Goal: Transaction & Acquisition: Book appointment/travel/reservation

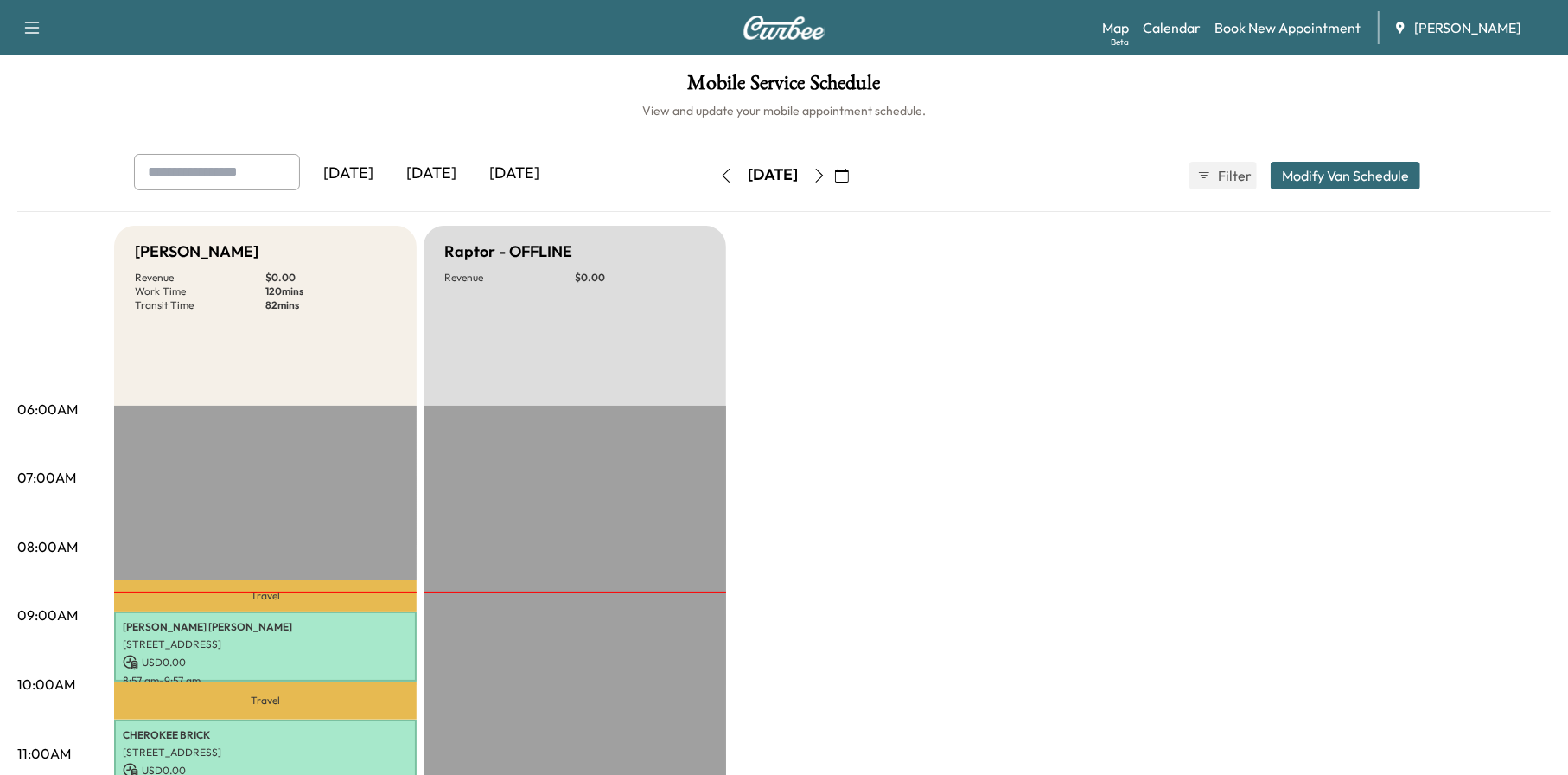
click at [826, 168] on icon "button" at bounding box center [819, 175] width 14 height 14
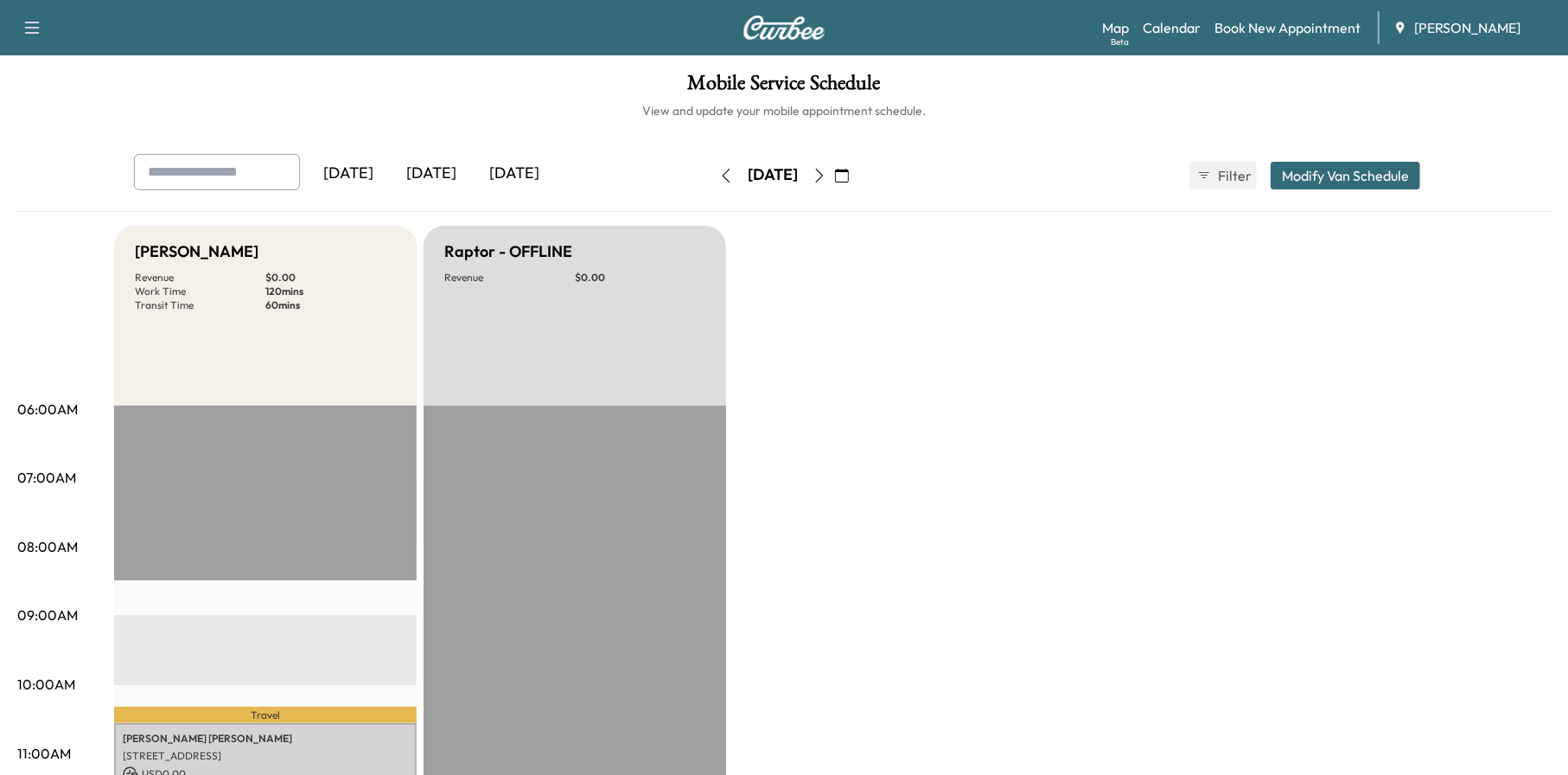
click at [826, 178] on icon "button" at bounding box center [819, 175] width 14 height 14
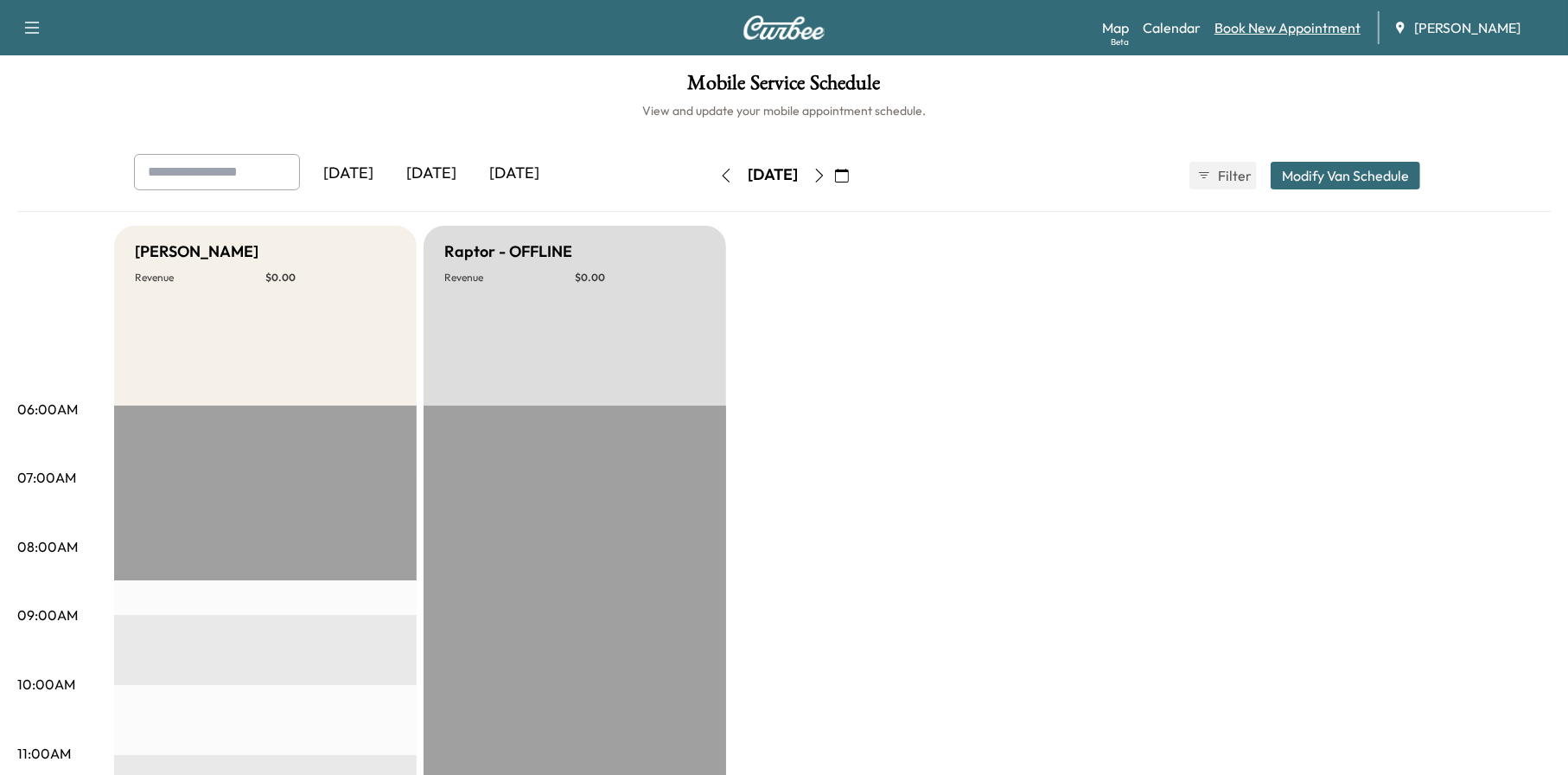
click at [1275, 34] on link "Book New Appointment" at bounding box center [1287, 27] width 146 height 21
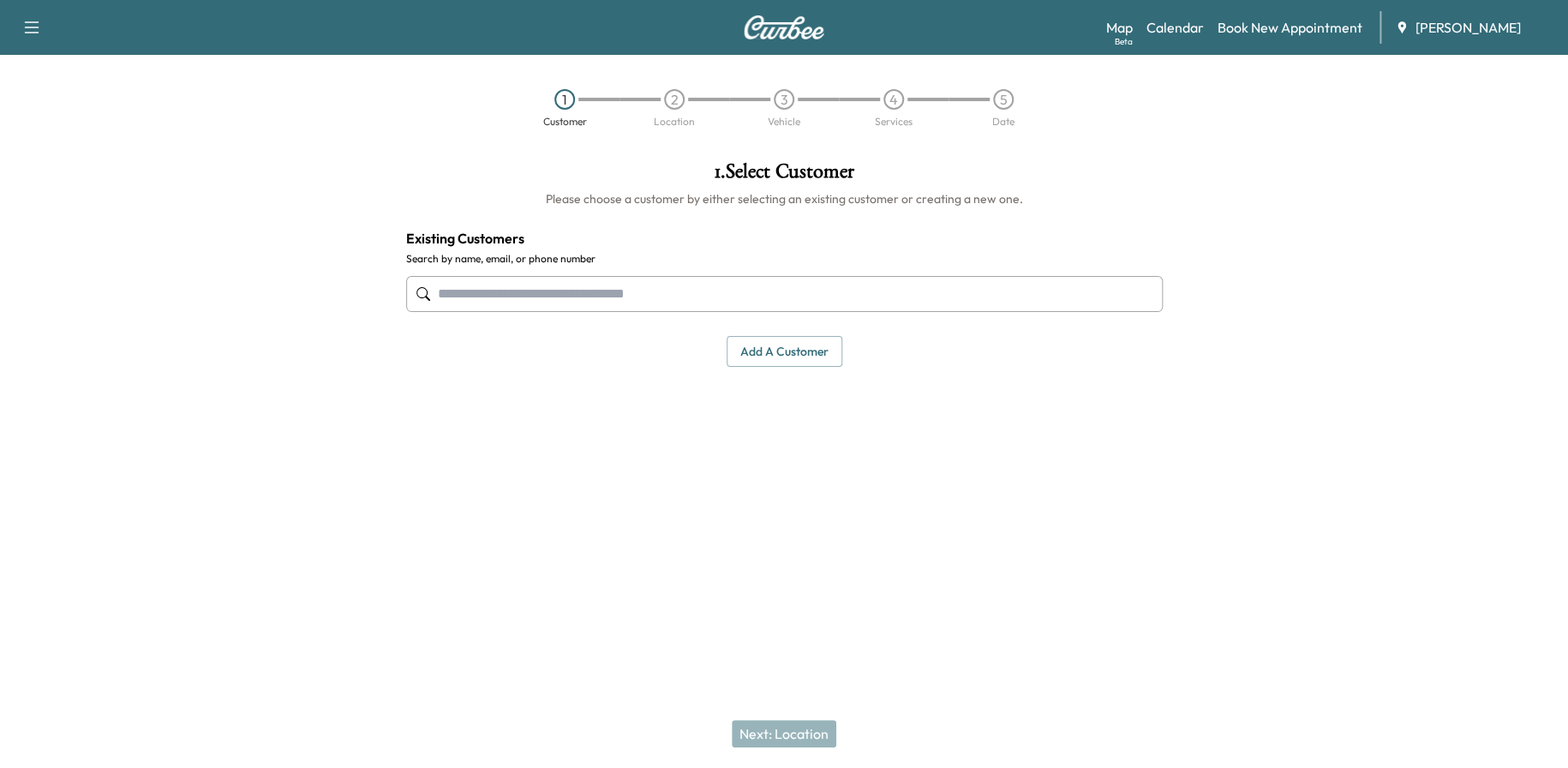
click at [823, 289] on input "text" at bounding box center [784, 294] width 756 height 36
paste input "**********"
type input "**********"
drag, startPoint x: 539, startPoint y: 288, endPoint x: 380, endPoint y: 286, distance: 159.0
click at [378, 285] on div "**********" at bounding box center [784, 339] width 1568 height 384
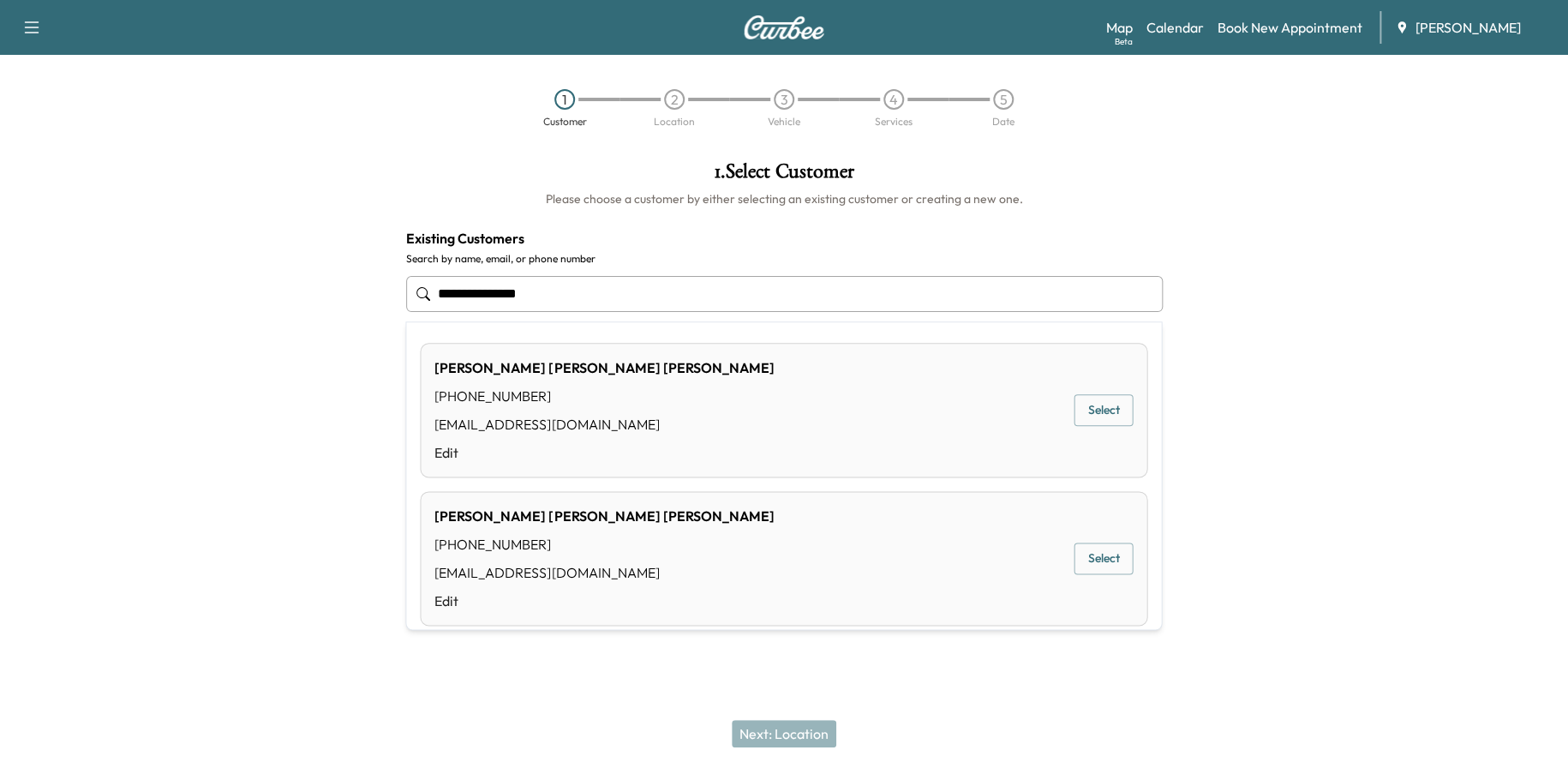
type input "**********"
click at [319, 383] on div at bounding box center [196, 339] width 393 height 384
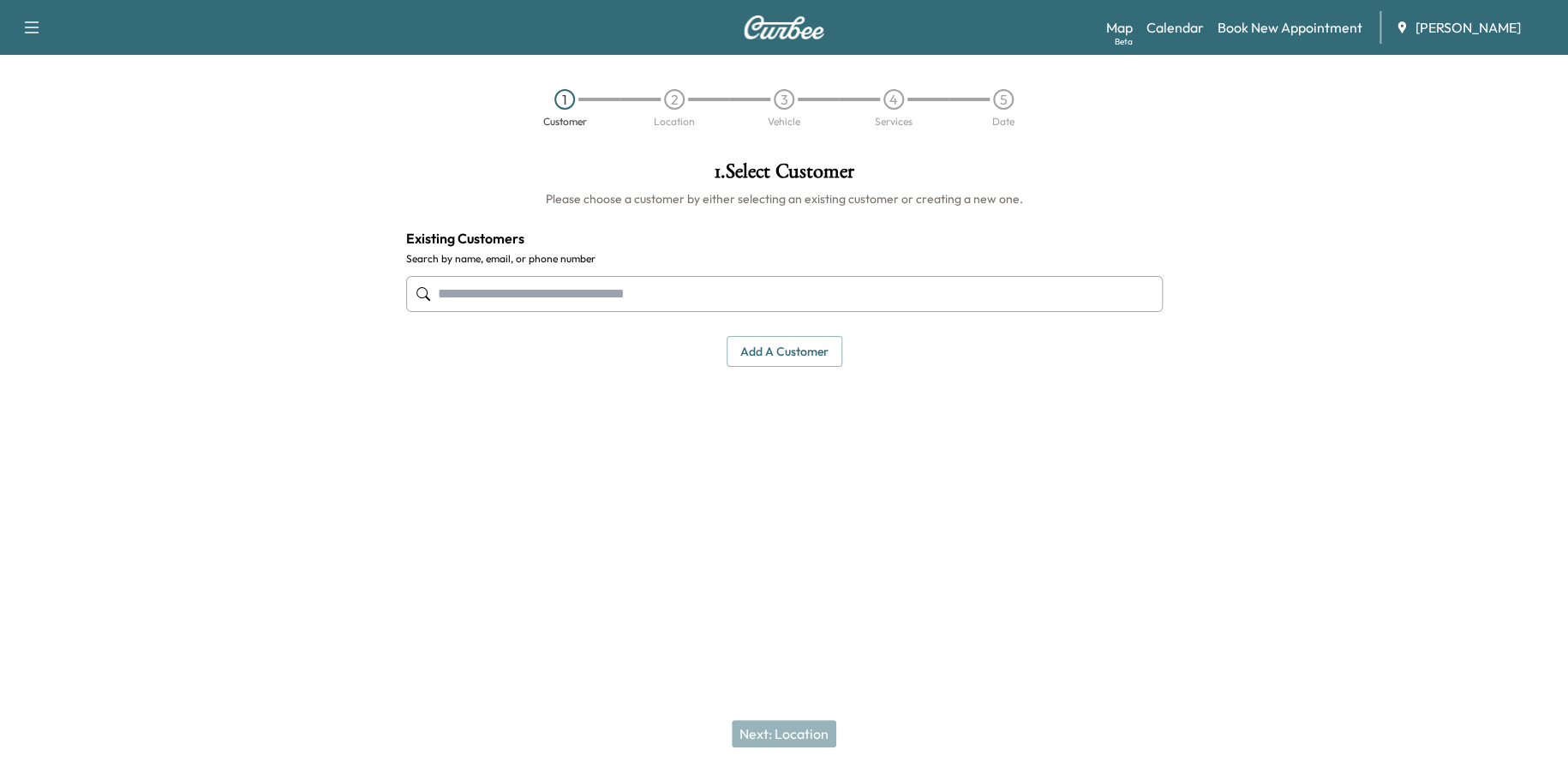
click at [771, 352] on button "Add a customer" at bounding box center [784, 352] width 116 height 31
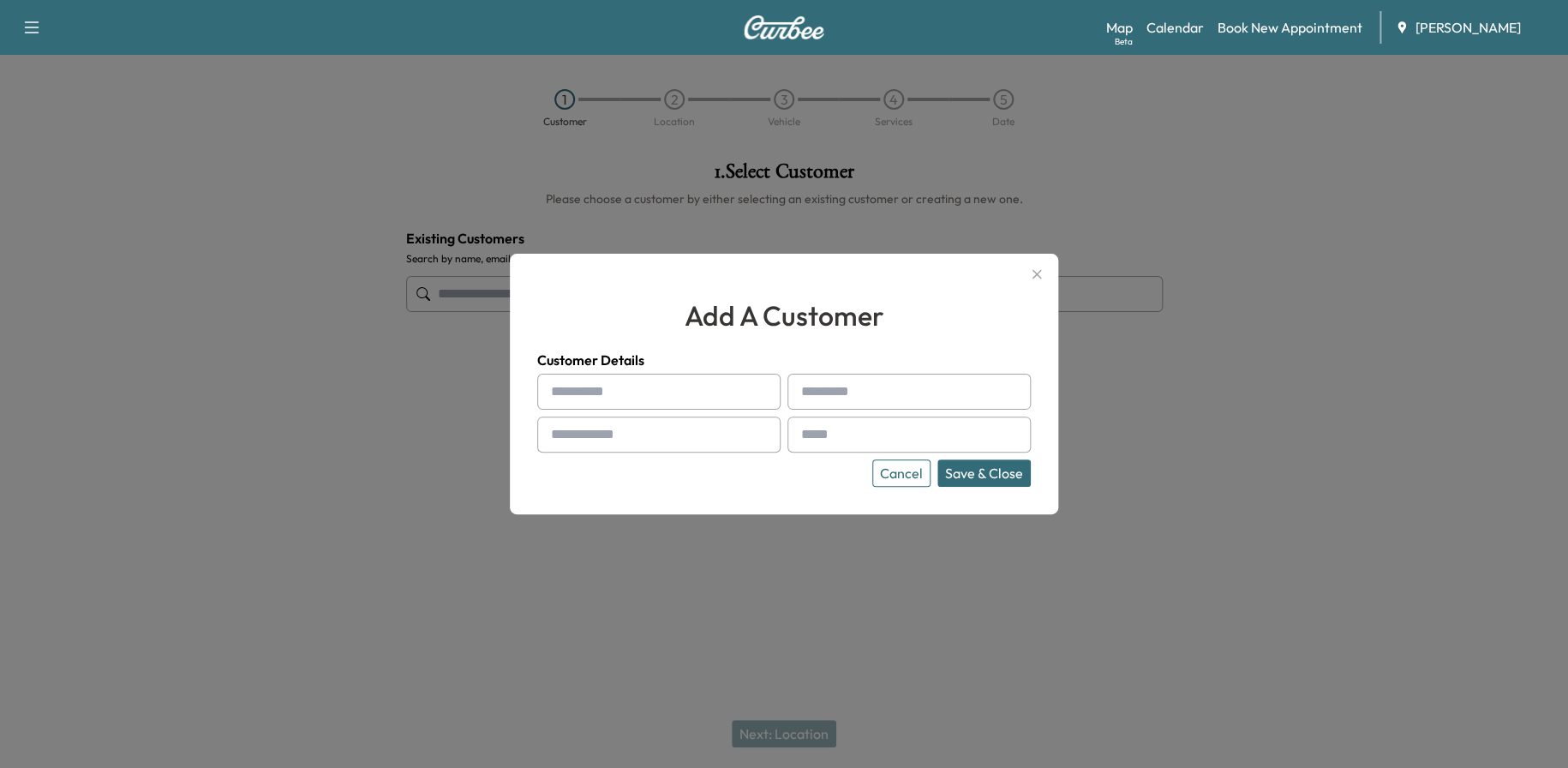
click at [616, 382] on input "text" at bounding box center [659, 391] width 243 height 36
type input "*******"
click at [869, 380] on input "text" at bounding box center [909, 391] width 243 height 36
type input "********"
click at [684, 435] on input "text" at bounding box center [659, 434] width 243 height 36
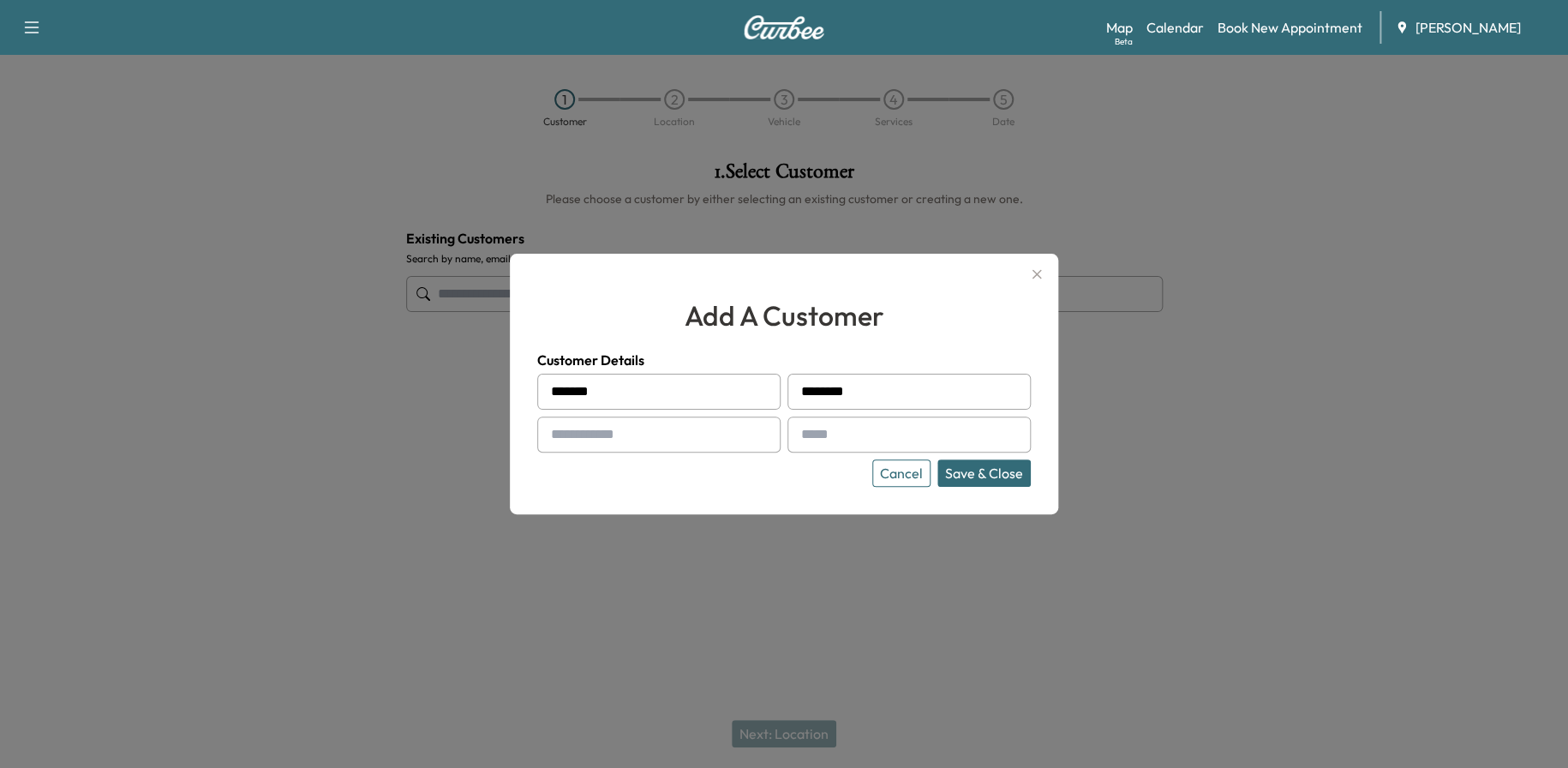
paste input "**********"
type input "**********"
paste input "**********"
type input "**********"
click at [986, 475] on button "Save & Close" at bounding box center [984, 473] width 93 height 27
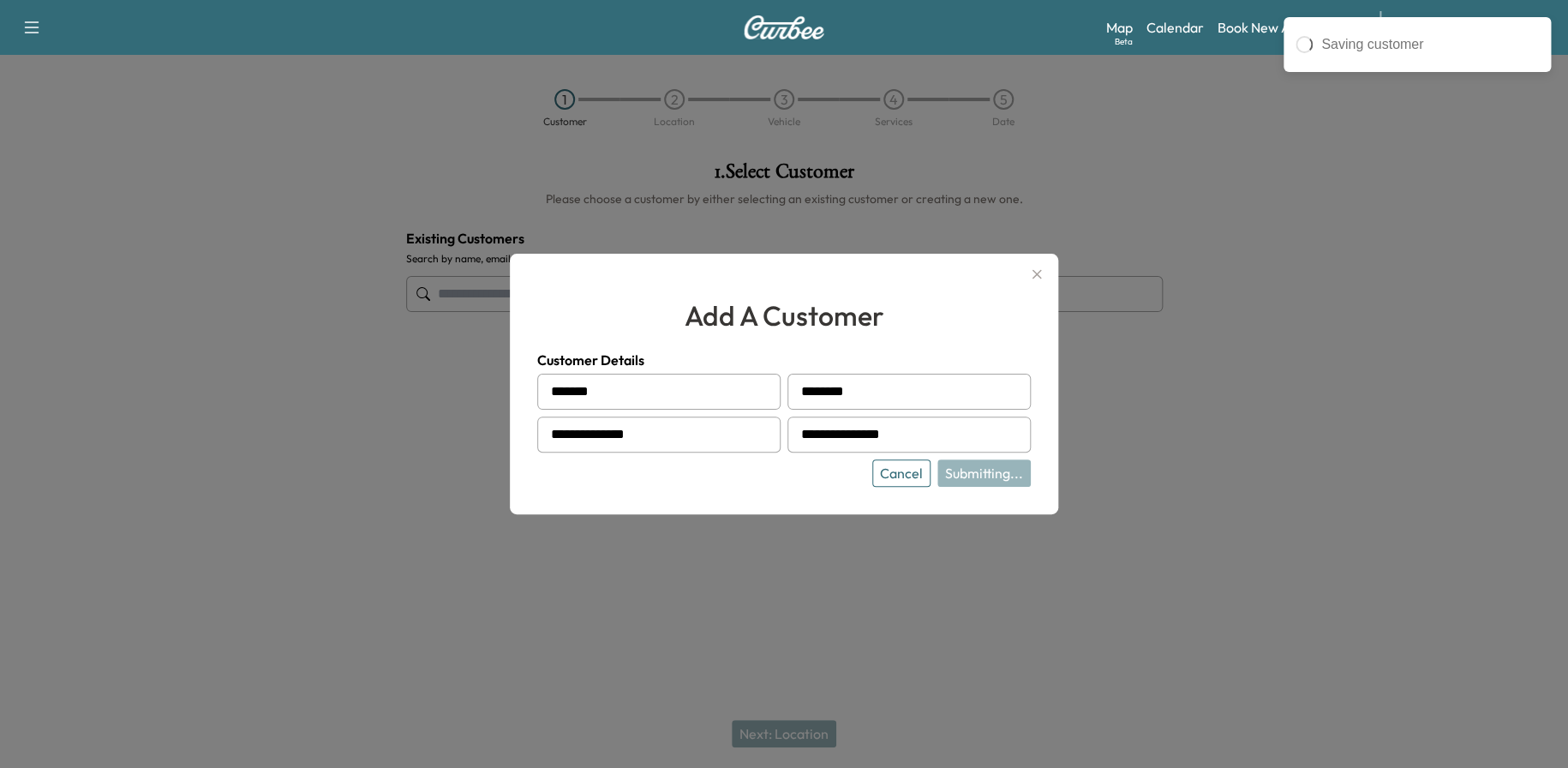
type input "**********"
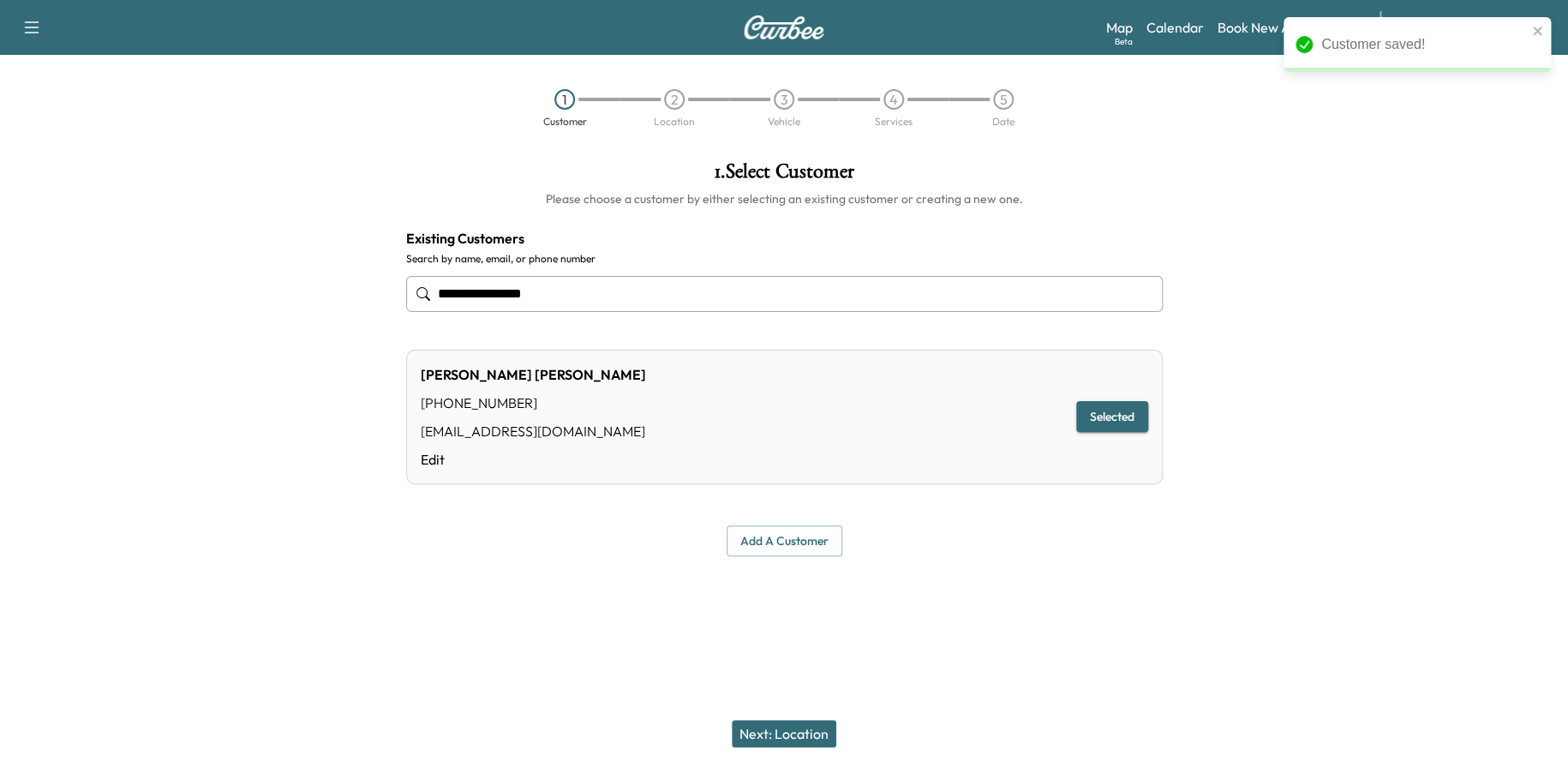
click at [808, 723] on button "Next: Location" at bounding box center [784, 734] width 104 height 27
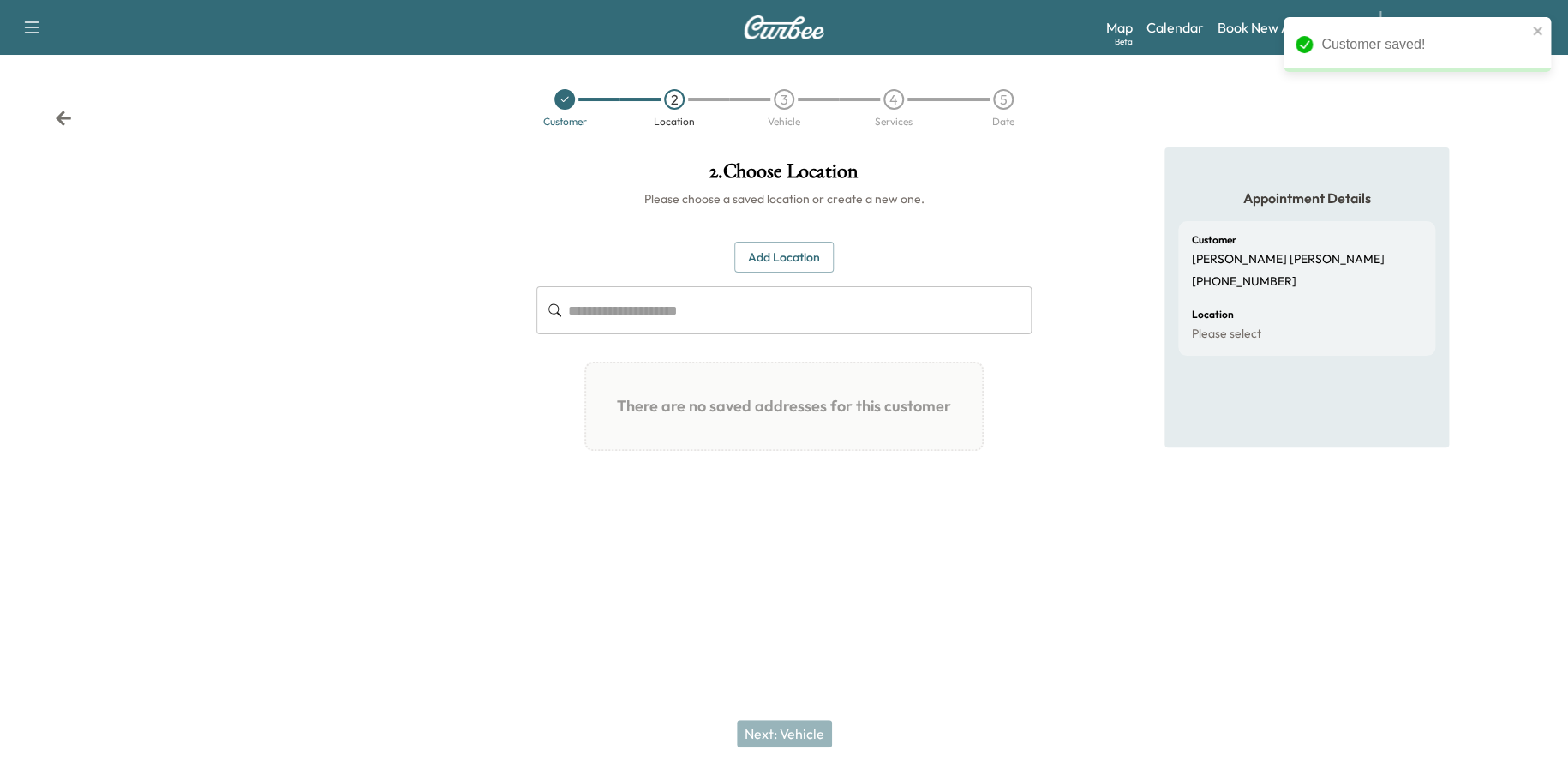
click at [783, 258] on button "Add Location" at bounding box center [784, 257] width 99 height 31
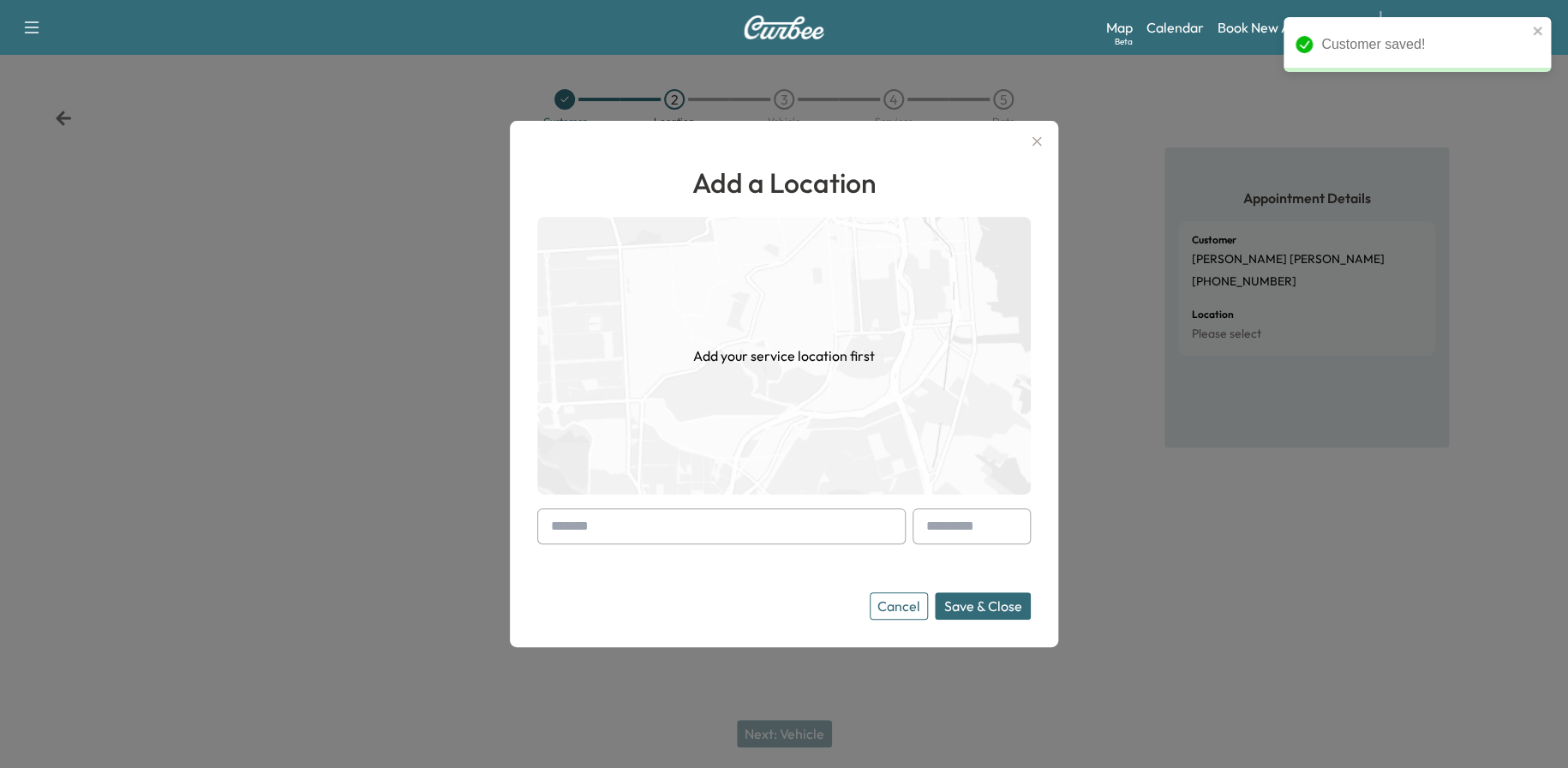
click at [657, 525] on input "text" at bounding box center [721, 525] width 368 height 36
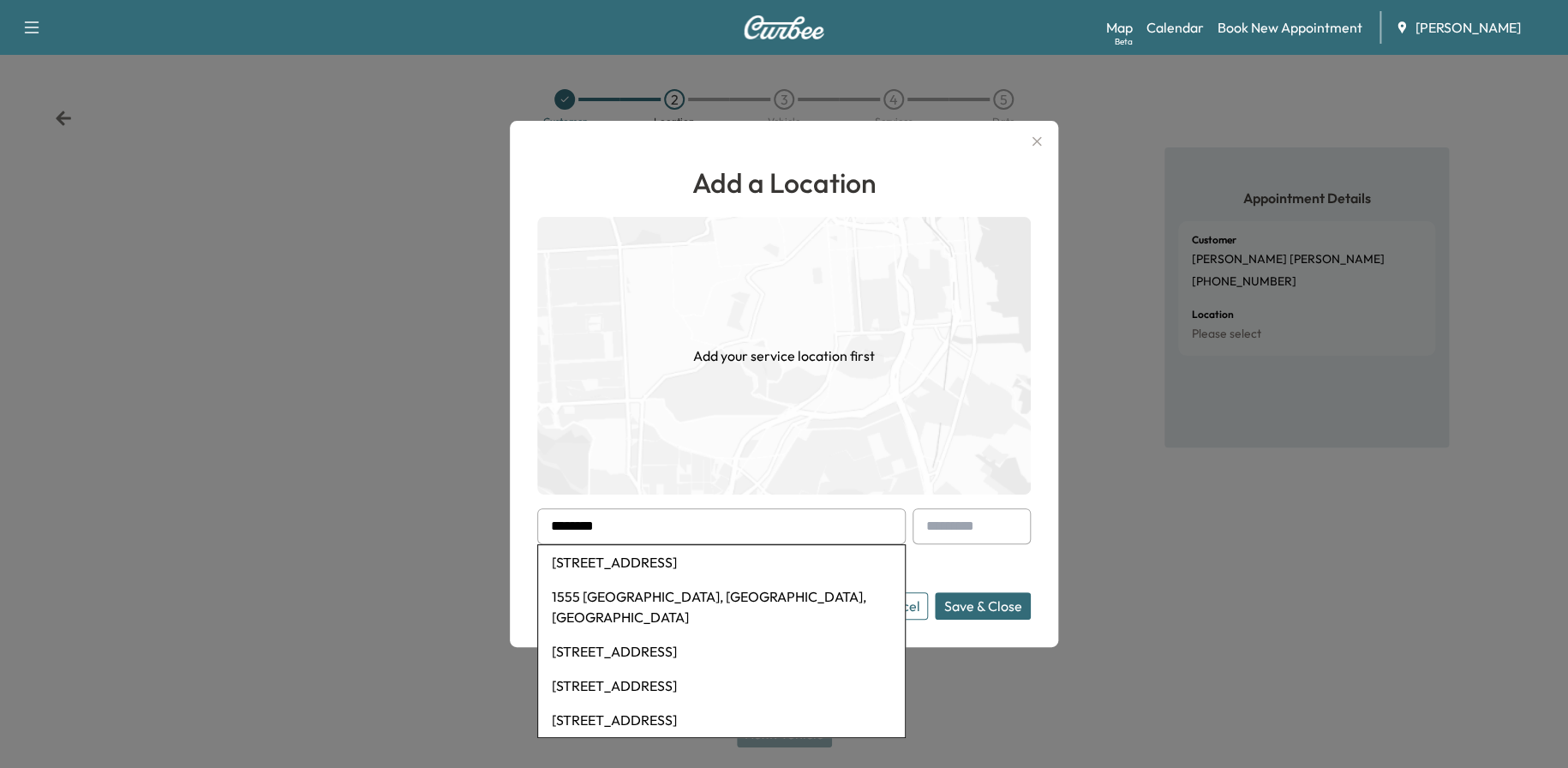
drag, startPoint x: 730, startPoint y: 405, endPoint x: 701, endPoint y: 392, distance: 31.8
drag, startPoint x: 701, startPoint y: 392, endPoint x: 450, endPoint y: 563, distance: 303.7
click at [450, 563] on div at bounding box center [784, 384] width 1568 height 768
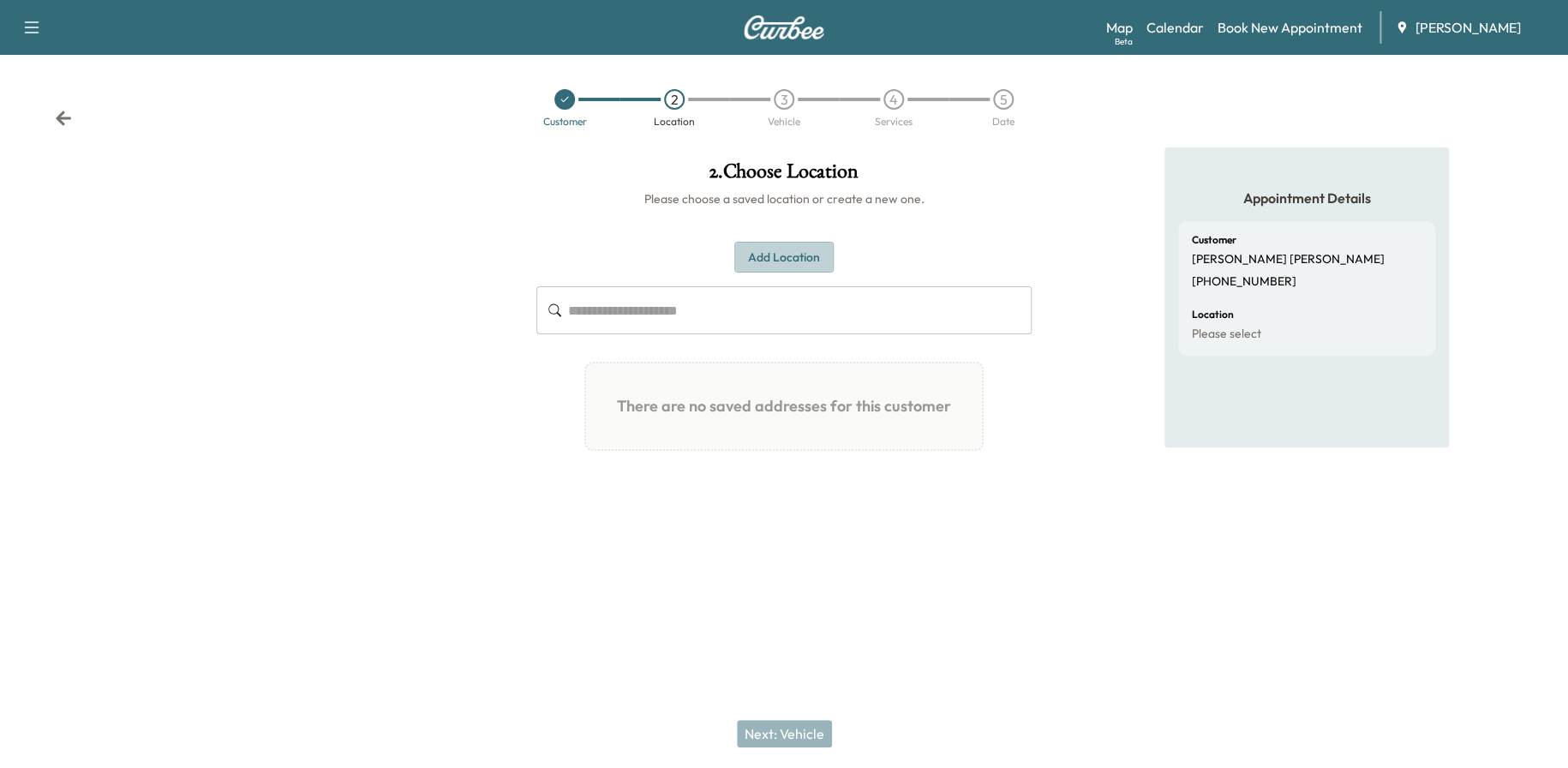
click at [770, 264] on button "Add Location" at bounding box center [784, 257] width 99 height 31
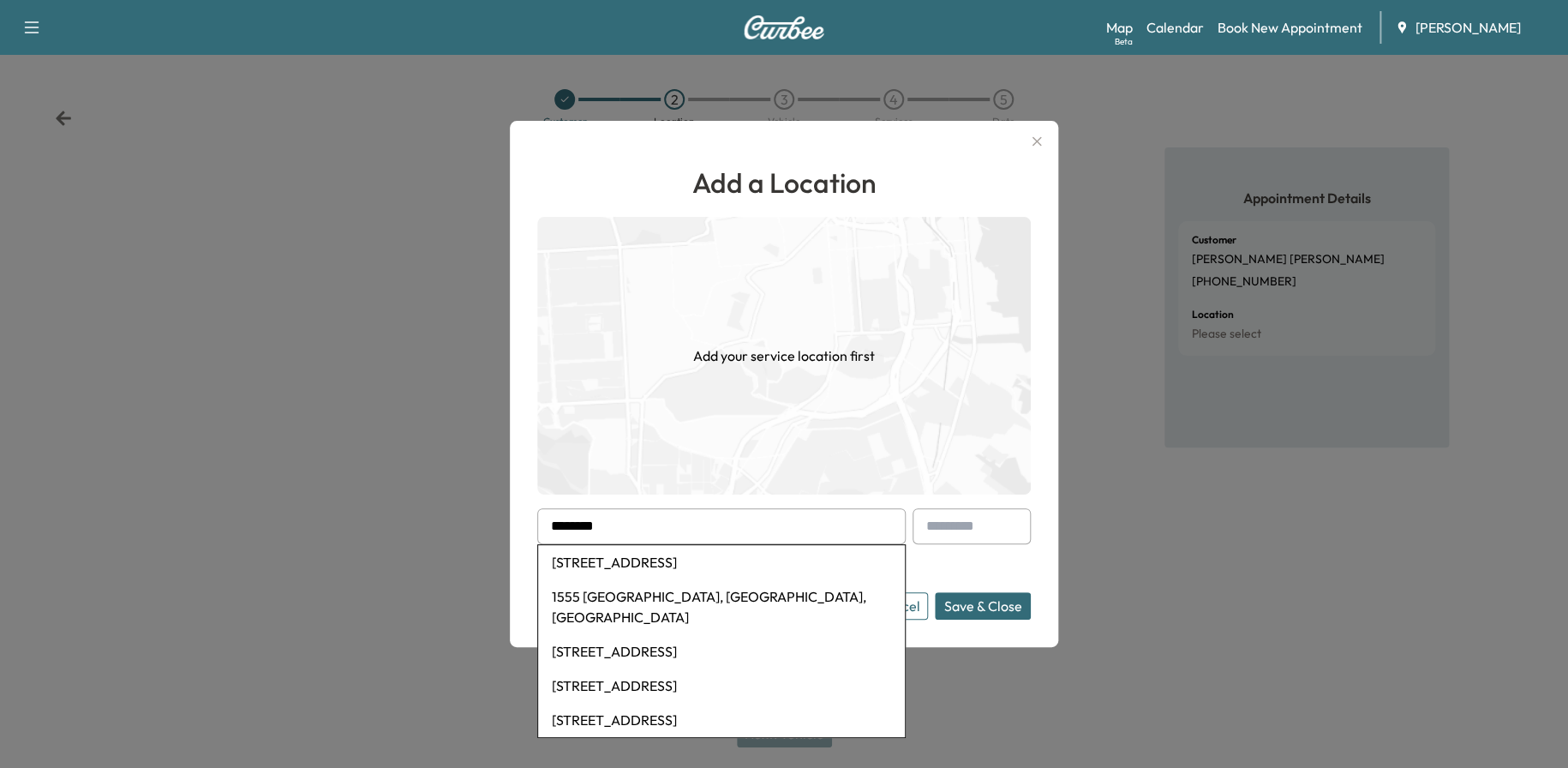
click at [627, 523] on input "********" at bounding box center [721, 525] width 368 height 36
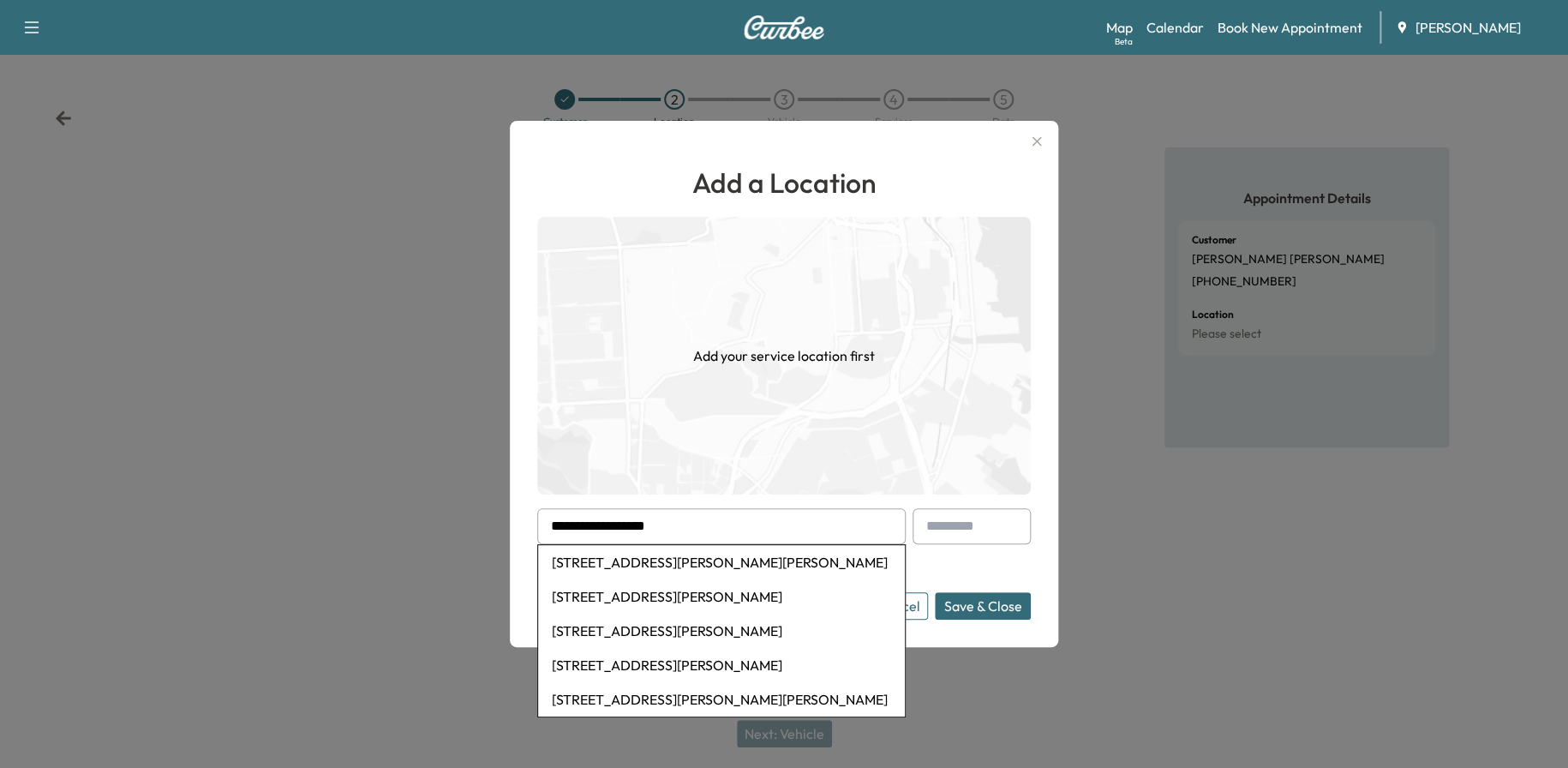
click at [731, 525] on input "**********" at bounding box center [721, 525] width 368 height 36
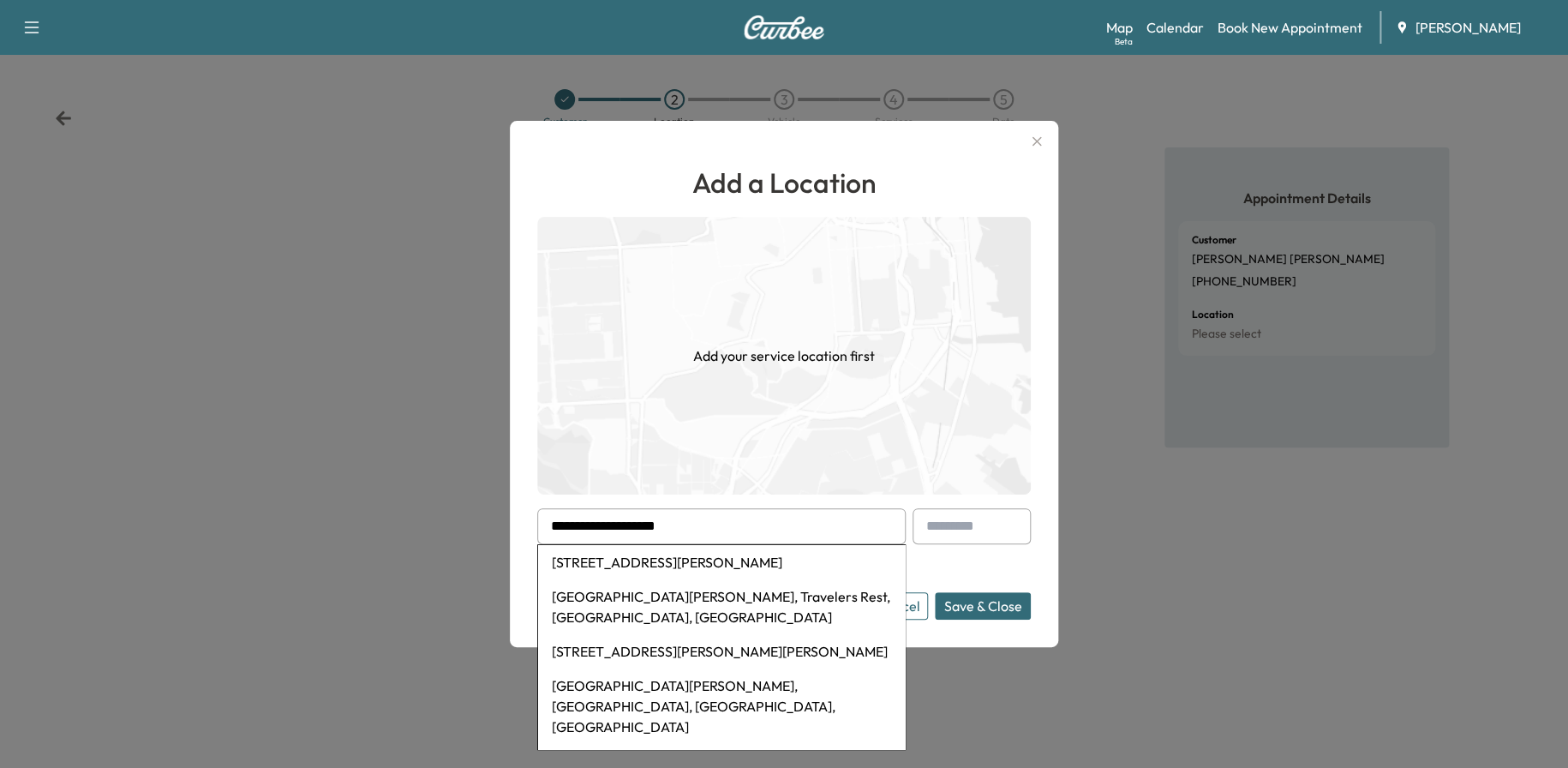
click at [733, 562] on li "[STREET_ADDRESS][PERSON_NAME]" at bounding box center [721, 562] width 366 height 34
type input "**********"
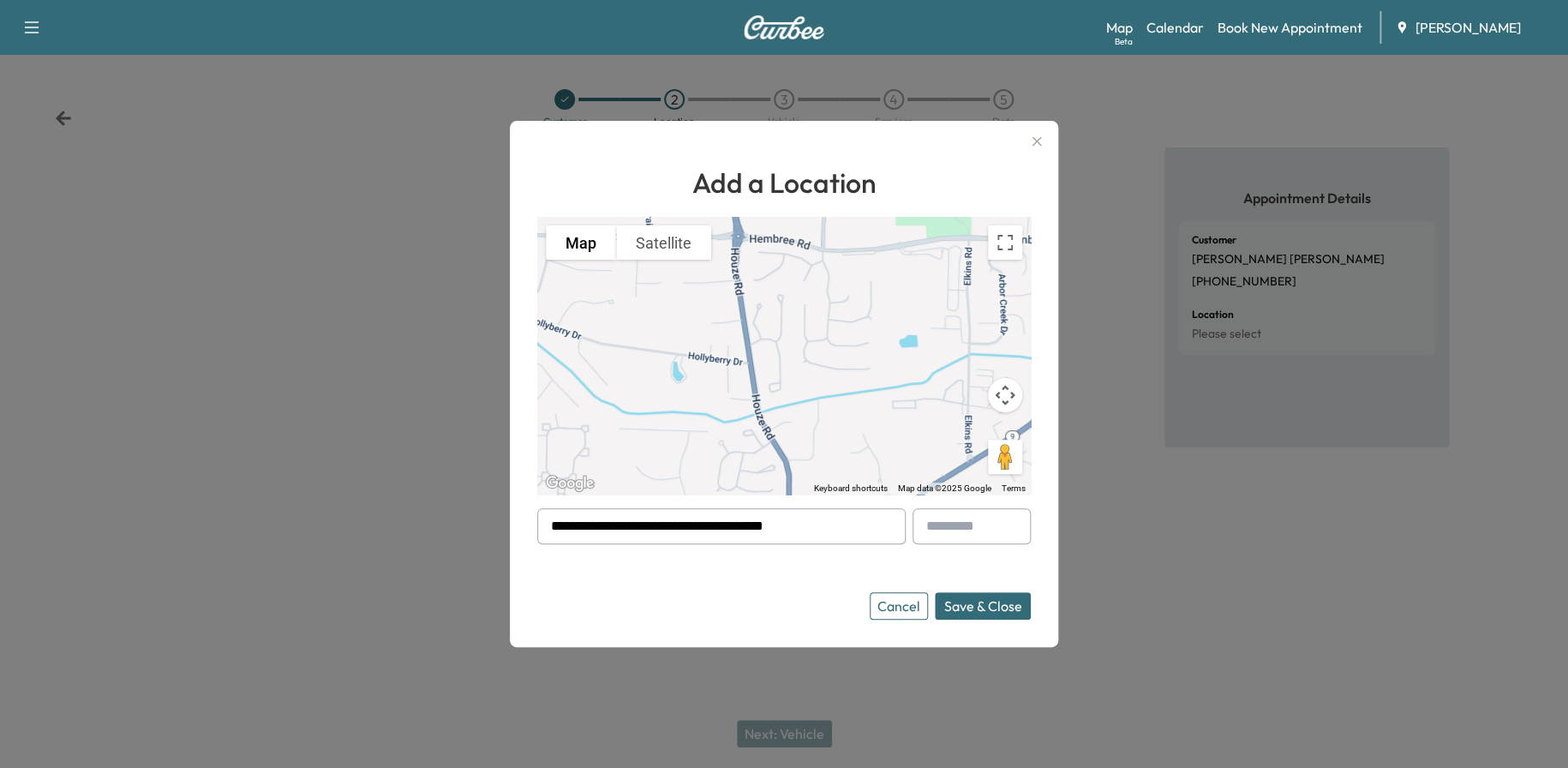
drag, startPoint x: 685, startPoint y: 528, endPoint x: 704, endPoint y: 588, distance: 62.9
click at [704, 588] on form "**********" at bounding box center [784, 563] width 494 height 111
click at [965, 594] on button "Save & Close" at bounding box center [983, 606] width 96 height 27
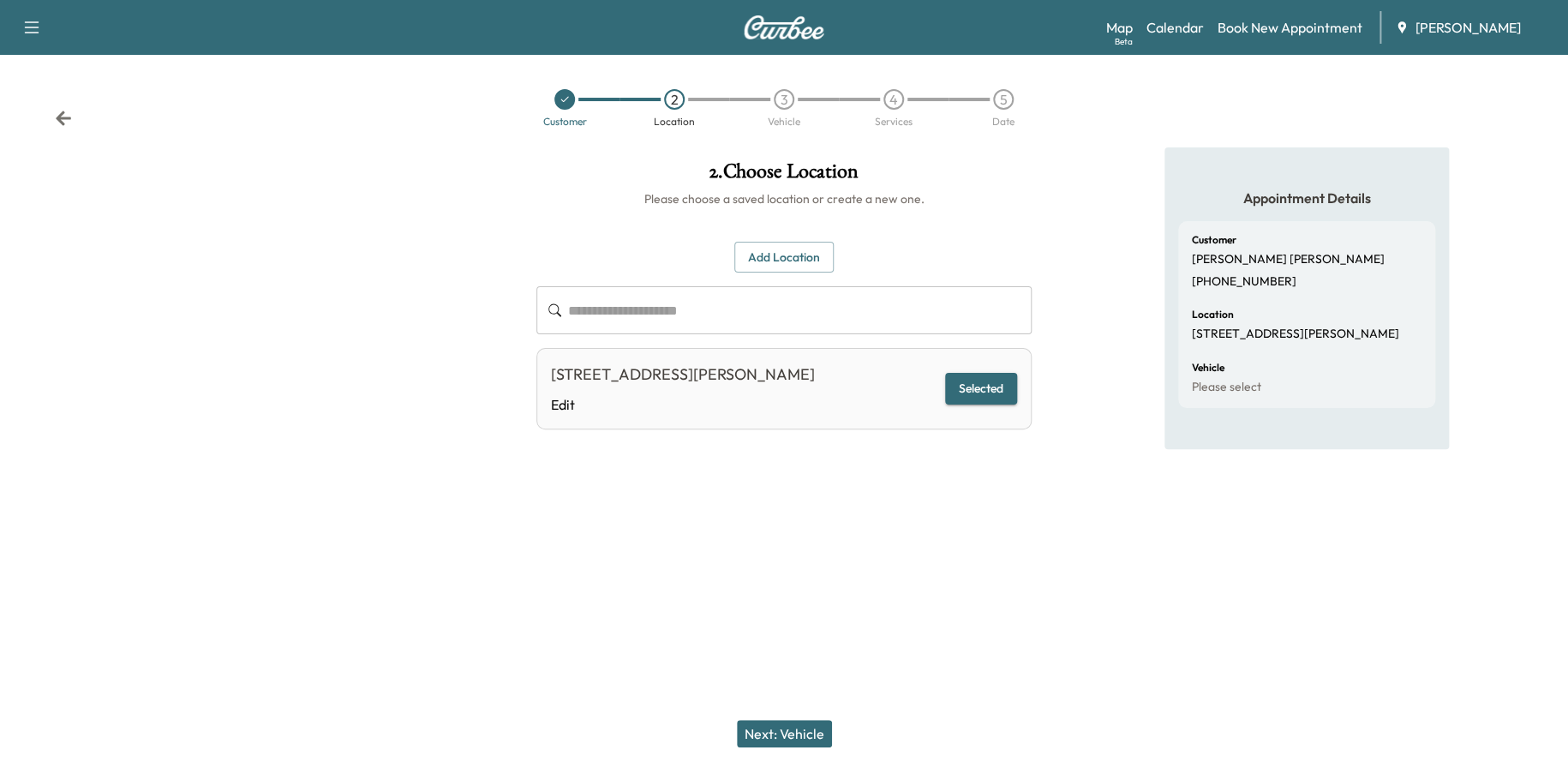
click at [786, 727] on button "Next: Vehicle" at bounding box center [784, 734] width 95 height 27
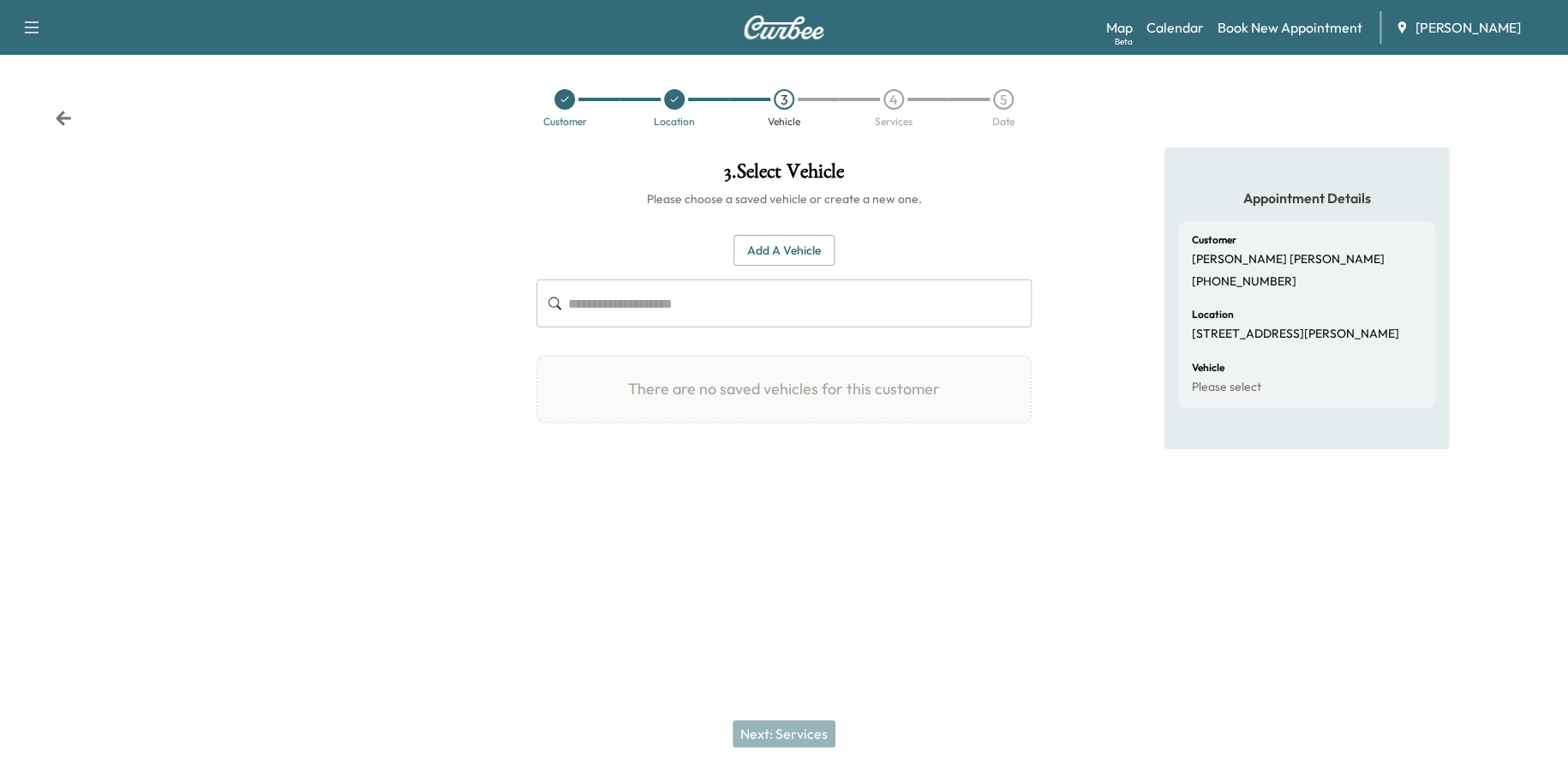
click at [785, 251] on button "Add a Vehicle" at bounding box center [784, 250] width 101 height 31
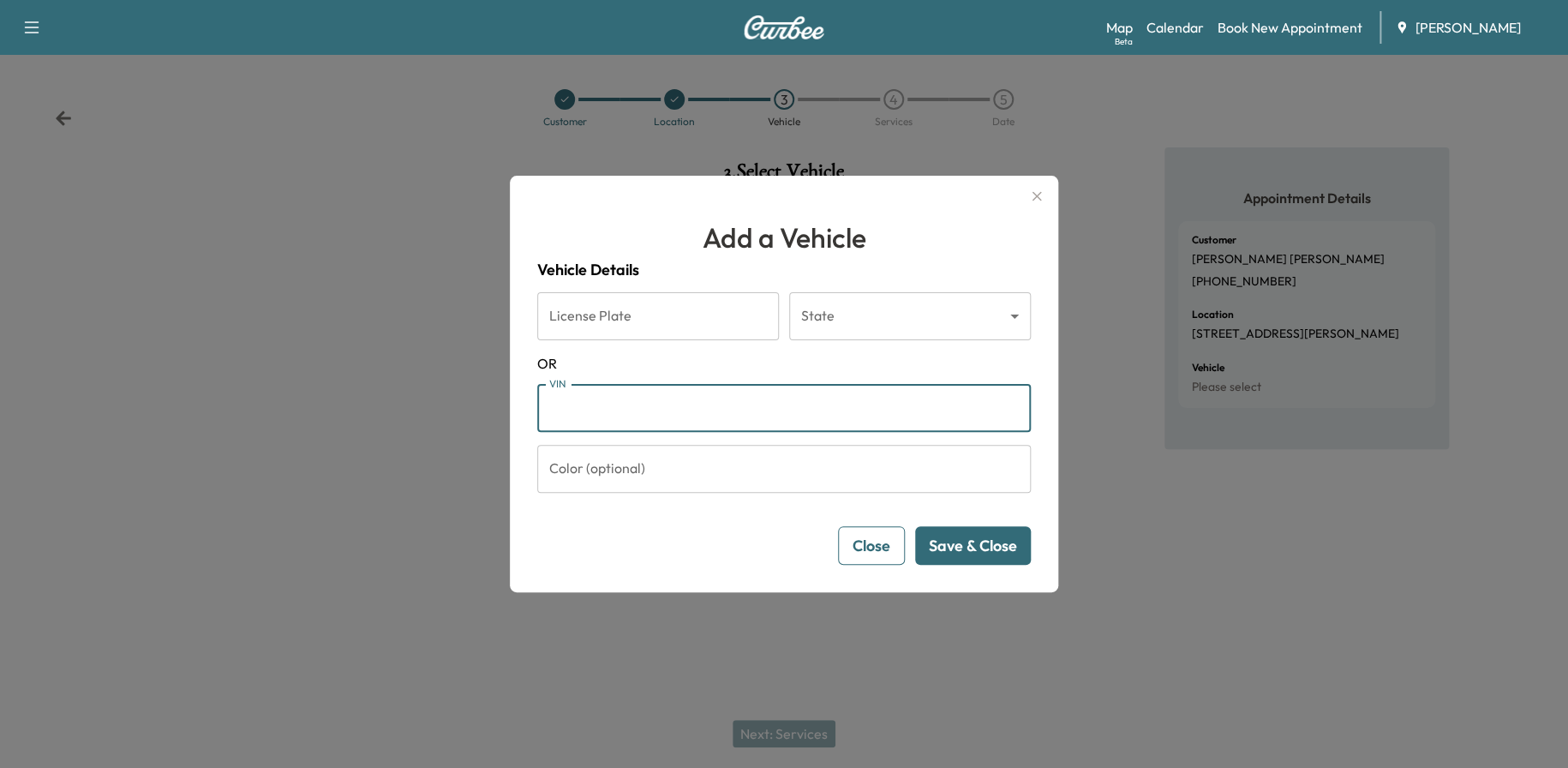
paste input "**********"
type input "**********"
click at [1000, 548] on button "Save & Close" at bounding box center [973, 545] width 116 height 38
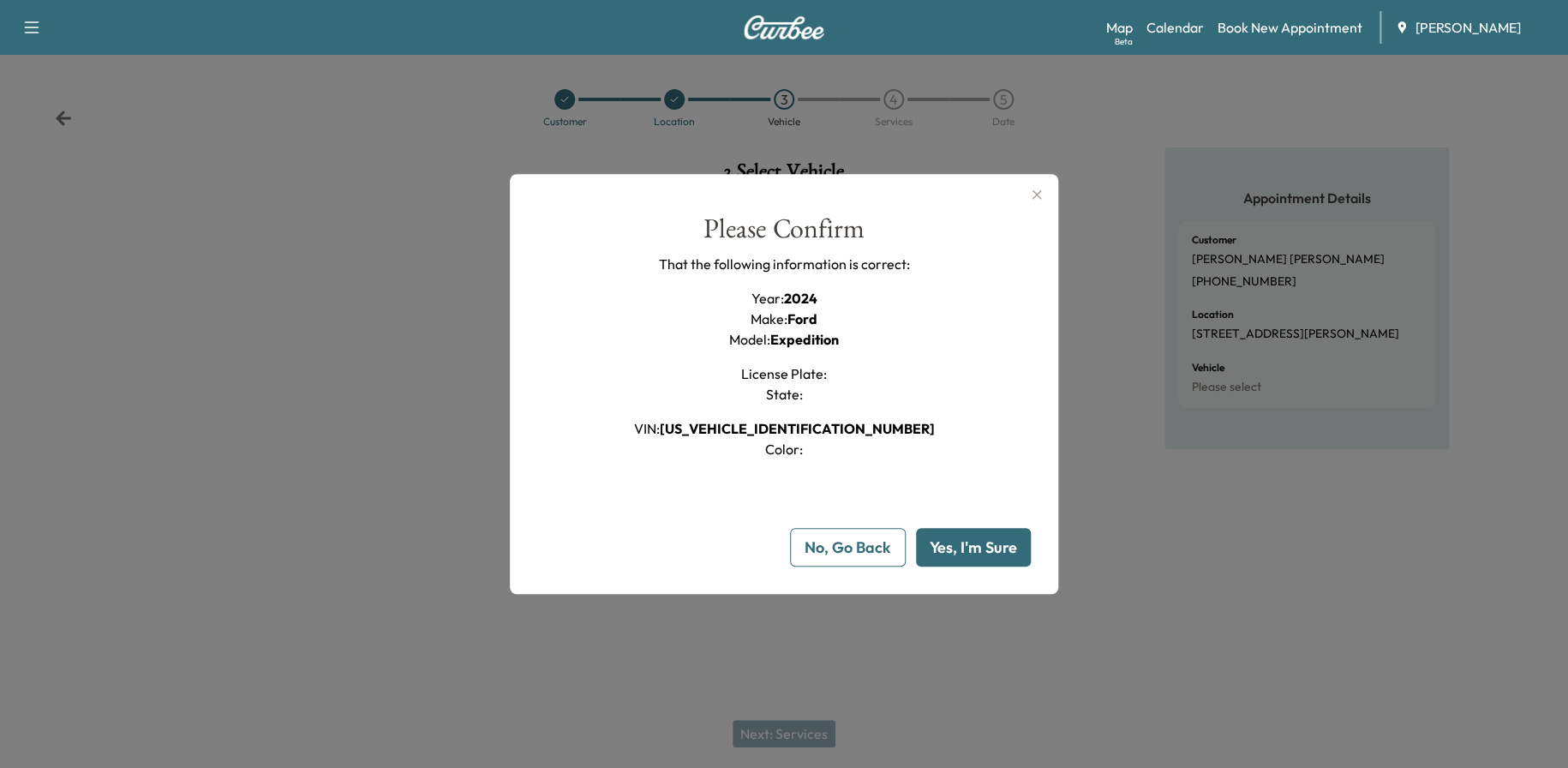
click at [985, 543] on button "Yes, I'm Sure" at bounding box center [973, 547] width 115 height 38
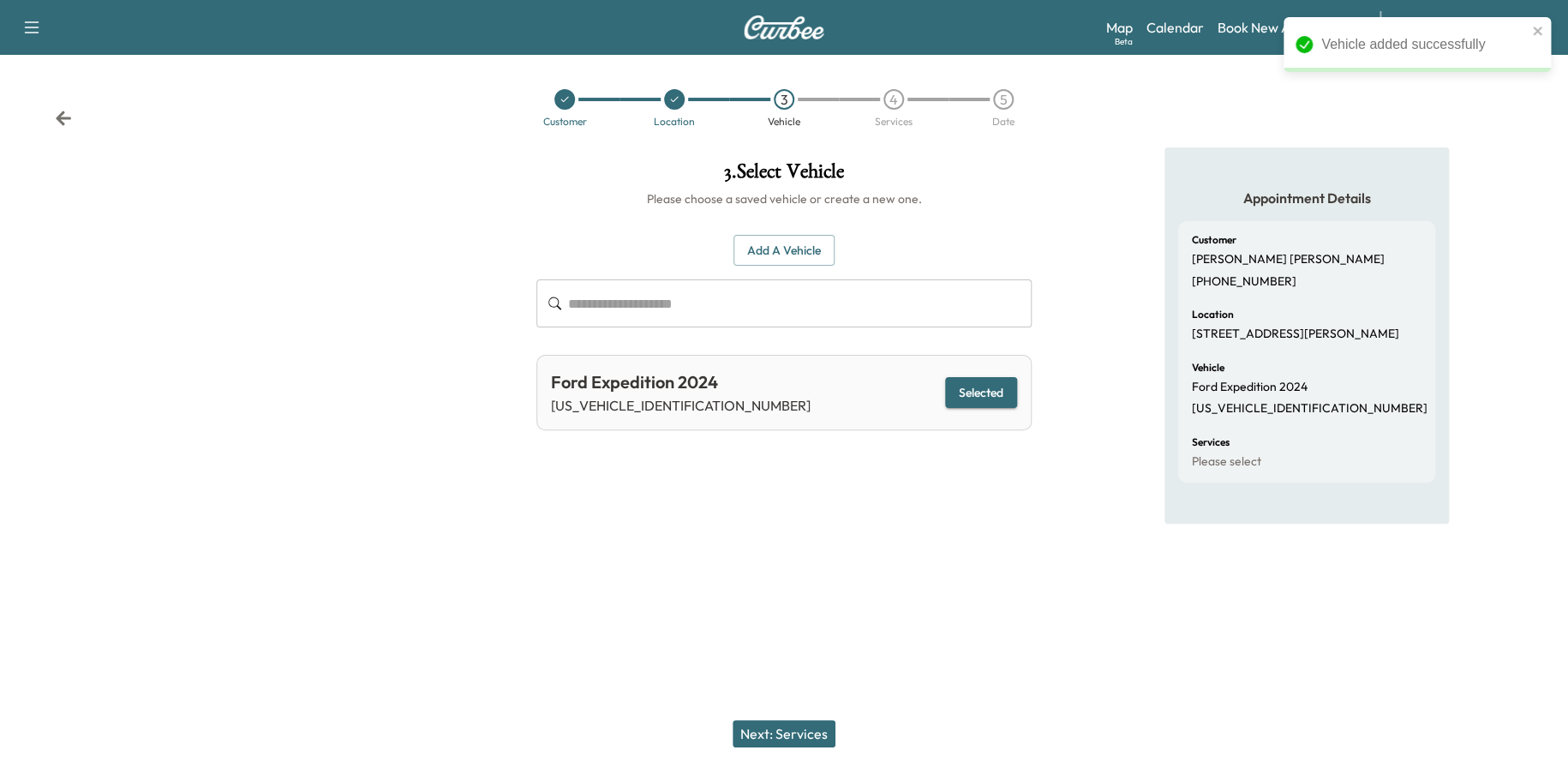
click at [823, 732] on button "Next: Services" at bounding box center [784, 734] width 103 height 27
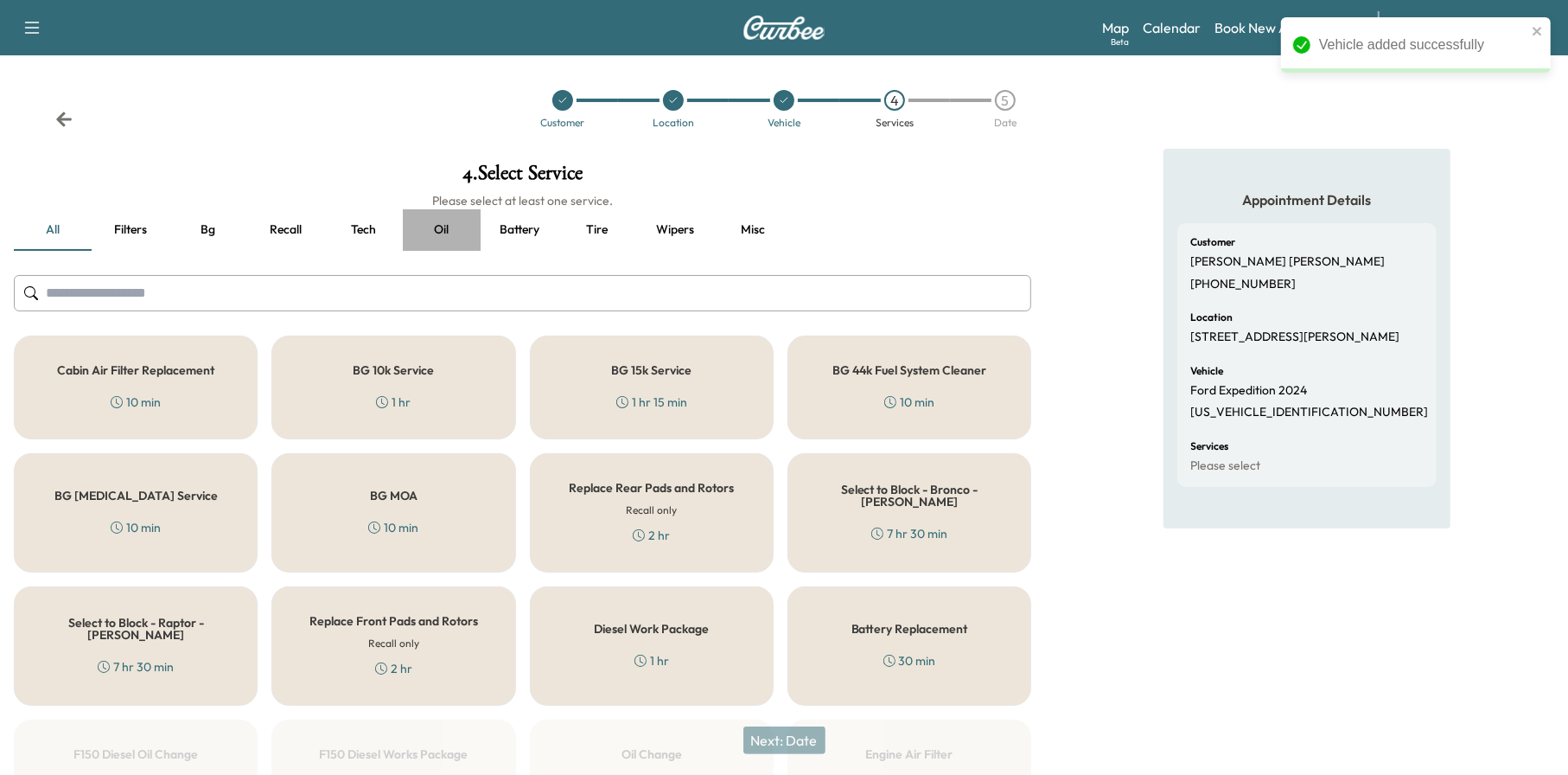
click at [432, 233] on button "Oil" at bounding box center [442, 230] width 78 height 42
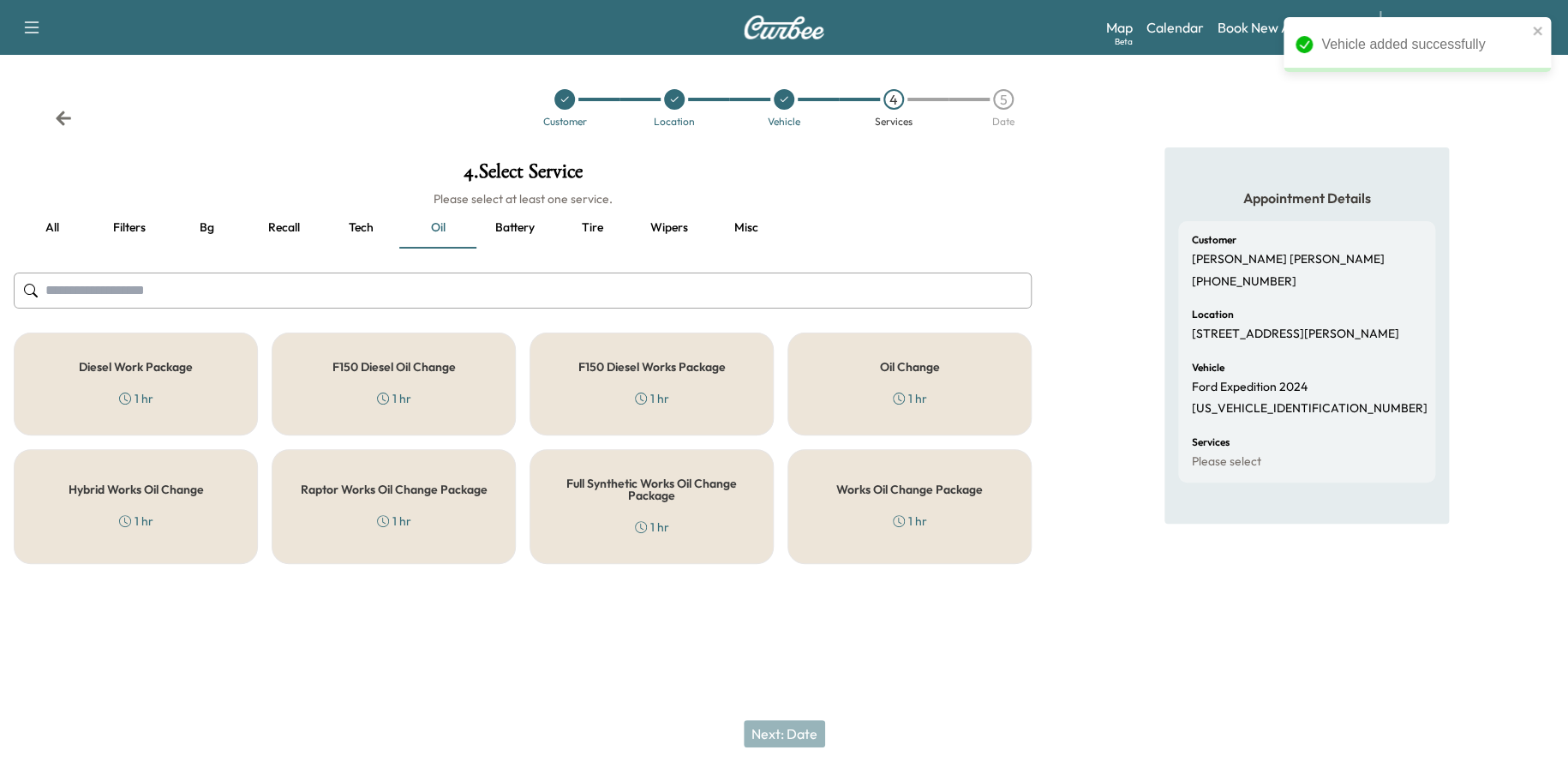
click at [914, 383] on div "Oil Change 1 hr" at bounding box center [909, 384] width 244 height 103
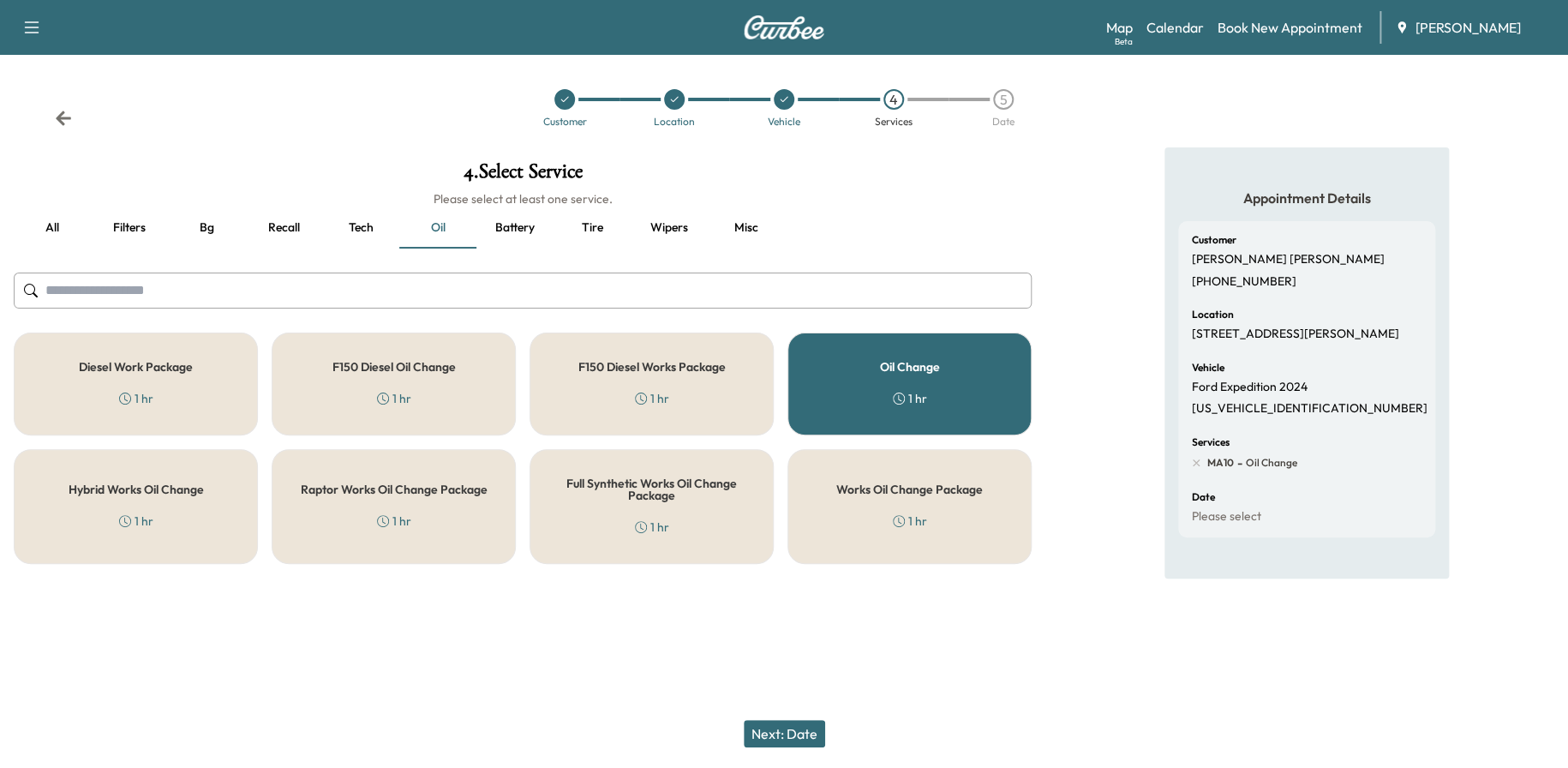
click at [292, 223] on button "Recall" at bounding box center [284, 228] width 78 height 41
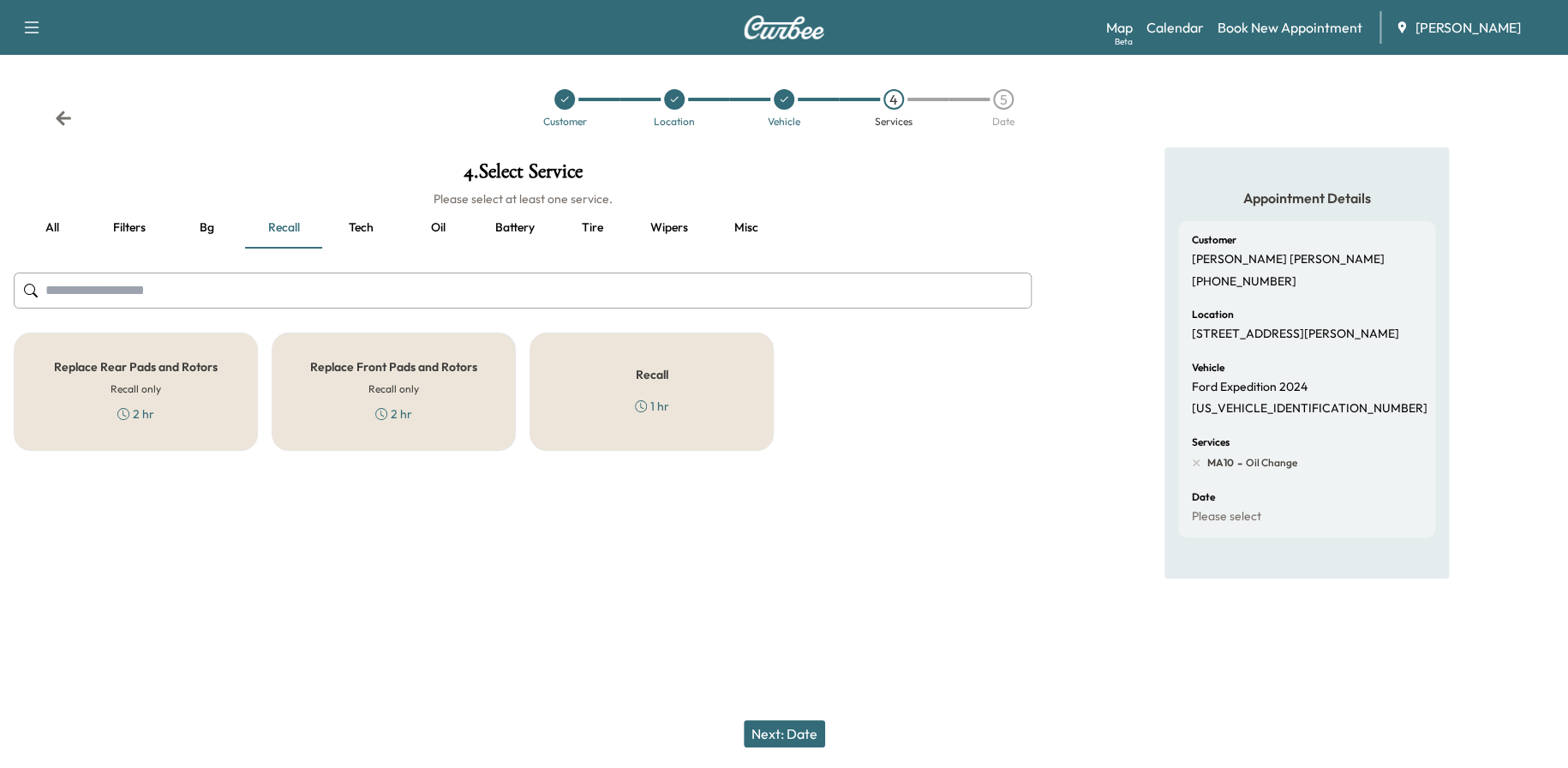
click at [687, 384] on div "Recall 1 hr" at bounding box center [651, 392] width 244 height 118
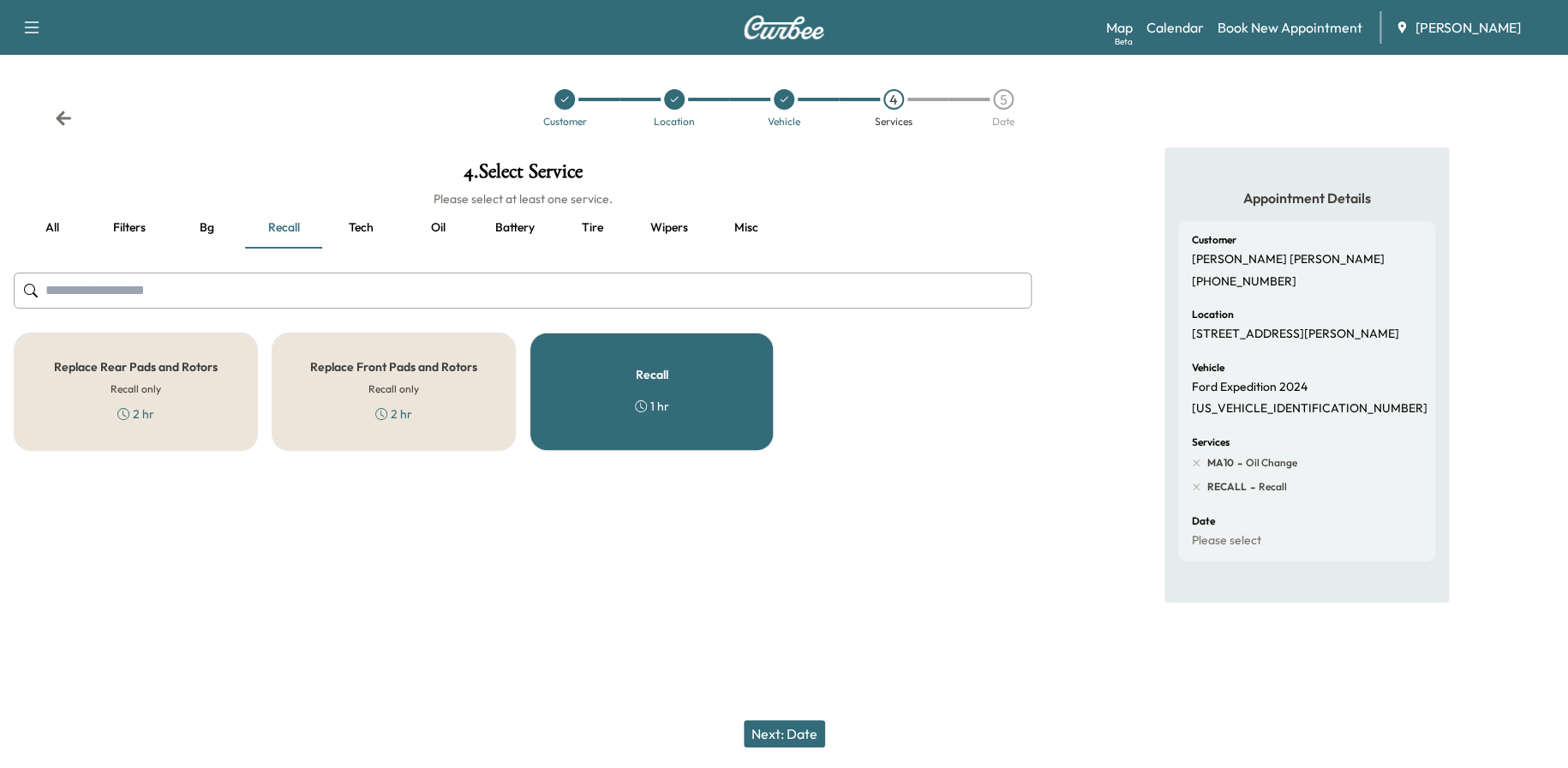
click at [798, 725] on button "Next: Date" at bounding box center [784, 734] width 81 height 27
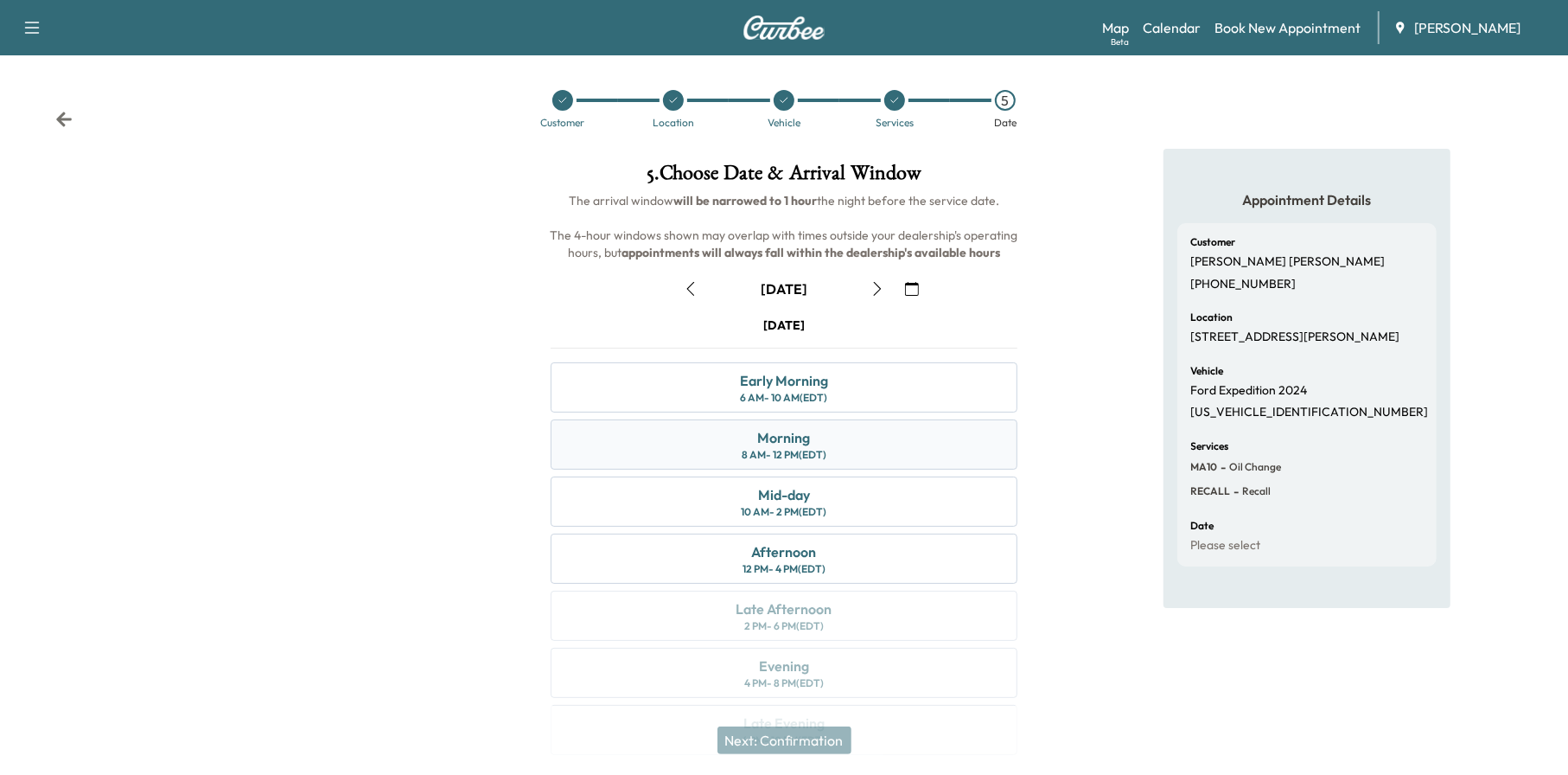
click at [831, 441] on div "Morning 8 AM - 12 PM (EDT)" at bounding box center [784, 444] width 468 height 51
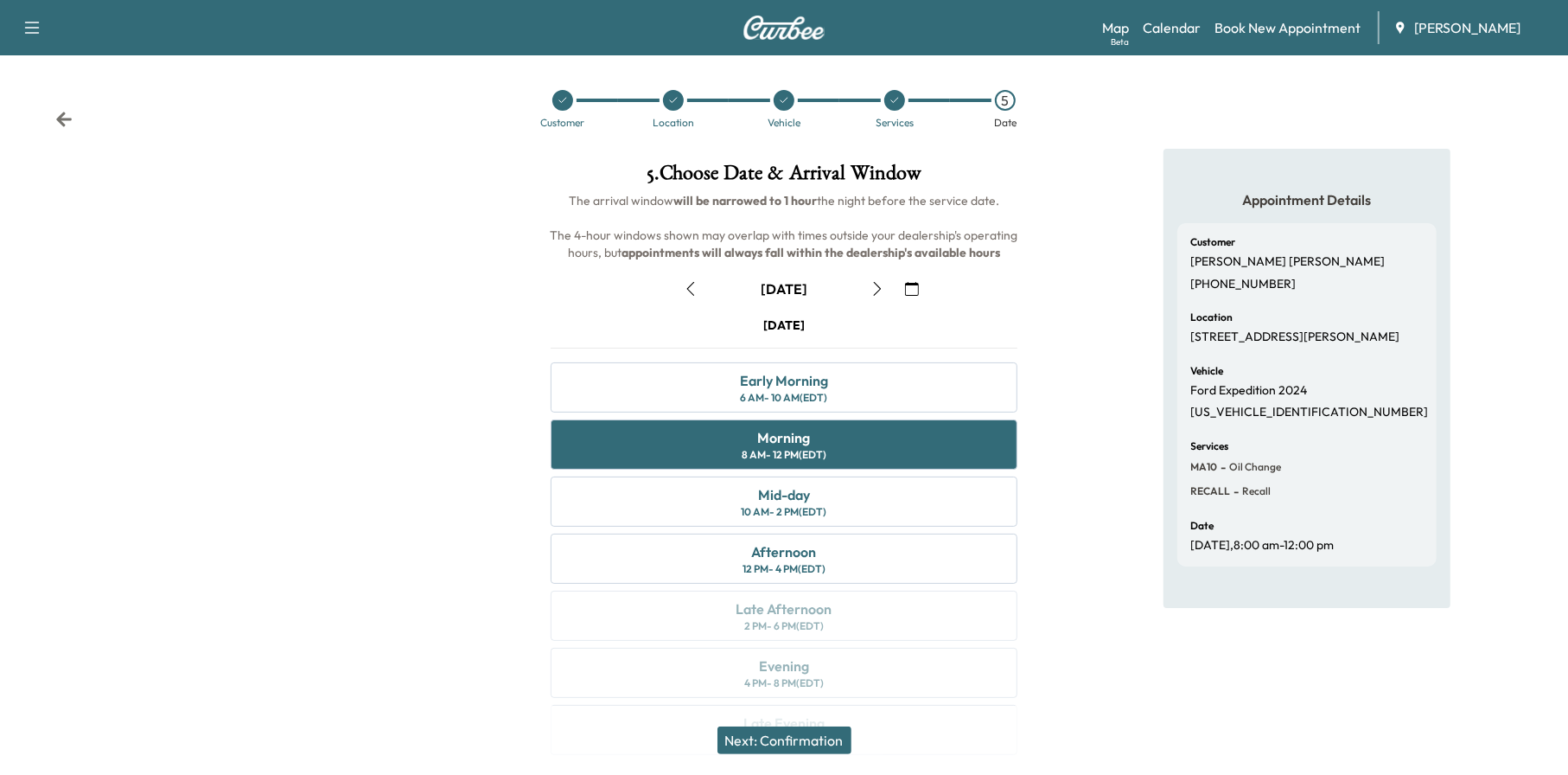
click at [881, 279] on button "button" at bounding box center [878, 288] width 30 height 28
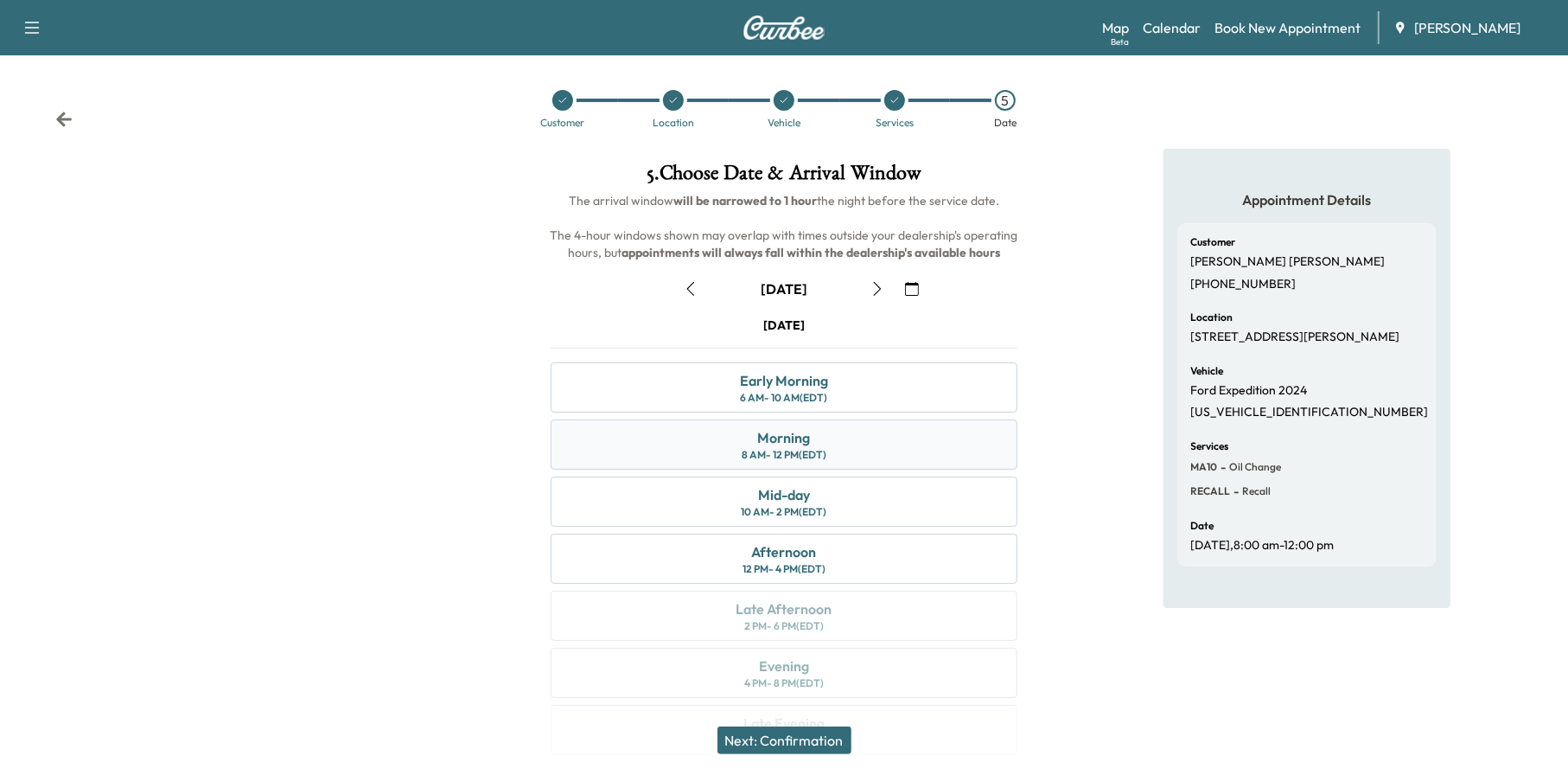
click at [792, 445] on div "Morning" at bounding box center [783, 437] width 52 height 21
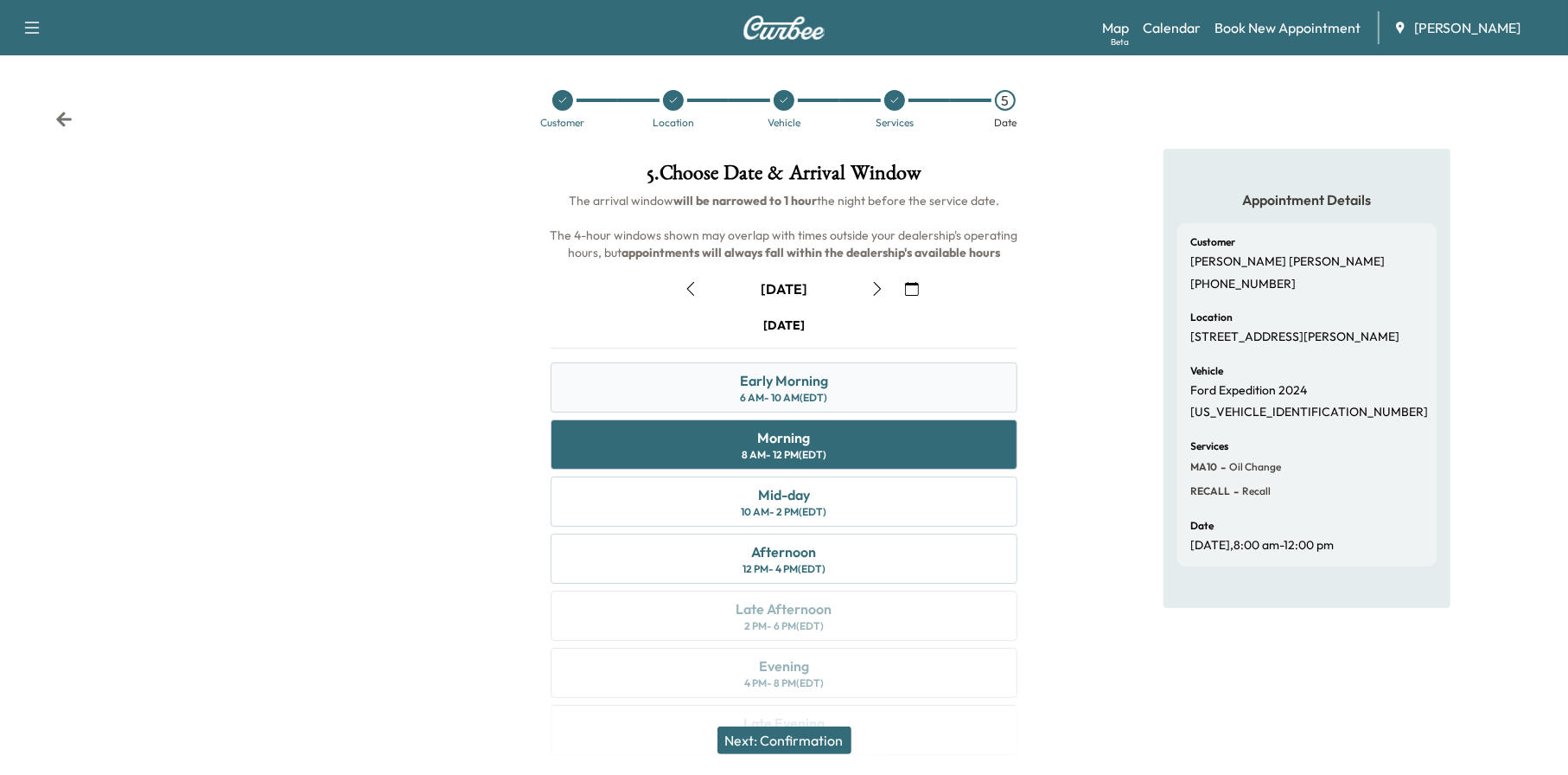
click at [818, 393] on div "6 AM - 10 AM (EDT)" at bounding box center [784, 397] width 87 height 14
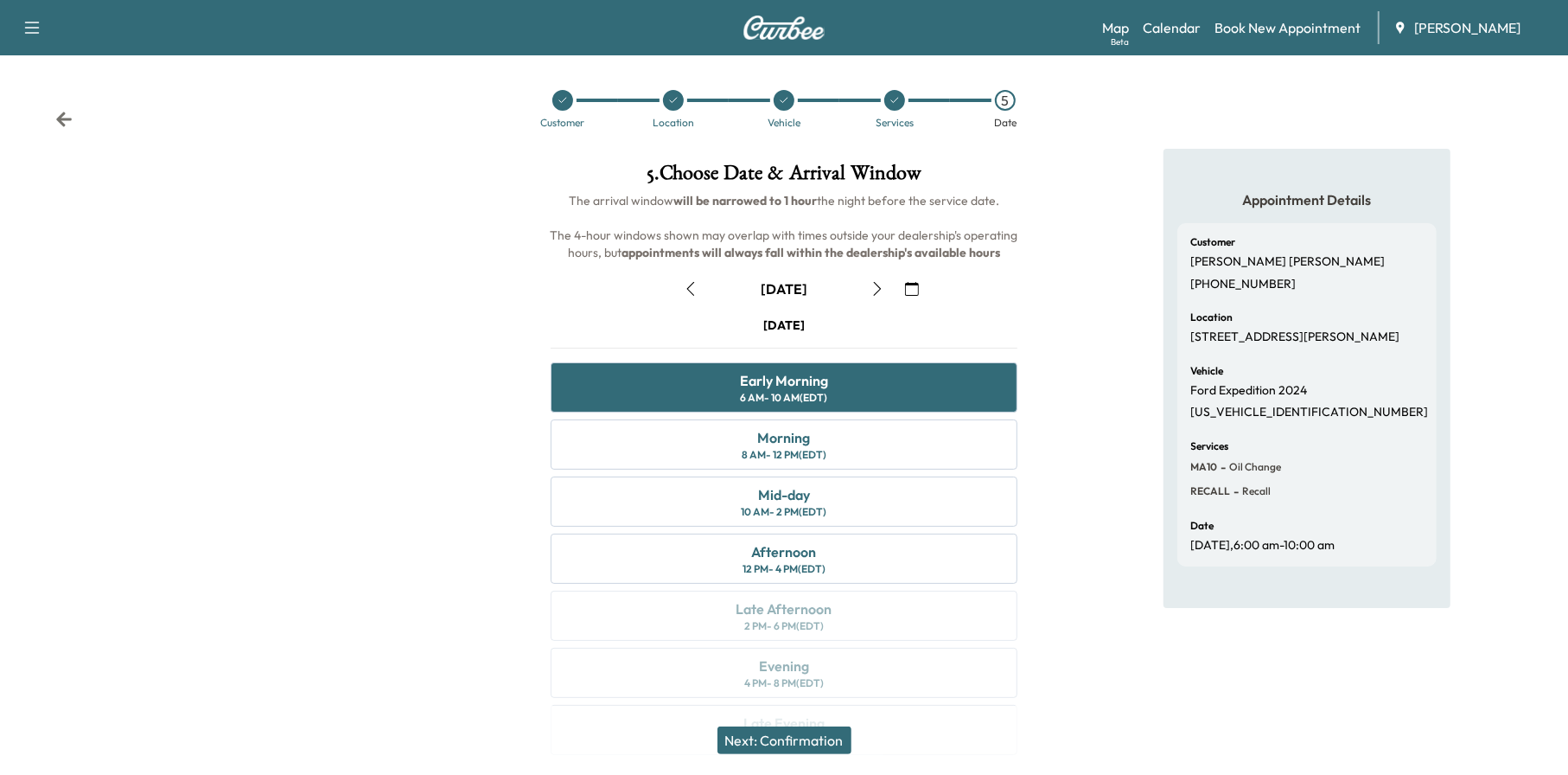
click at [805, 736] on button "Next: Confirmation" at bounding box center [784, 740] width 134 height 28
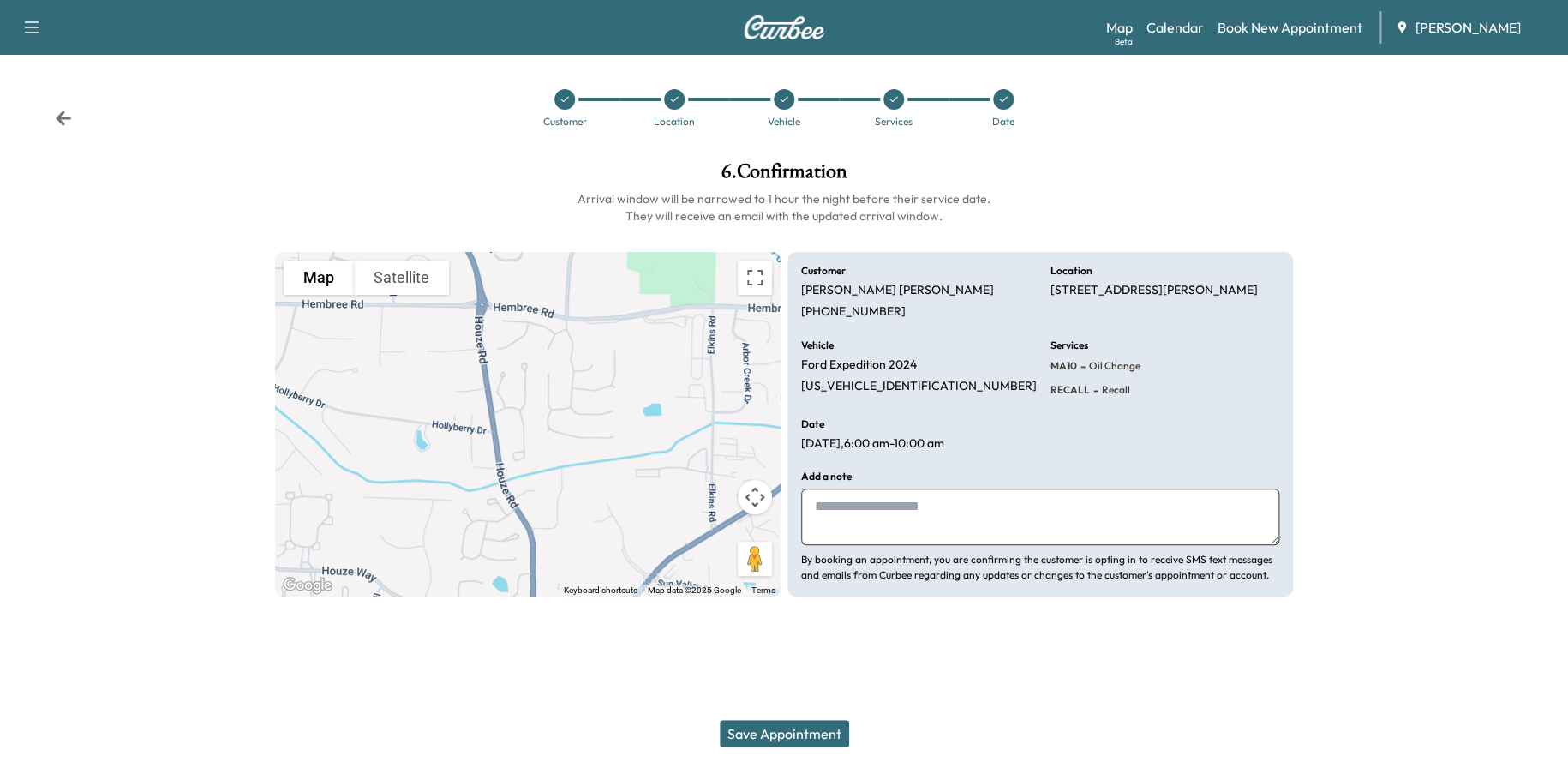
click at [798, 730] on button "Save Appointment" at bounding box center [784, 734] width 130 height 27
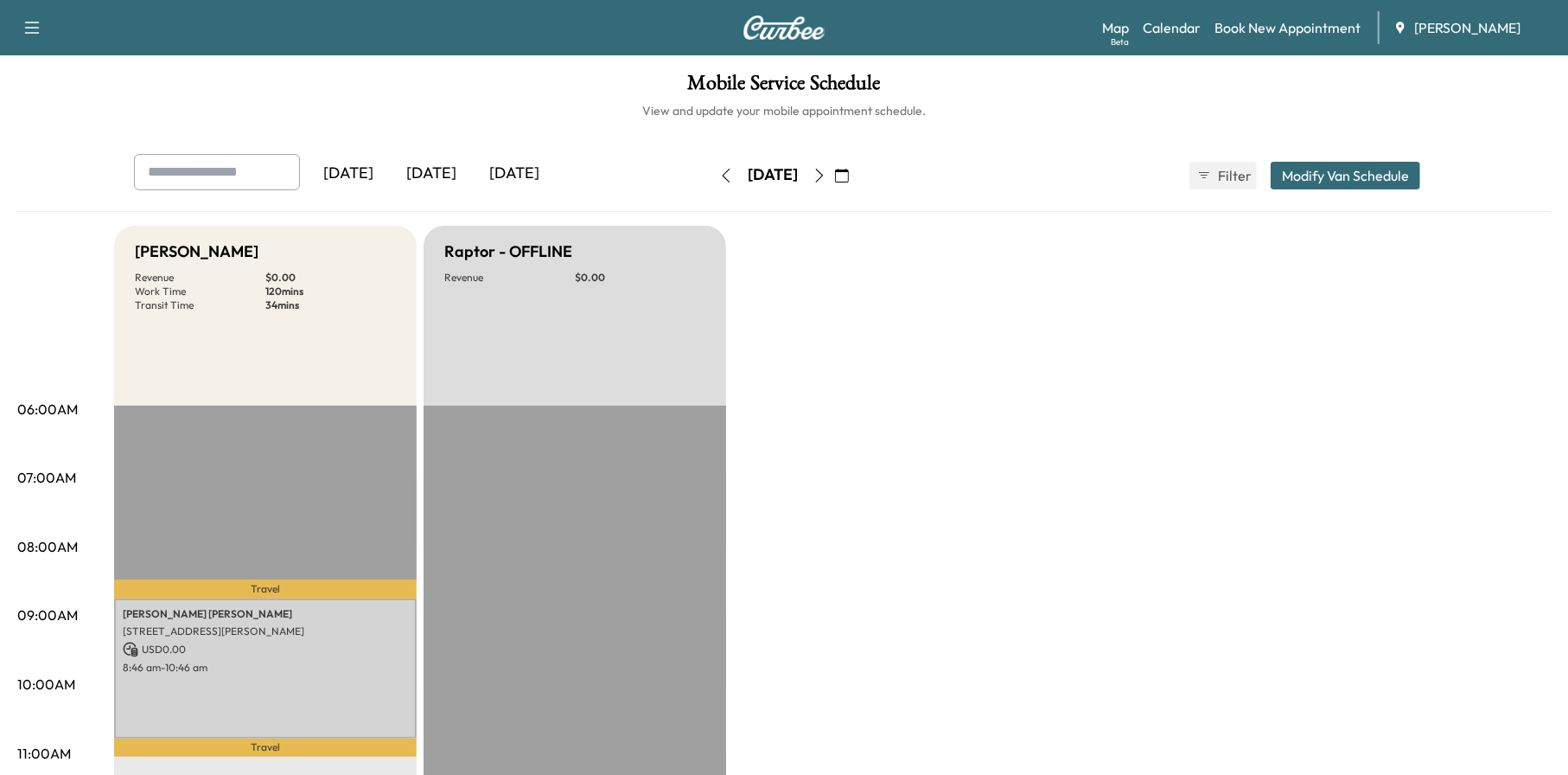
click at [719, 175] on icon "button" at bounding box center [726, 175] width 14 height 14
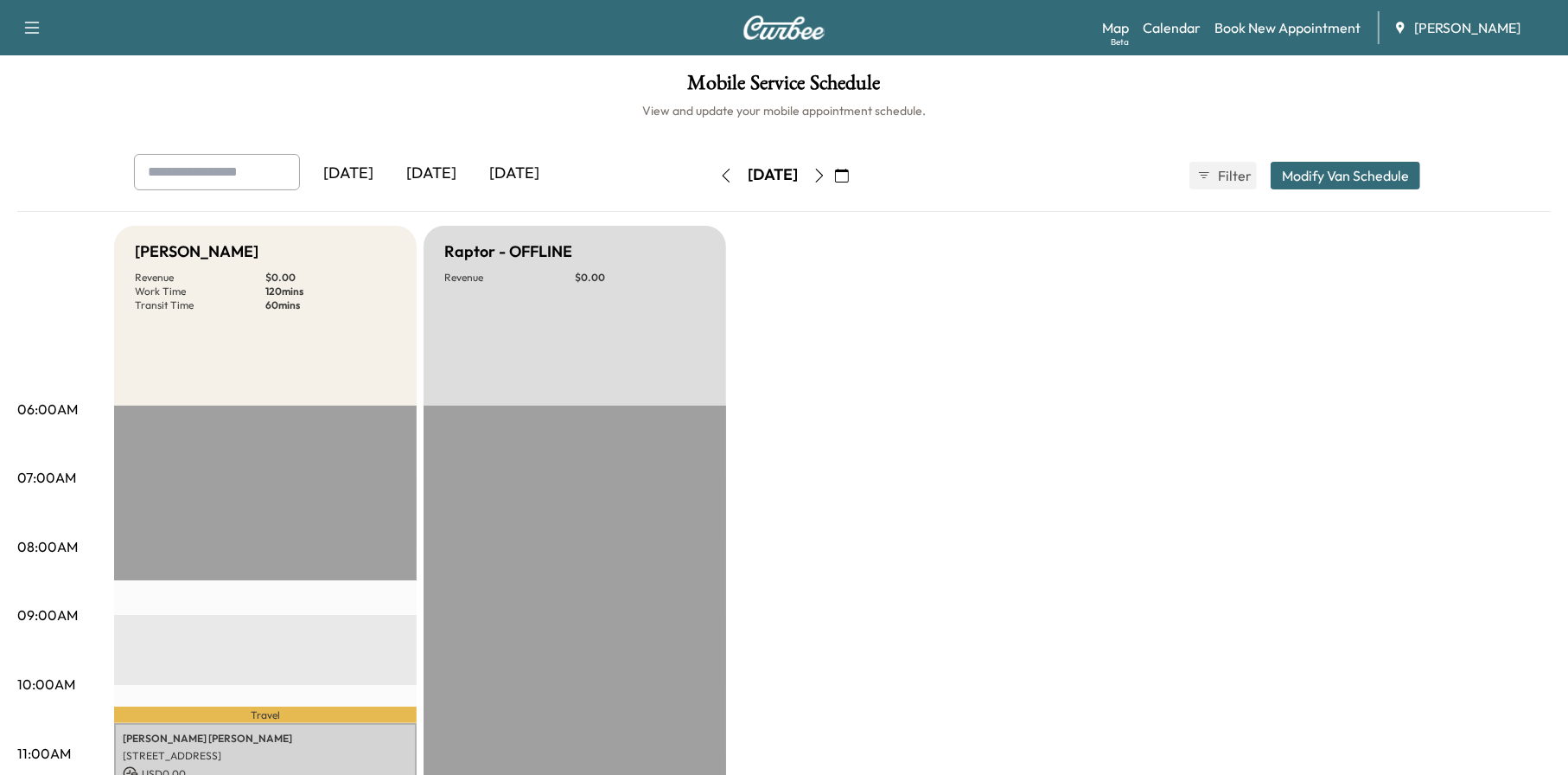
click at [711, 175] on button "button" at bounding box center [726, 175] width 30 height 28
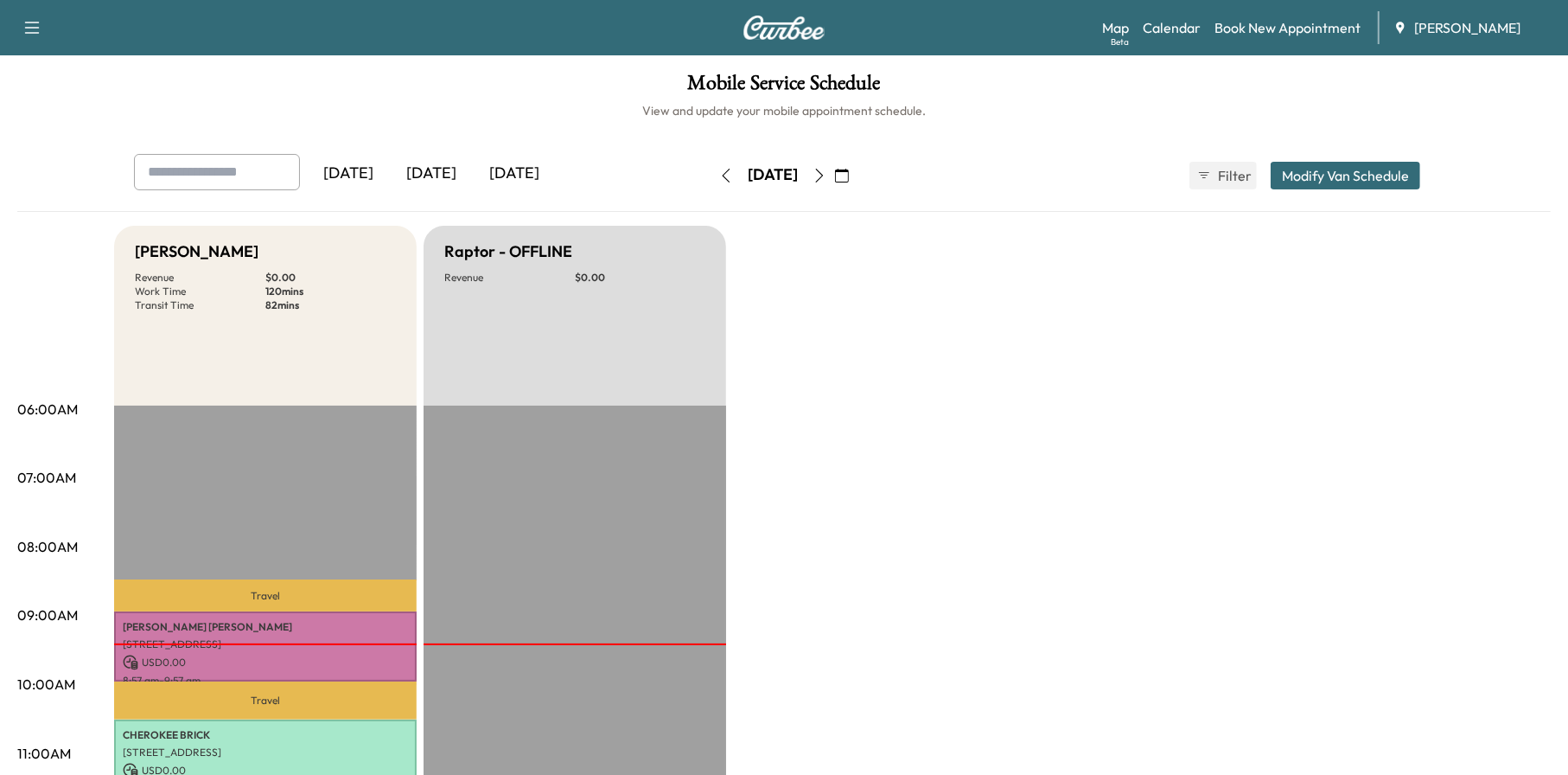
click at [719, 173] on icon "button" at bounding box center [726, 175] width 14 height 14
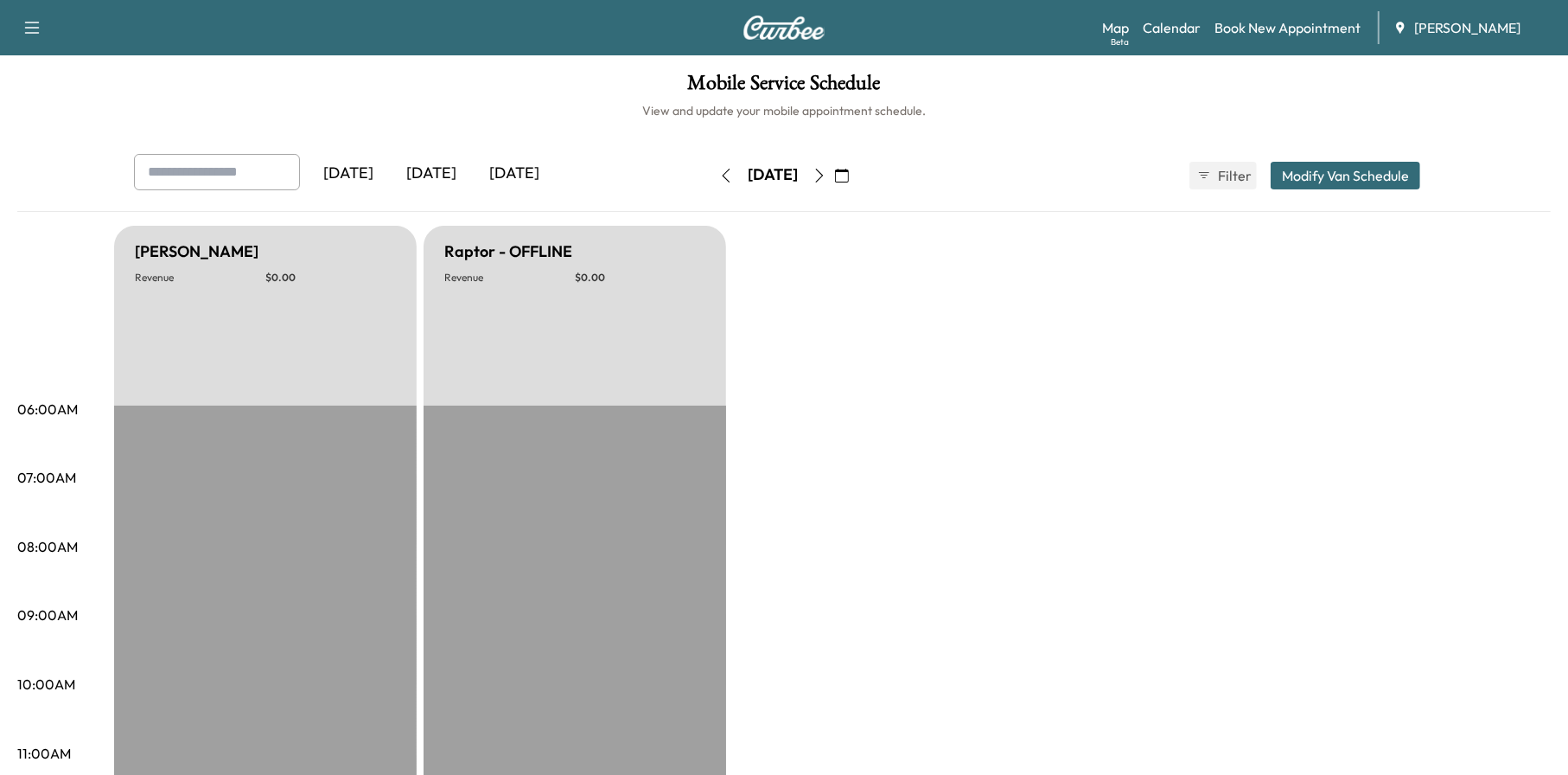
click at [719, 173] on icon "button" at bounding box center [726, 175] width 14 height 14
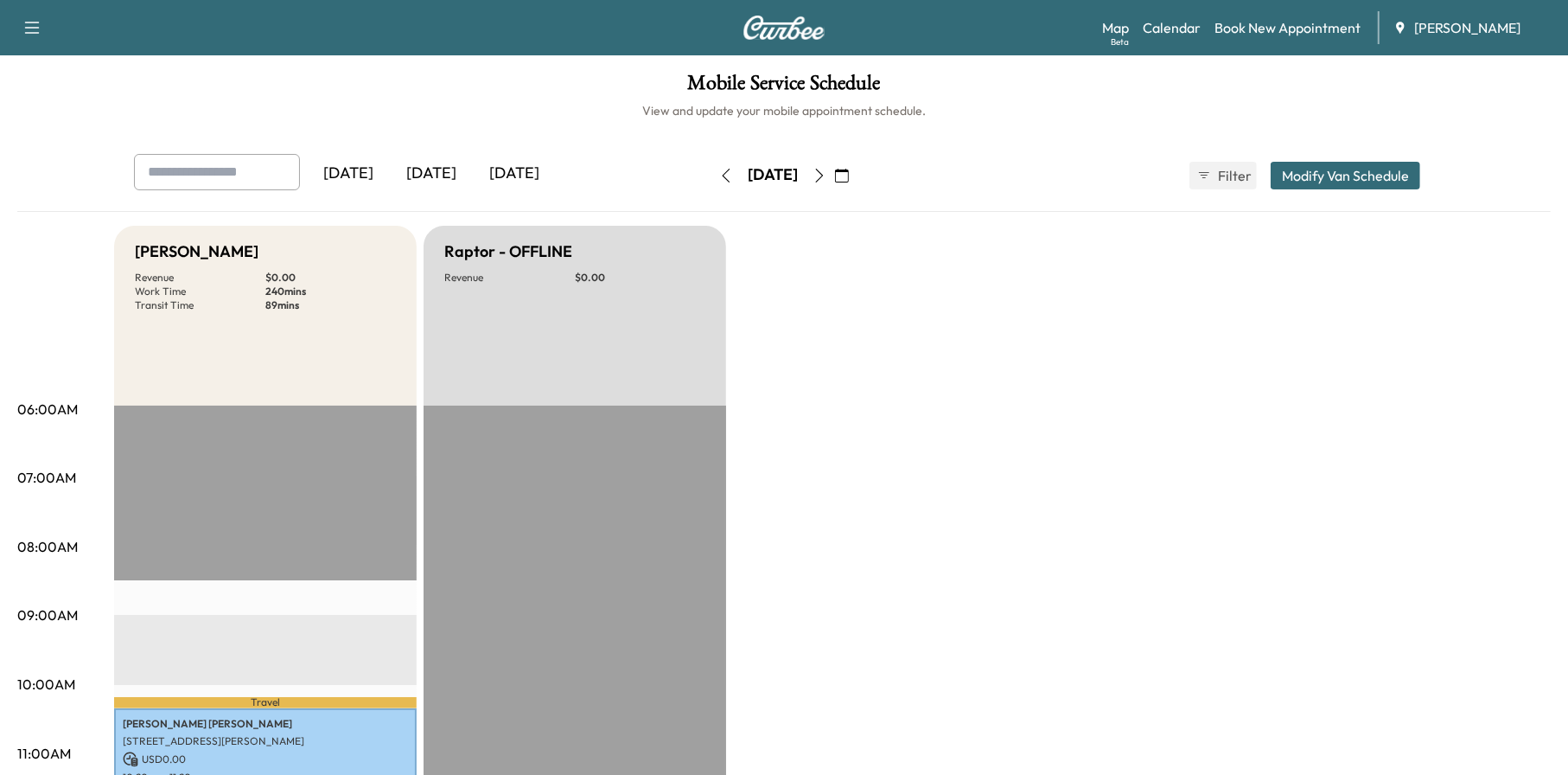
click at [711, 173] on button "button" at bounding box center [726, 175] width 30 height 28
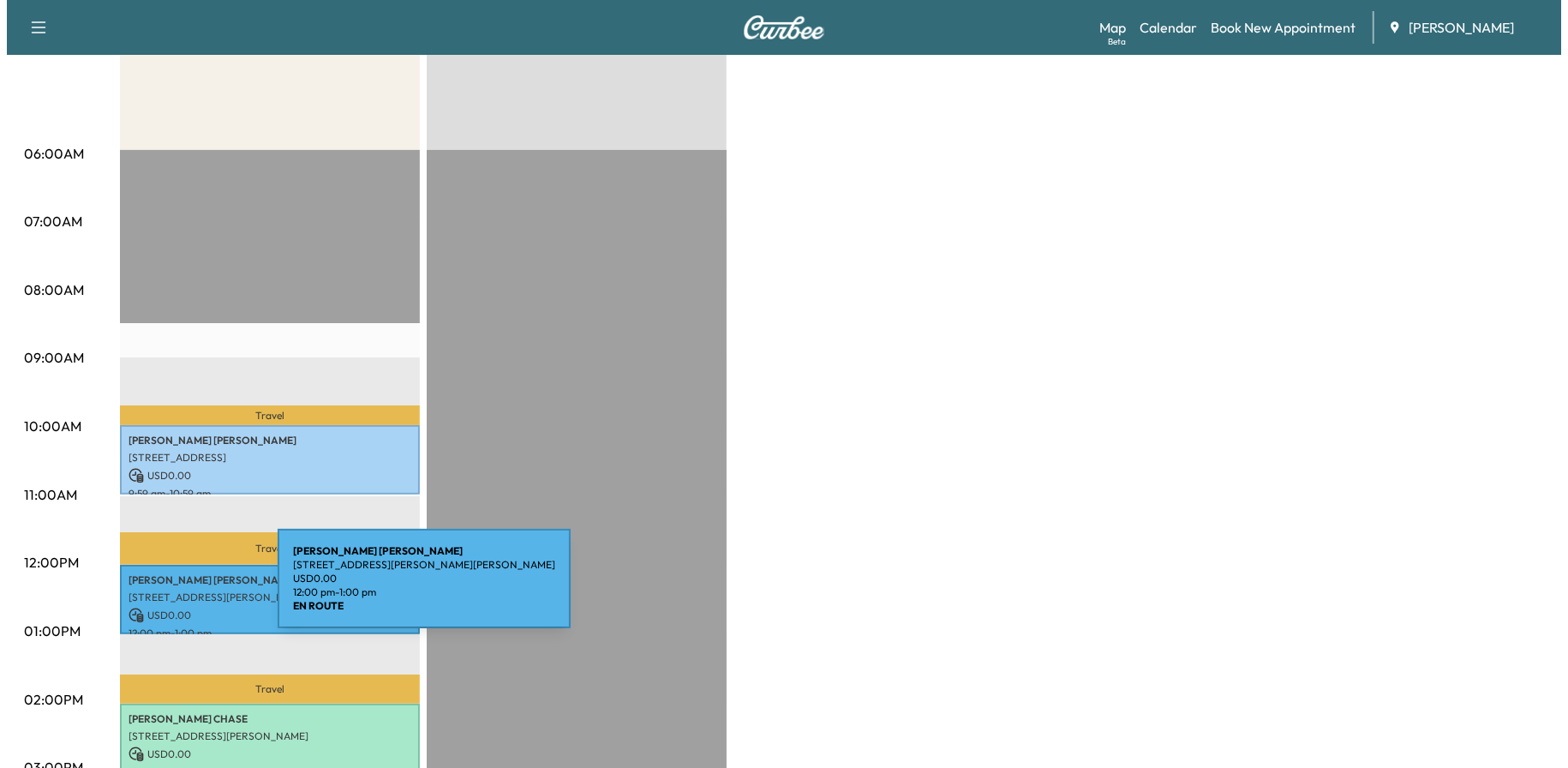
scroll to position [257, 0]
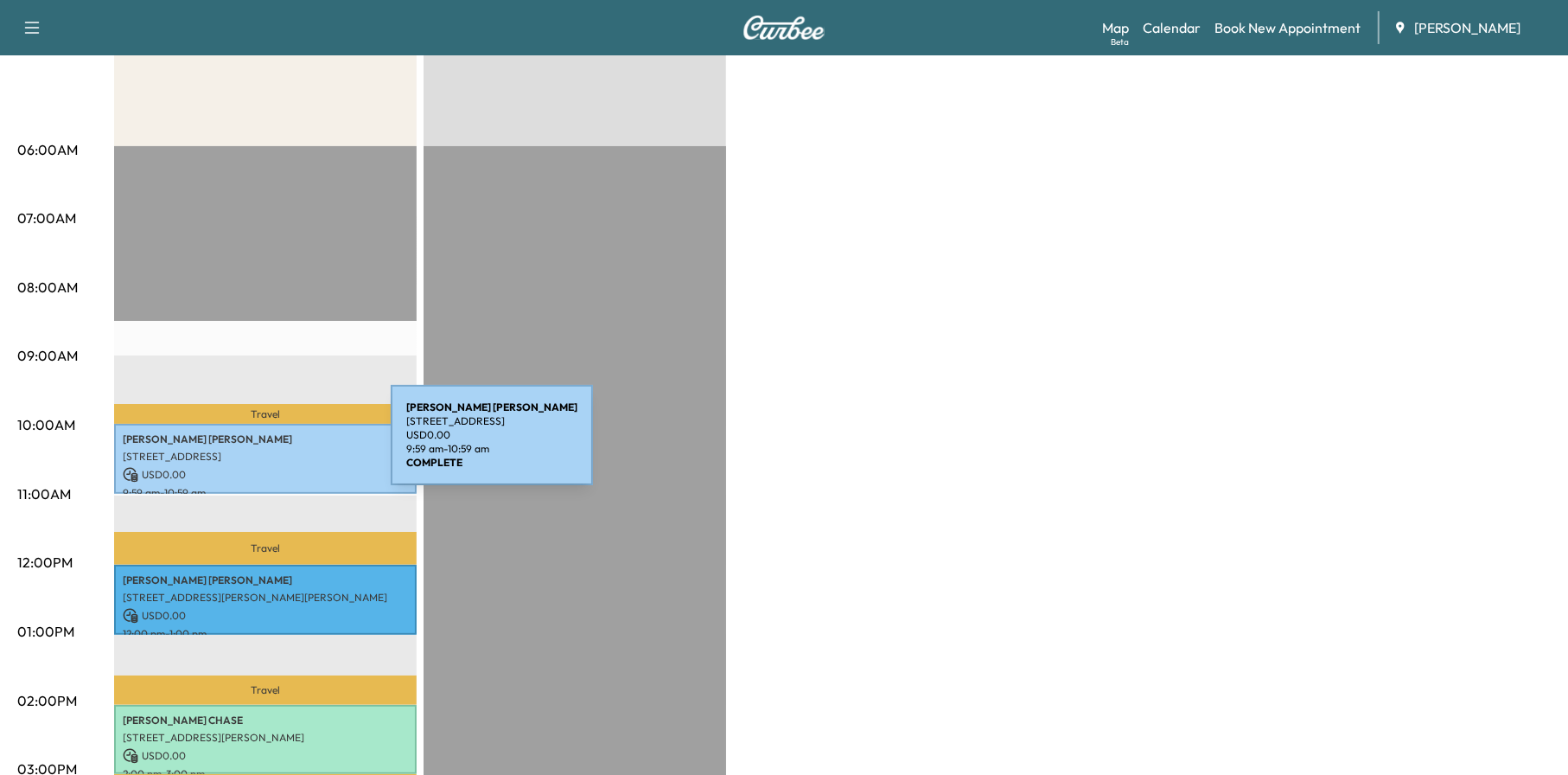
click at [261, 450] on p "[STREET_ADDRESS]" at bounding box center [265, 457] width 285 height 14
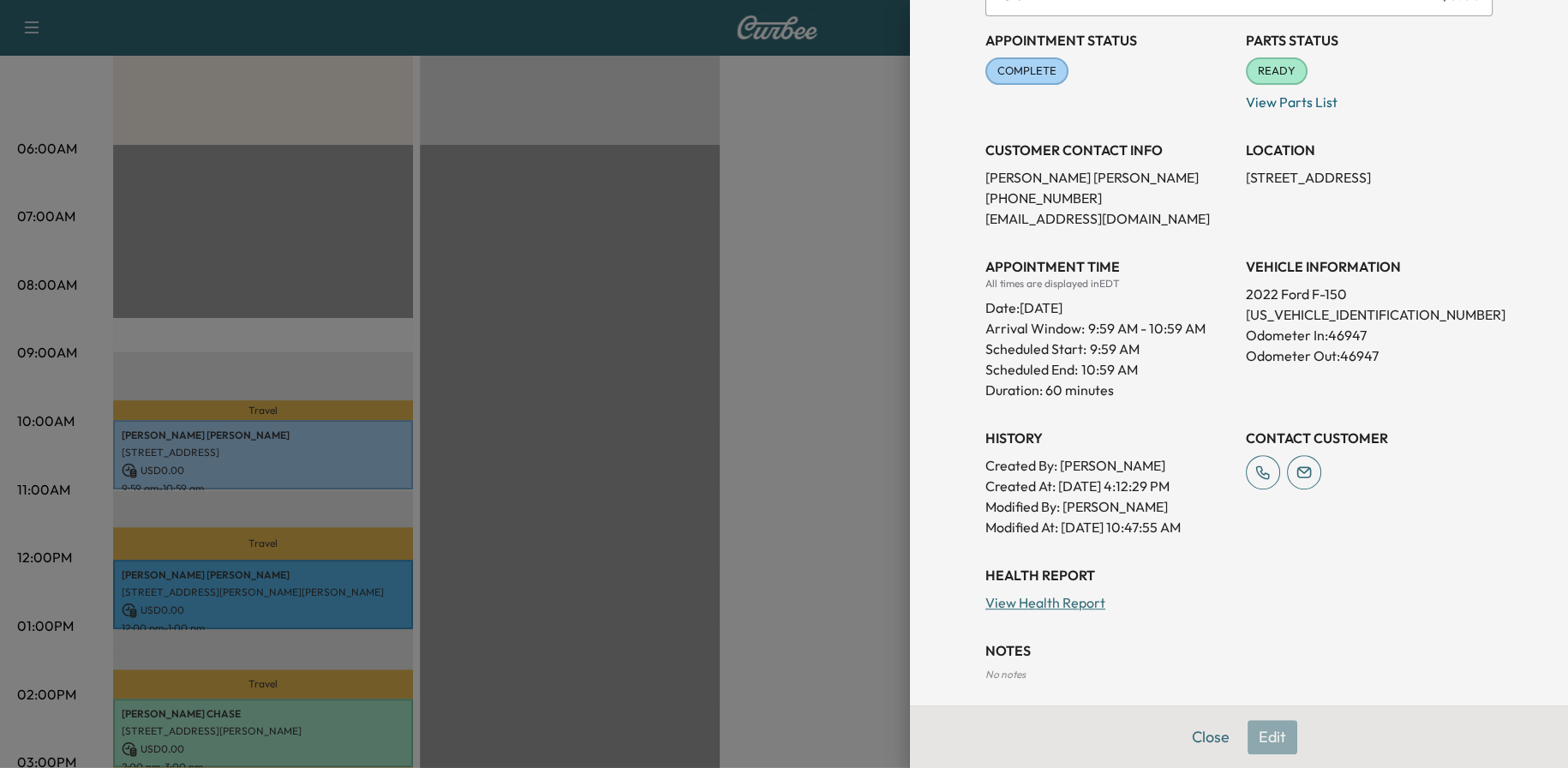
scroll to position [263, 0]
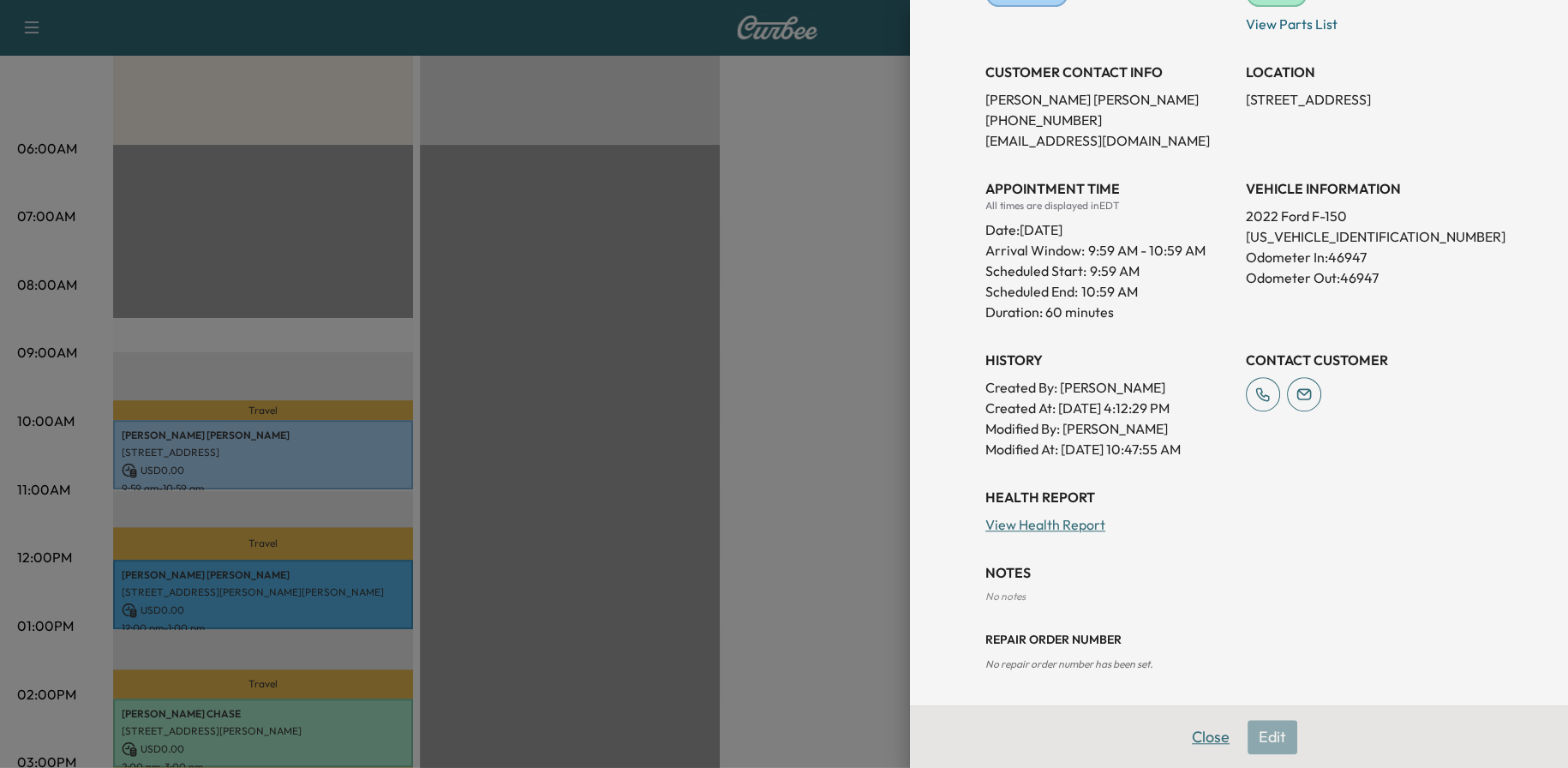
click at [1207, 737] on button "Close" at bounding box center [1210, 737] width 60 height 34
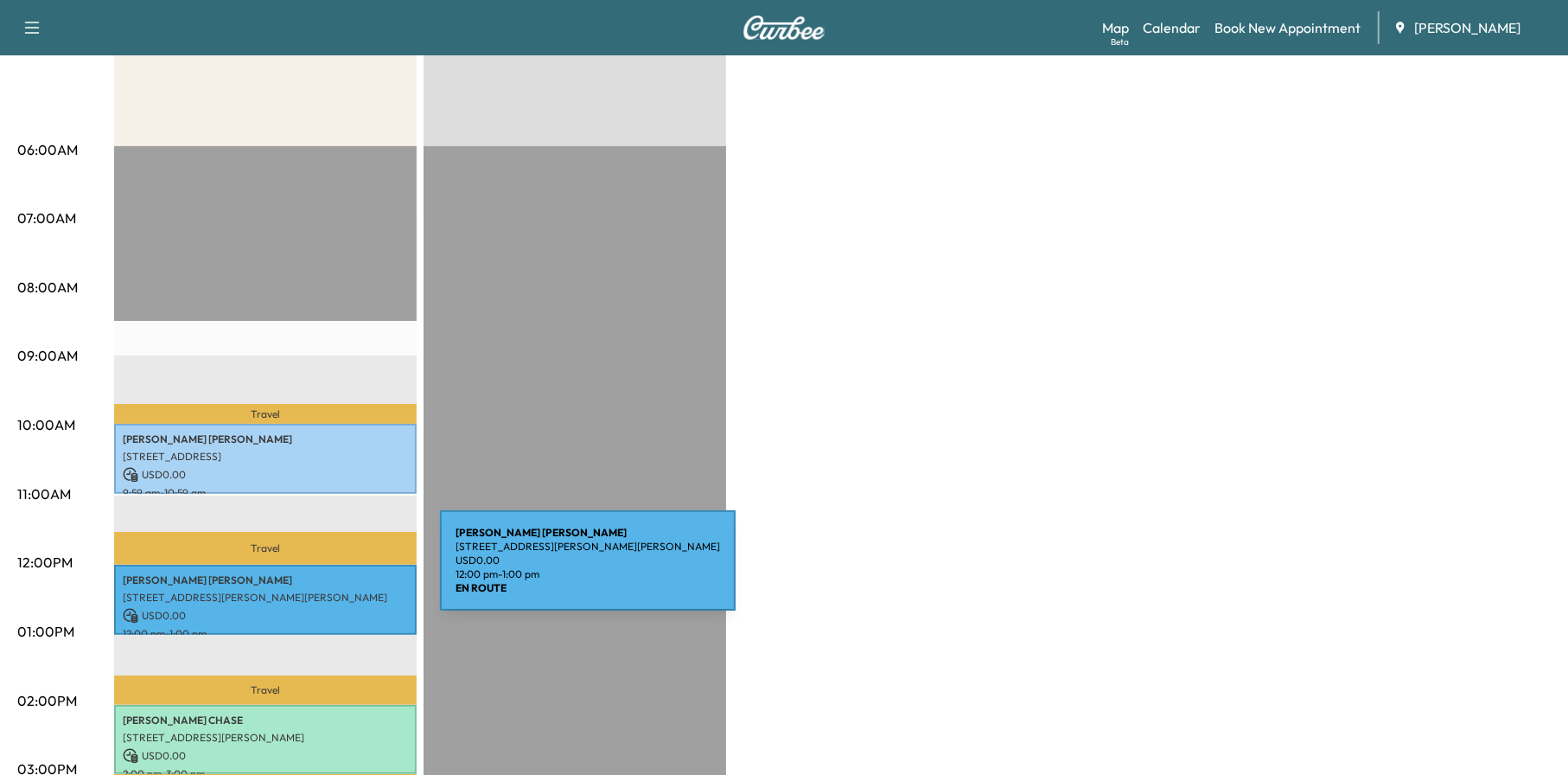
click at [310, 574] on p "[PERSON_NAME]" at bounding box center [265, 581] width 285 height 14
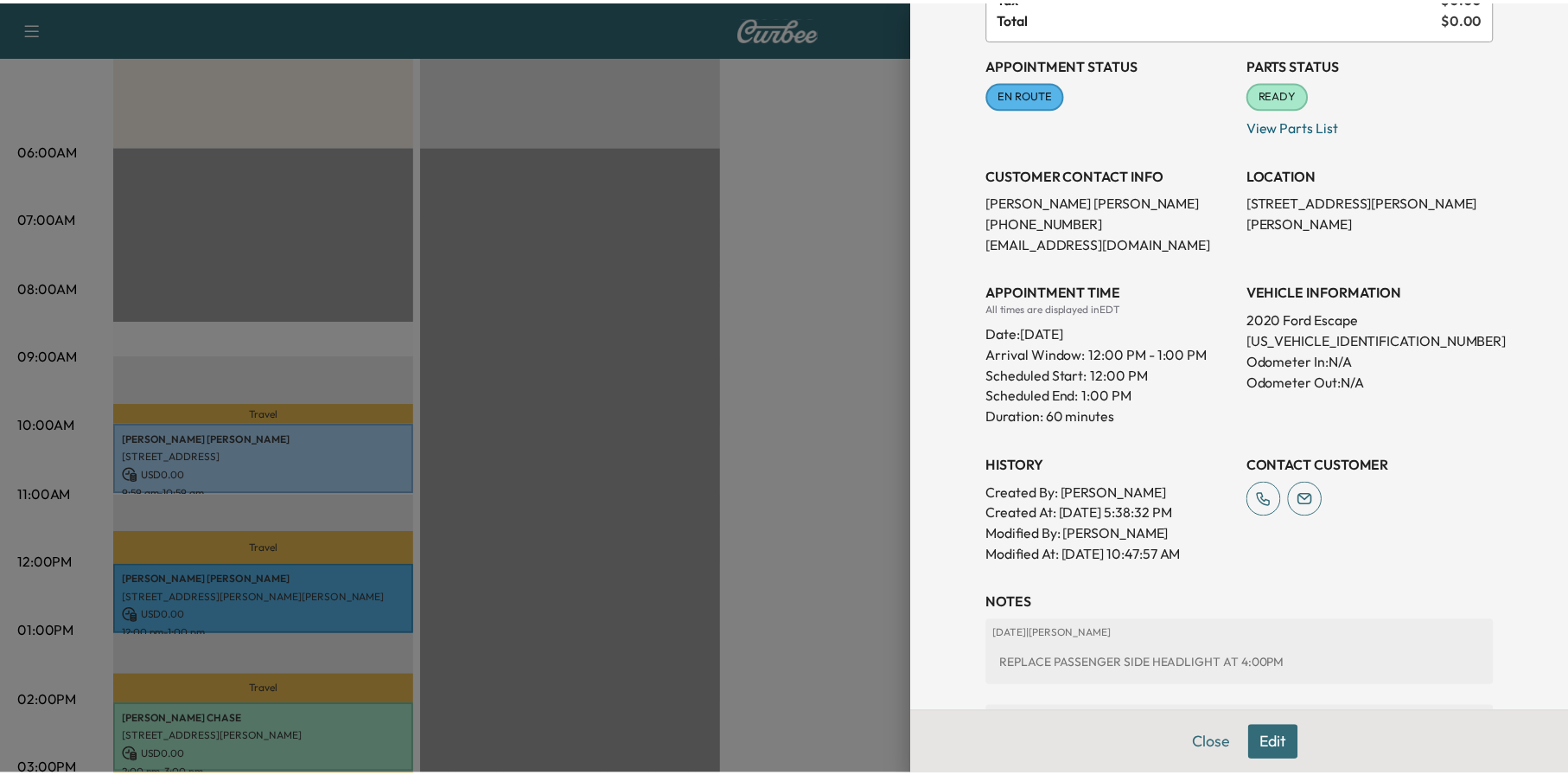
scroll to position [342, 0]
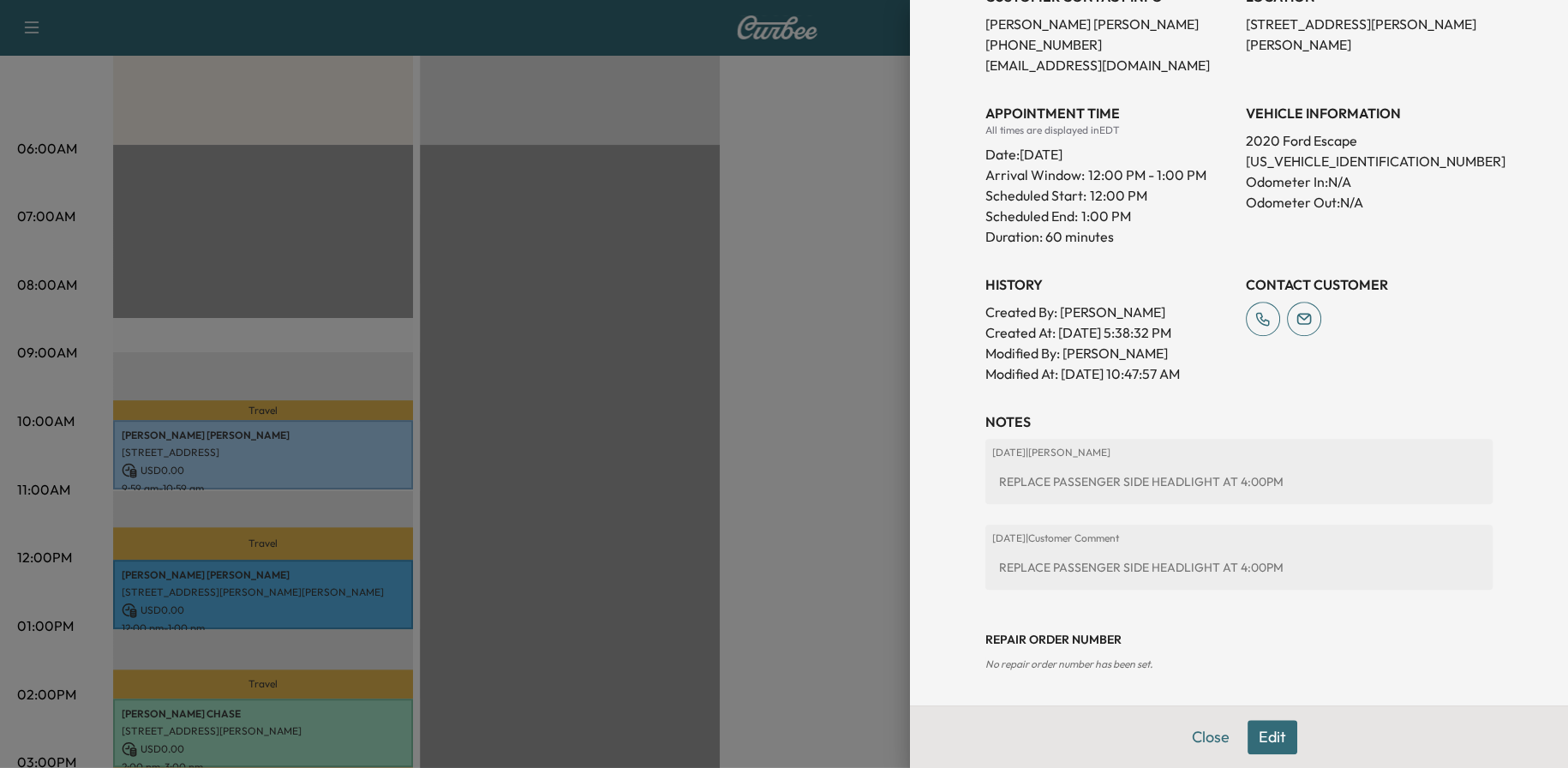
drag, startPoint x: 1193, startPoint y: 735, endPoint x: 1049, endPoint y: 745, distance: 144.3
click at [1193, 734] on button "Close" at bounding box center [1210, 737] width 60 height 34
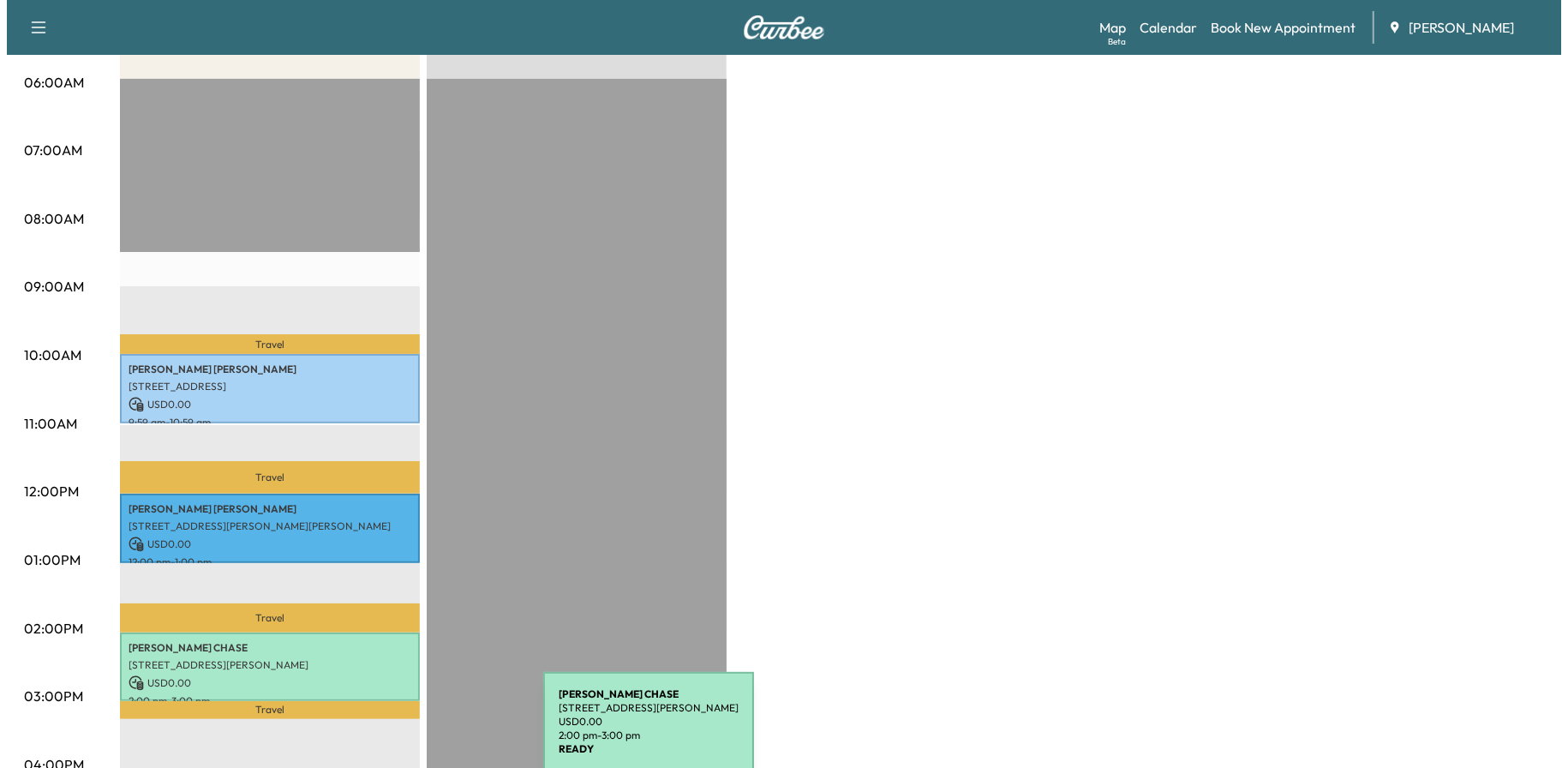
scroll to position [428, 0]
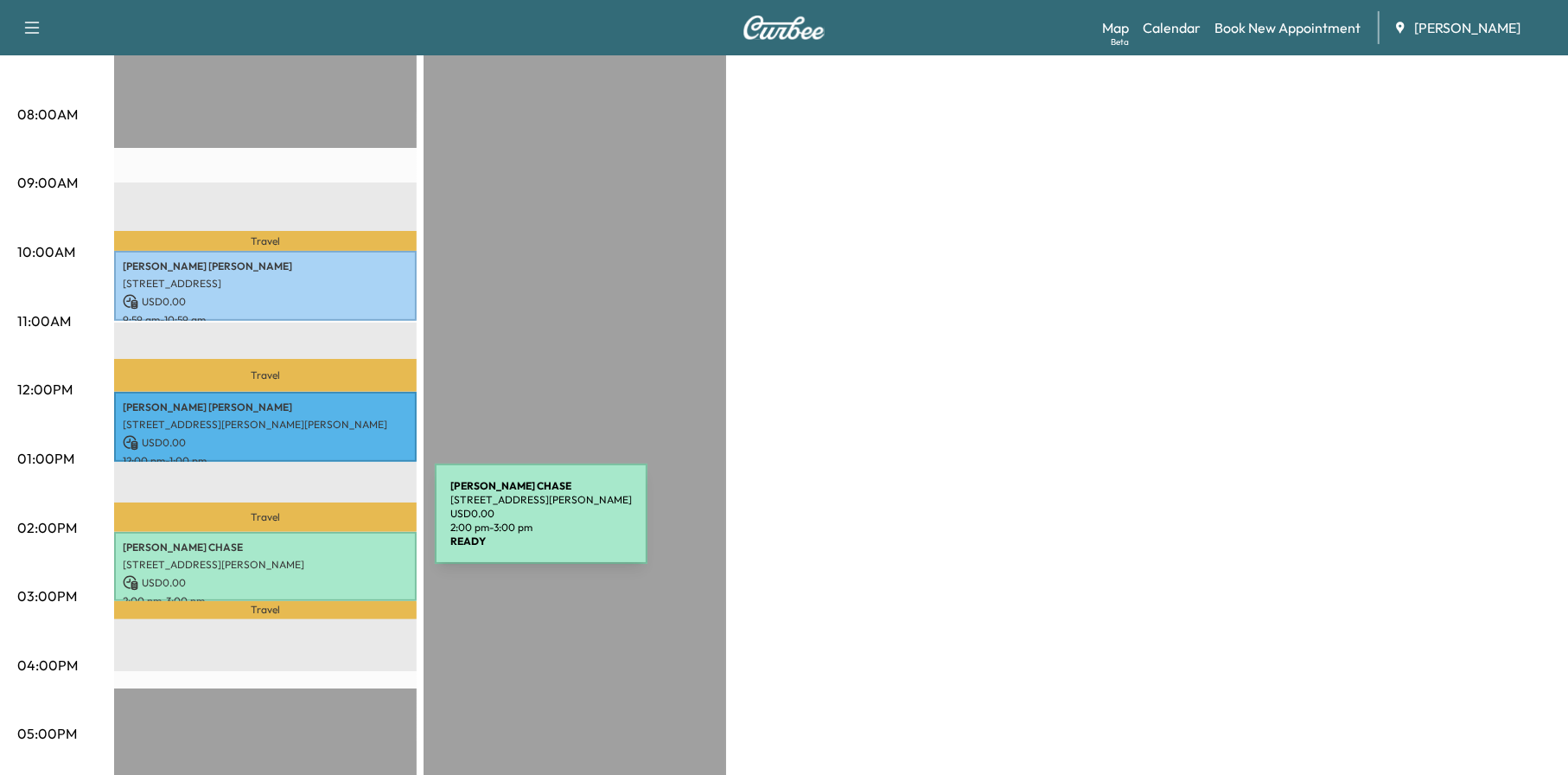
click at [314, 512] on p "Travel" at bounding box center [264, 517] width 302 height 30
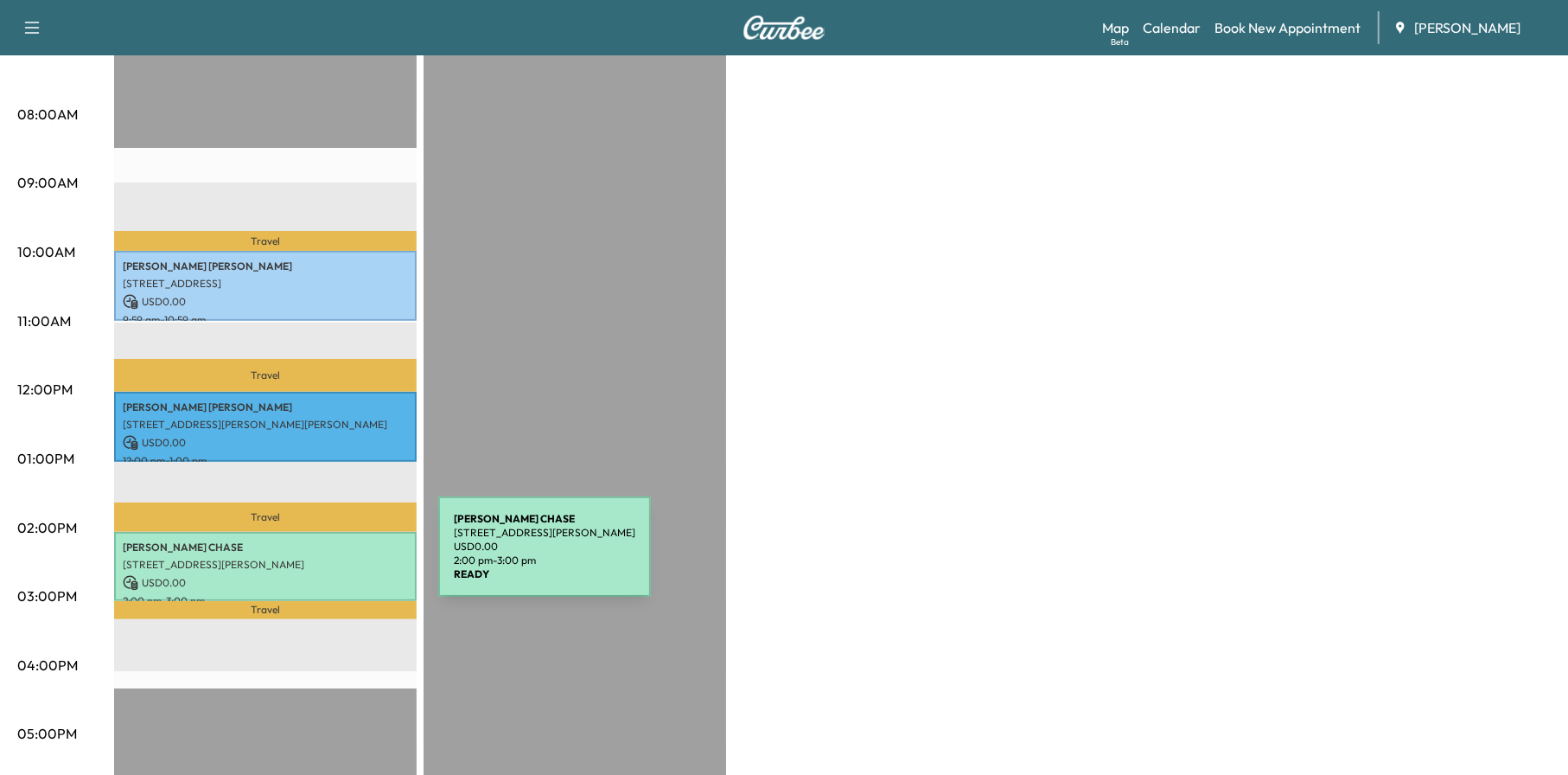
click at [309, 558] on p "[STREET_ADDRESS][PERSON_NAME]" at bounding box center [265, 565] width 285 height 14
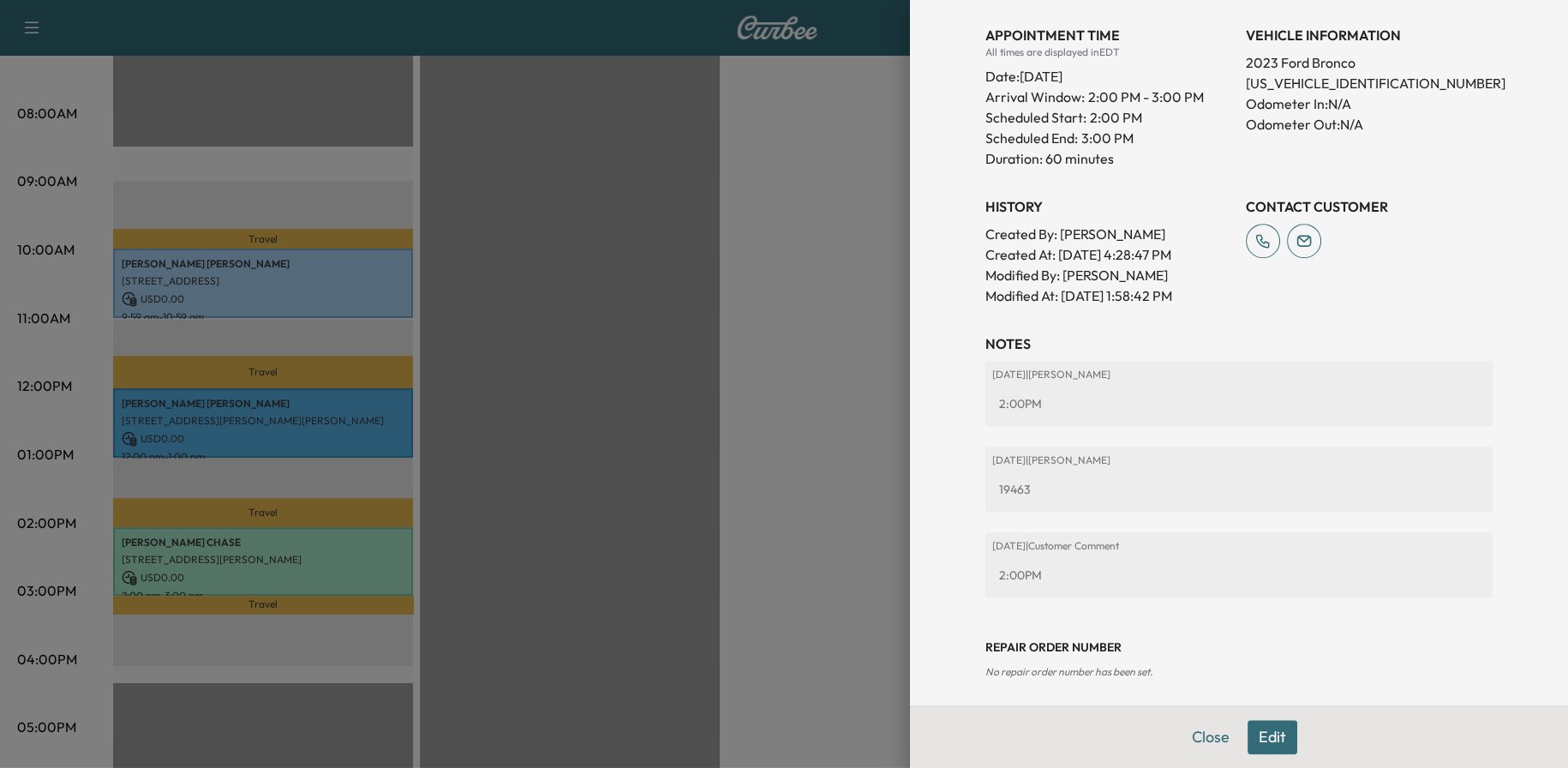
scroll to position [472, 0]
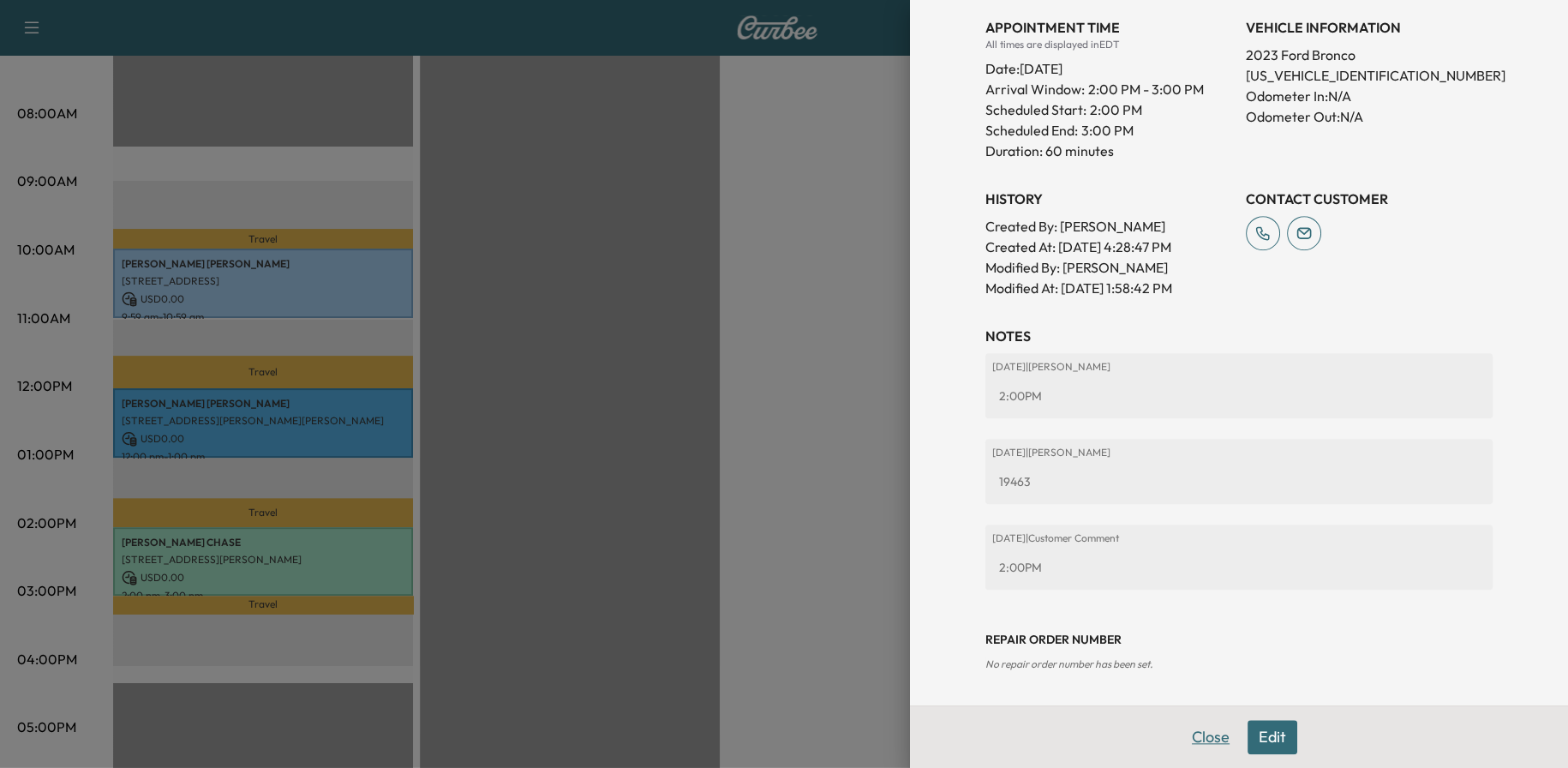
click at [1194, 725] on button "Close" at bounding box center [1210, 737] width 60 height 34
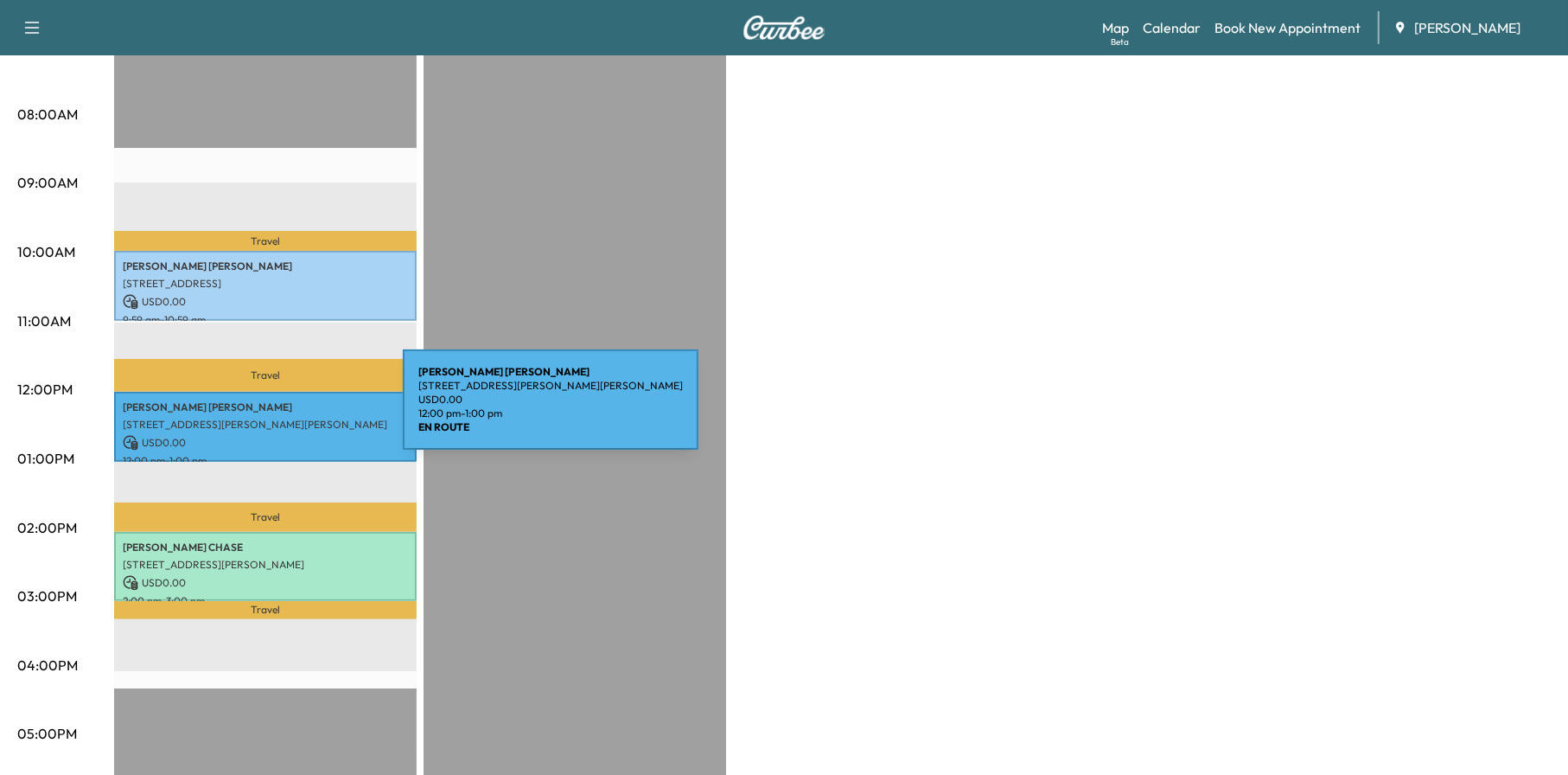
click at [273, 409] on div "[PERSON_NAME] [STREET_ADDRESS][PERSON_NAME][PERSON_NAME] USD 0.00 12:00 pm - 1:…" at bounding box center [264, 426] width 302 height 70
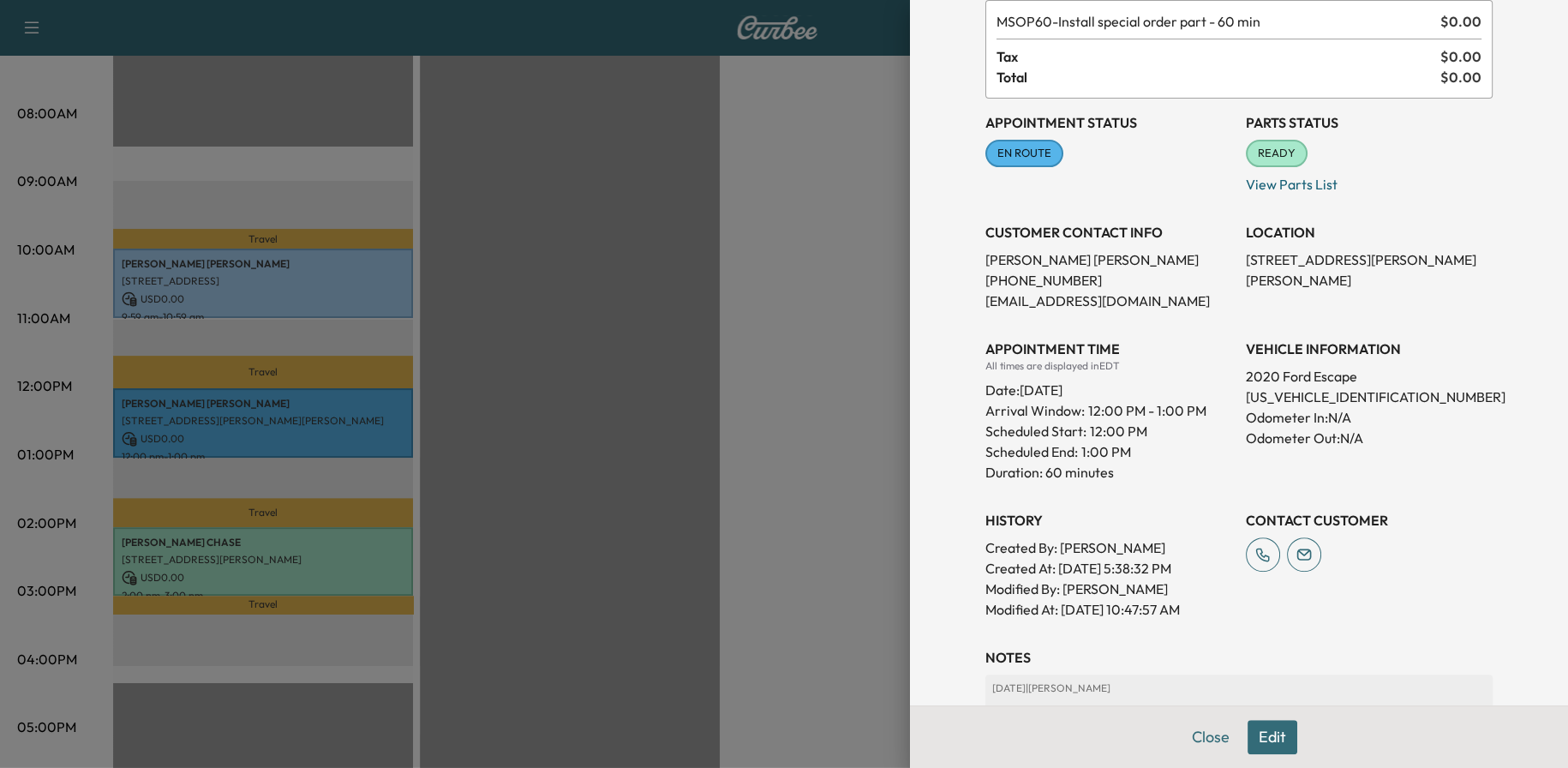
scroll to position [339, 0]
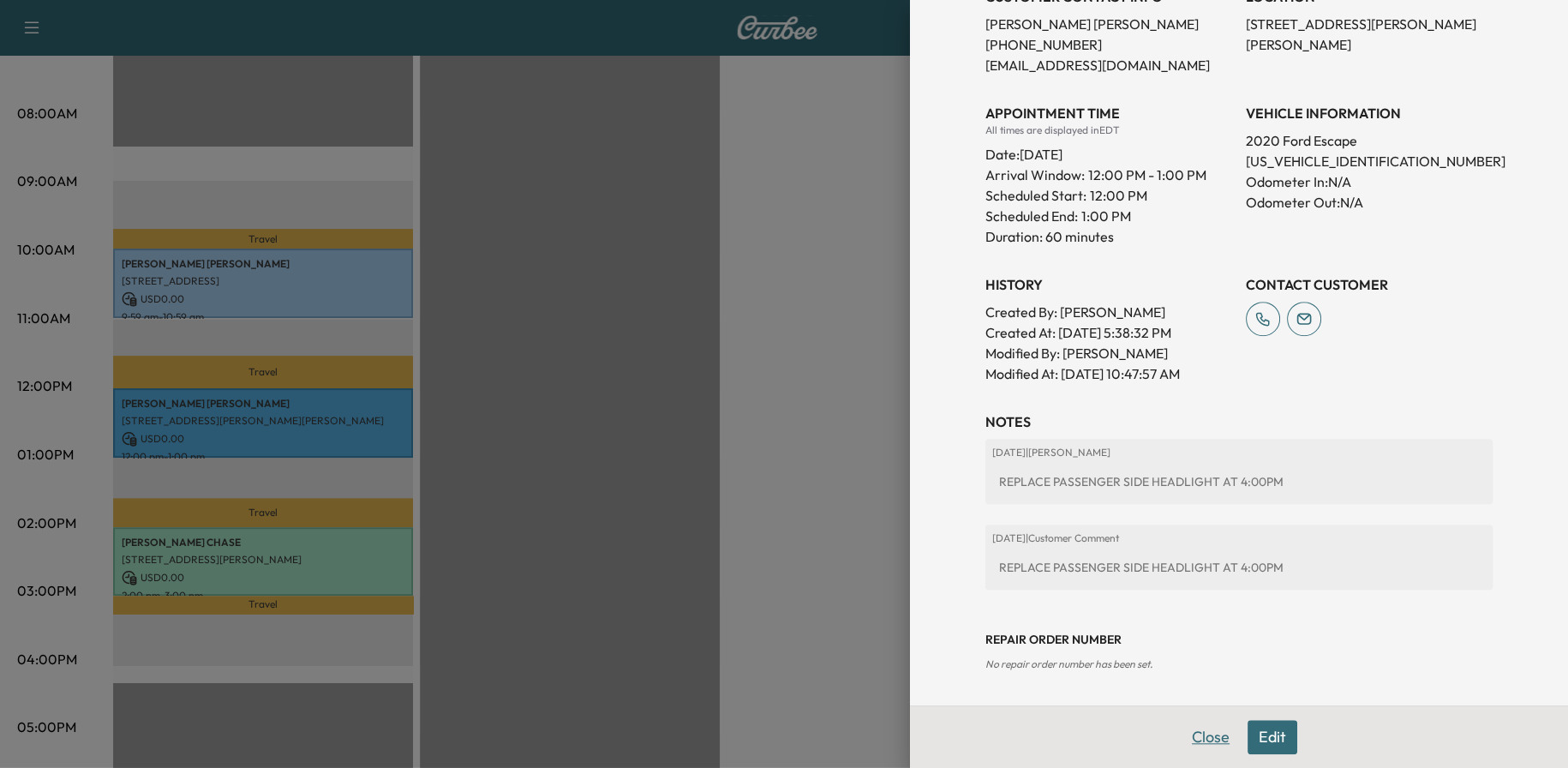
click at [1200, 742] on button "Close" at bounding box center [1210, 737] width 60 height 34
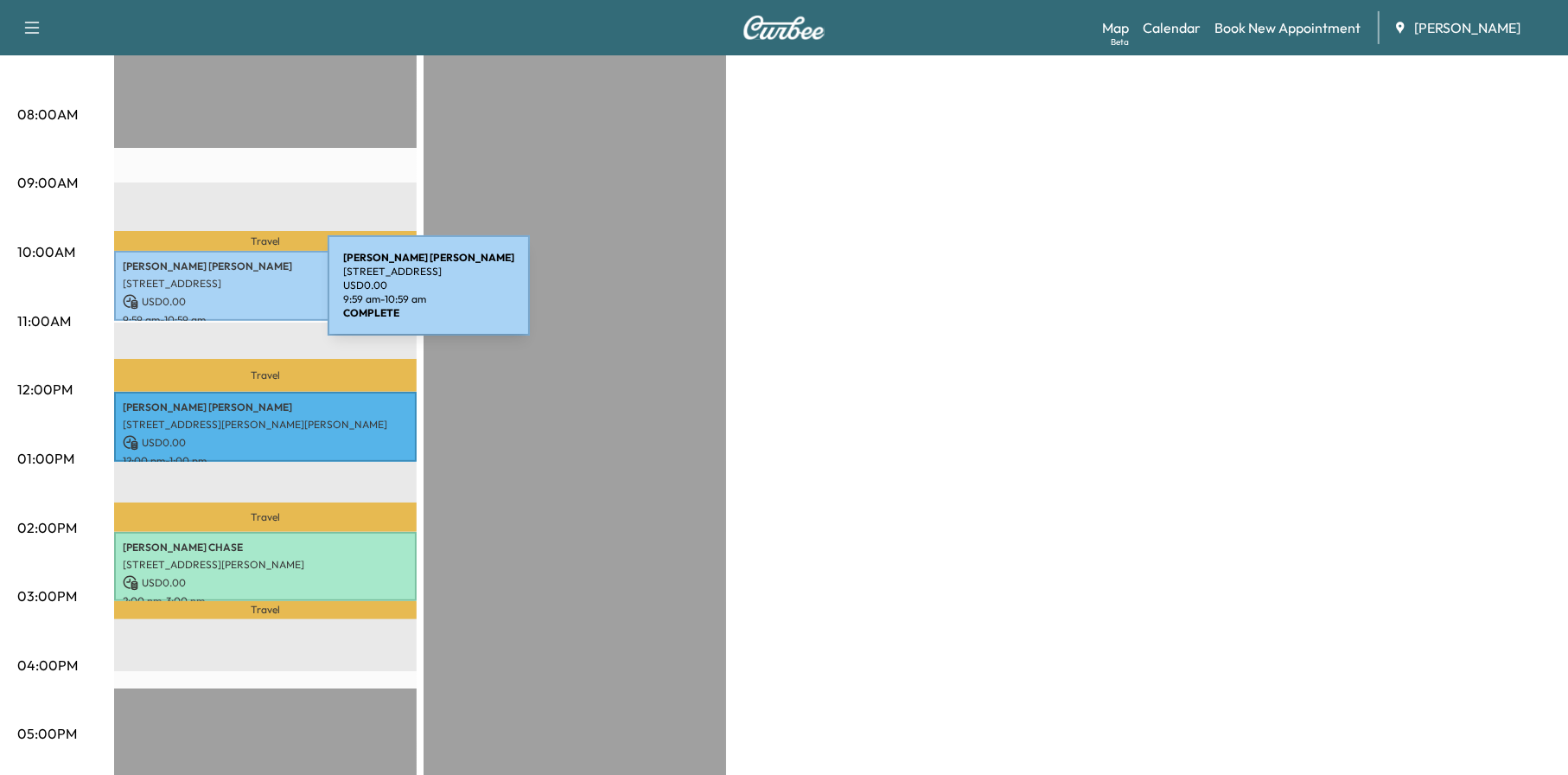
click at [198, 295] on p "USD 0.00" at bounding box center [265, 302] width 285 height 16
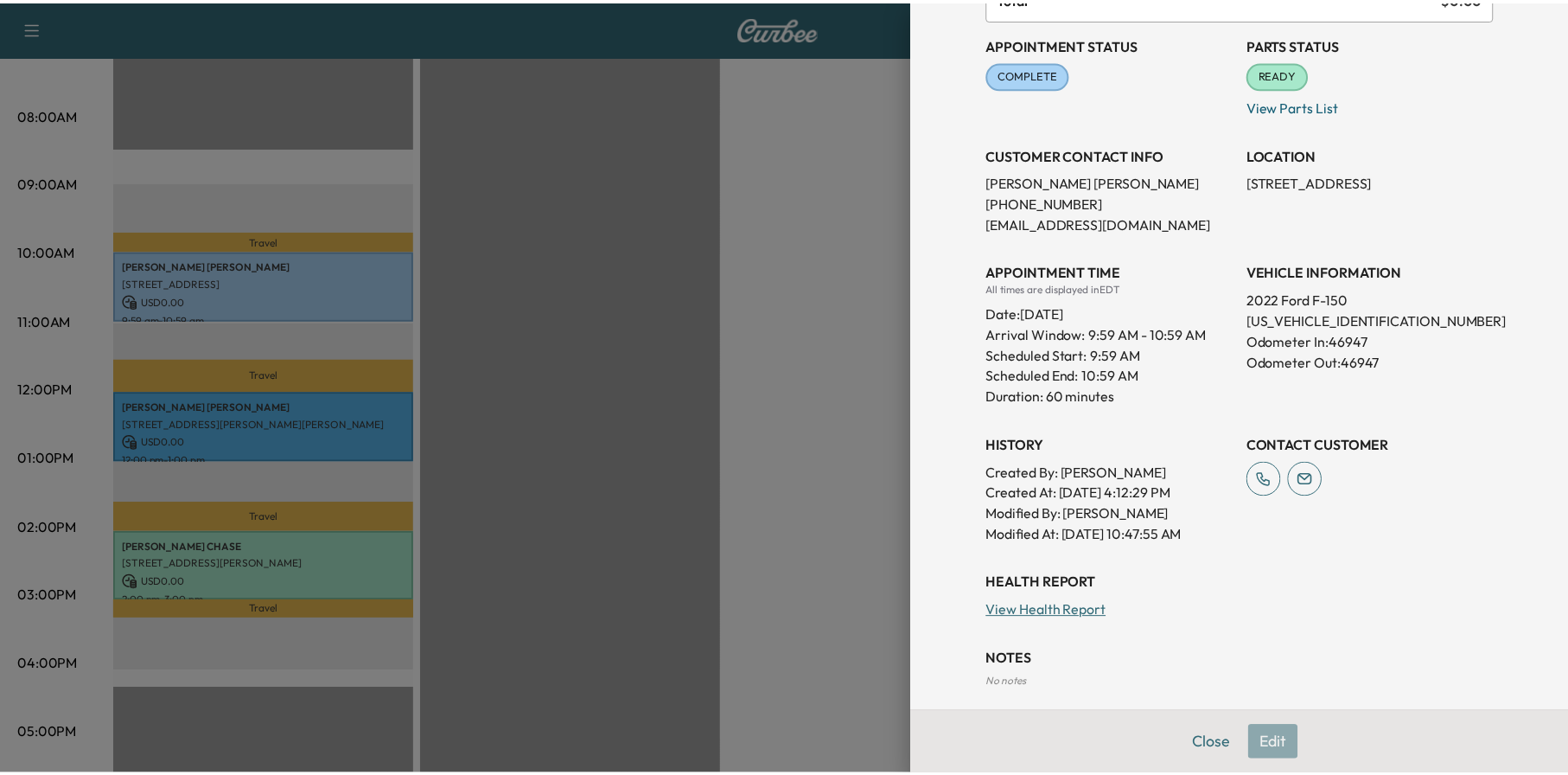
scroll to position [266, 0]
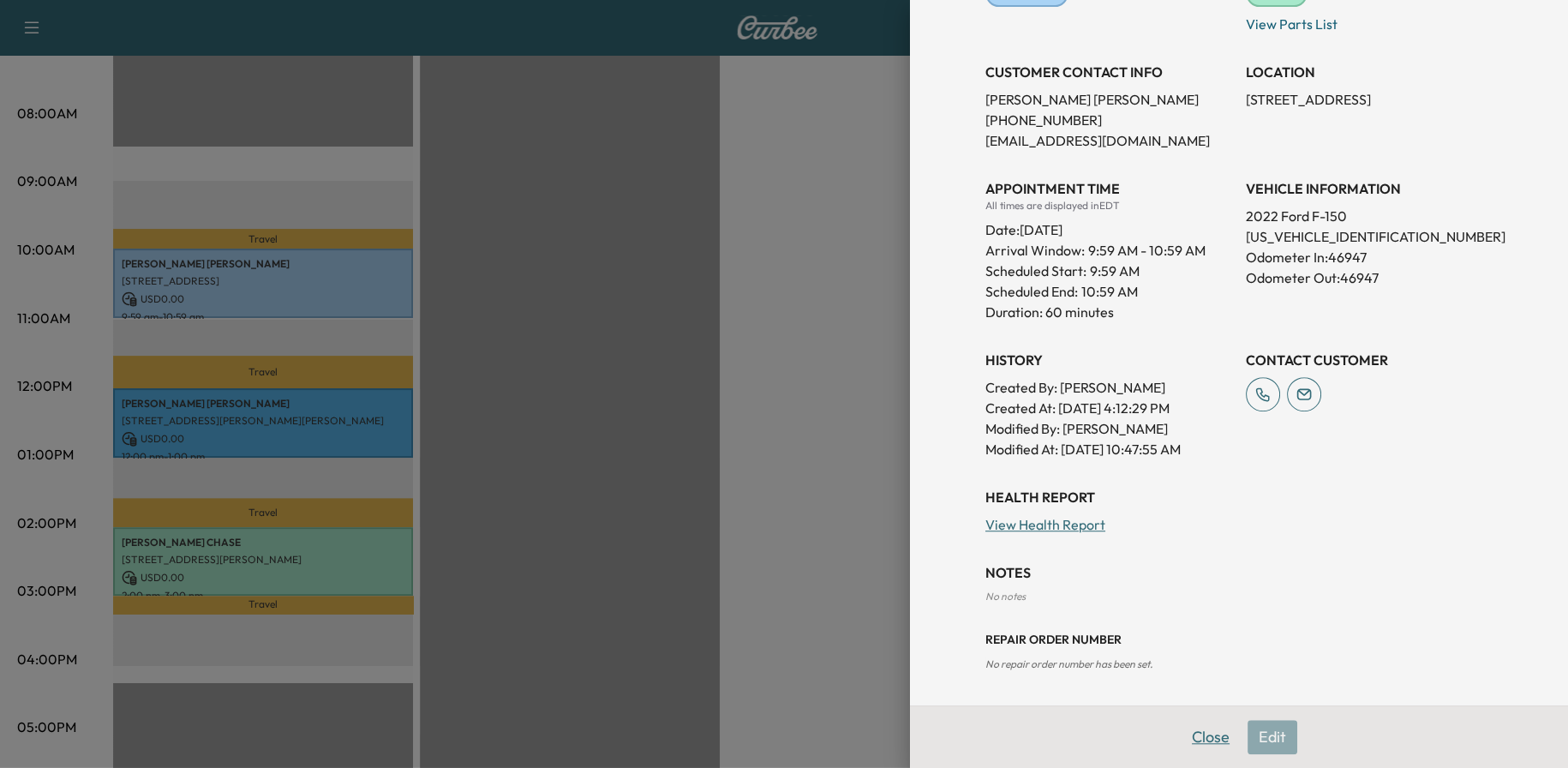
click at [1204, 737] on button "Close" at bounding box center [1210, 737] width 60 height 34
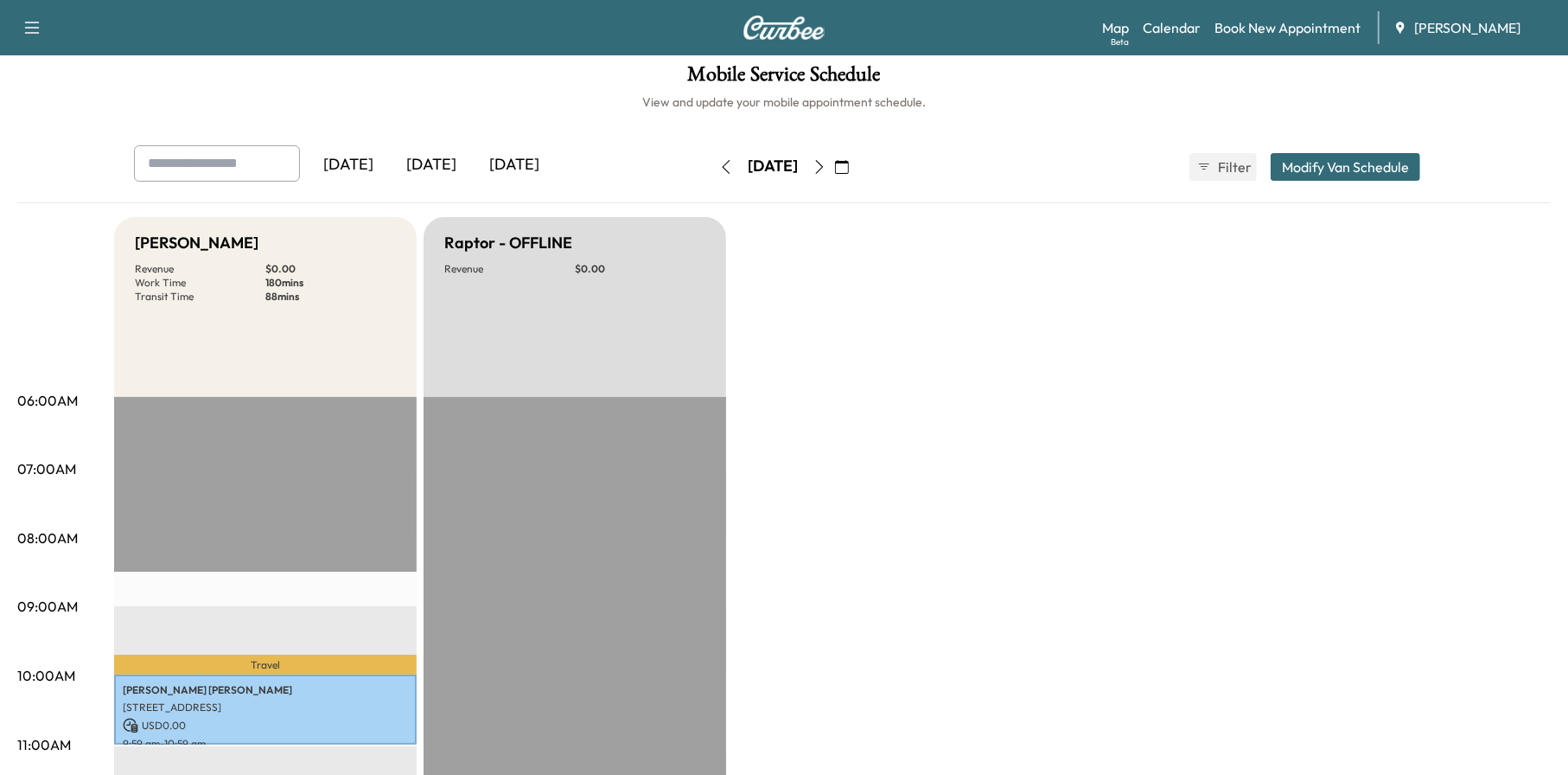
scroll to position [0, 0]
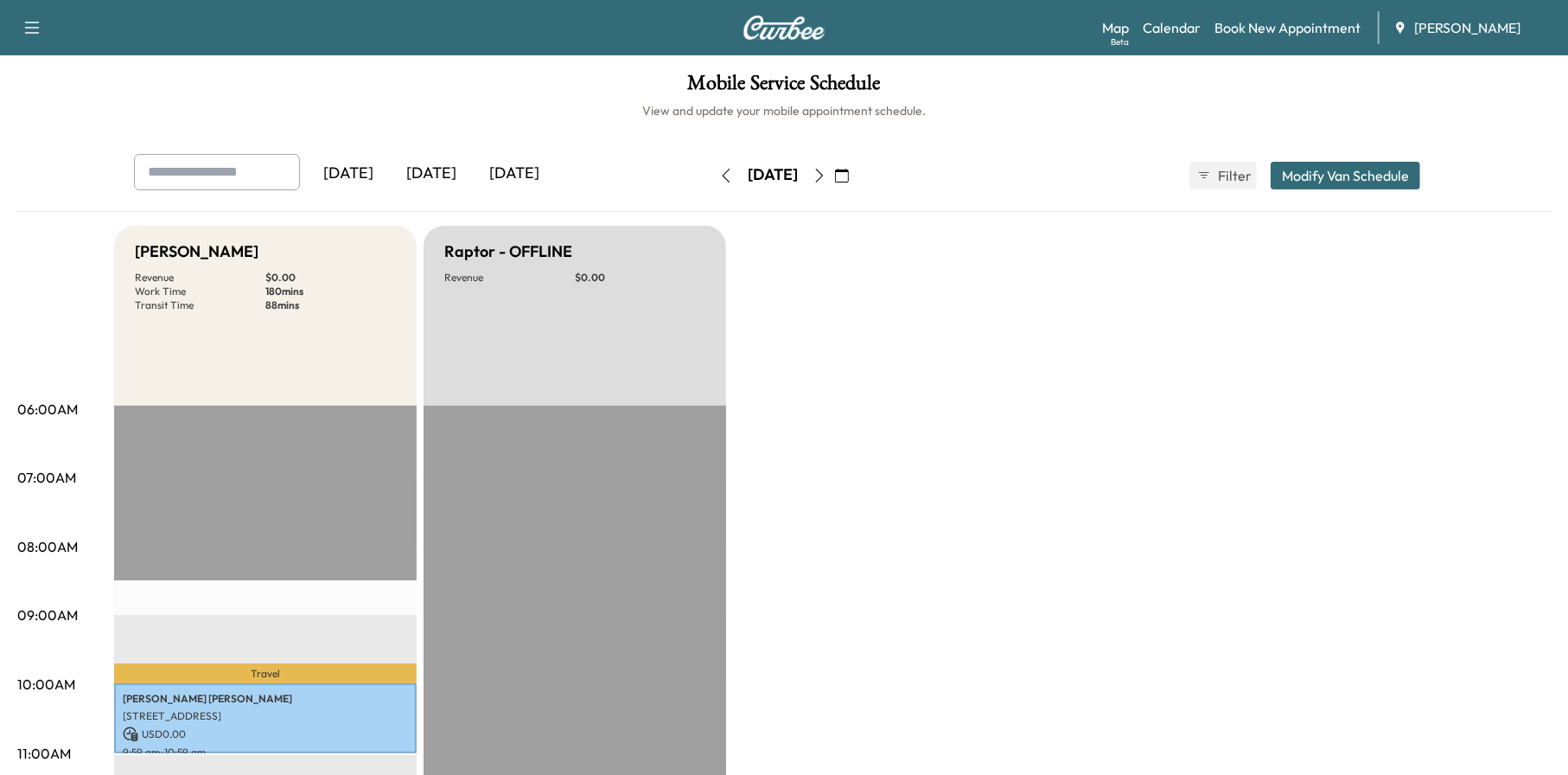
click at [719, 171] on icon "button" at bounding box center [726, 175] width 14 height 14
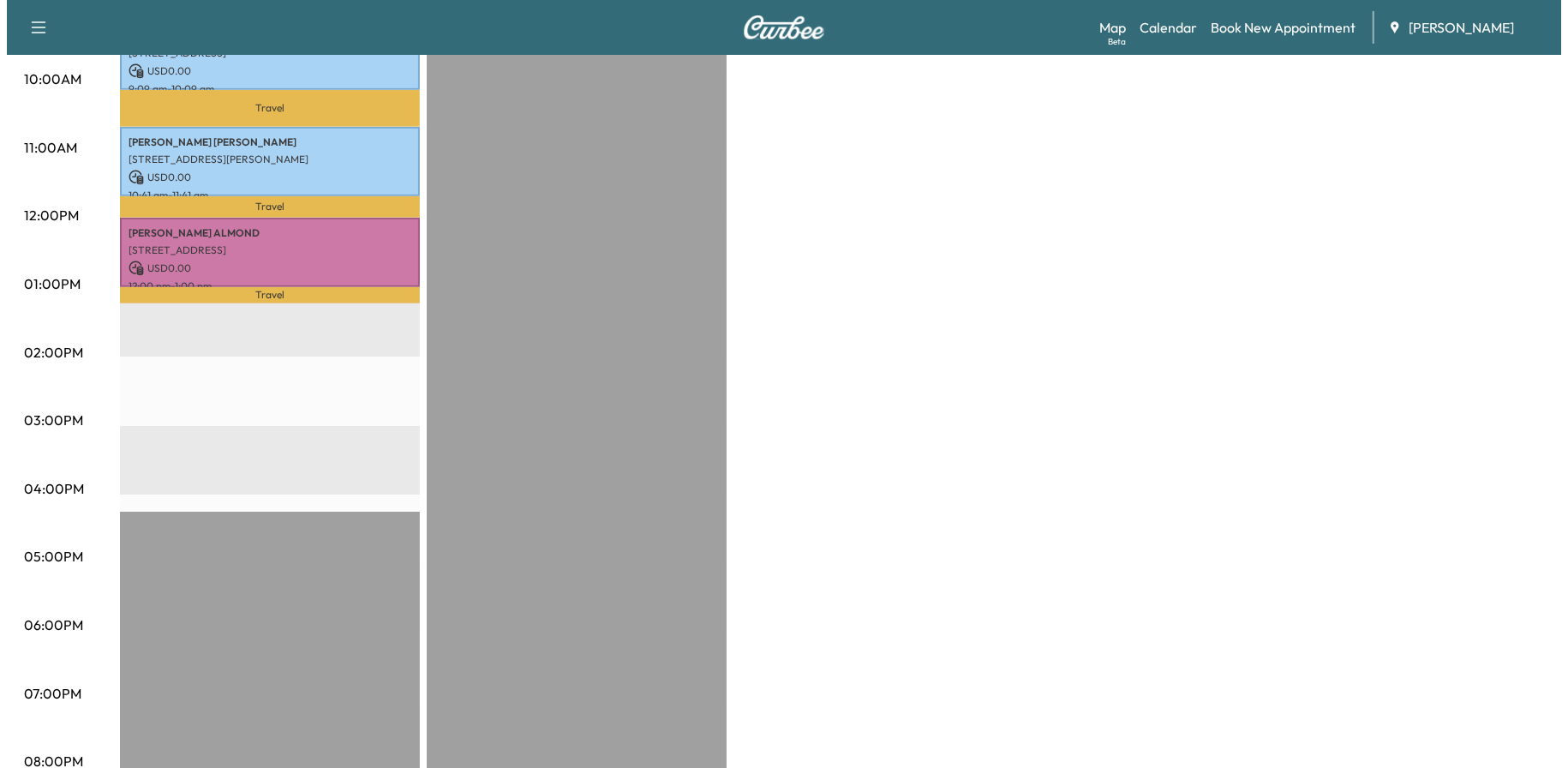
scroll to position [600, 0]
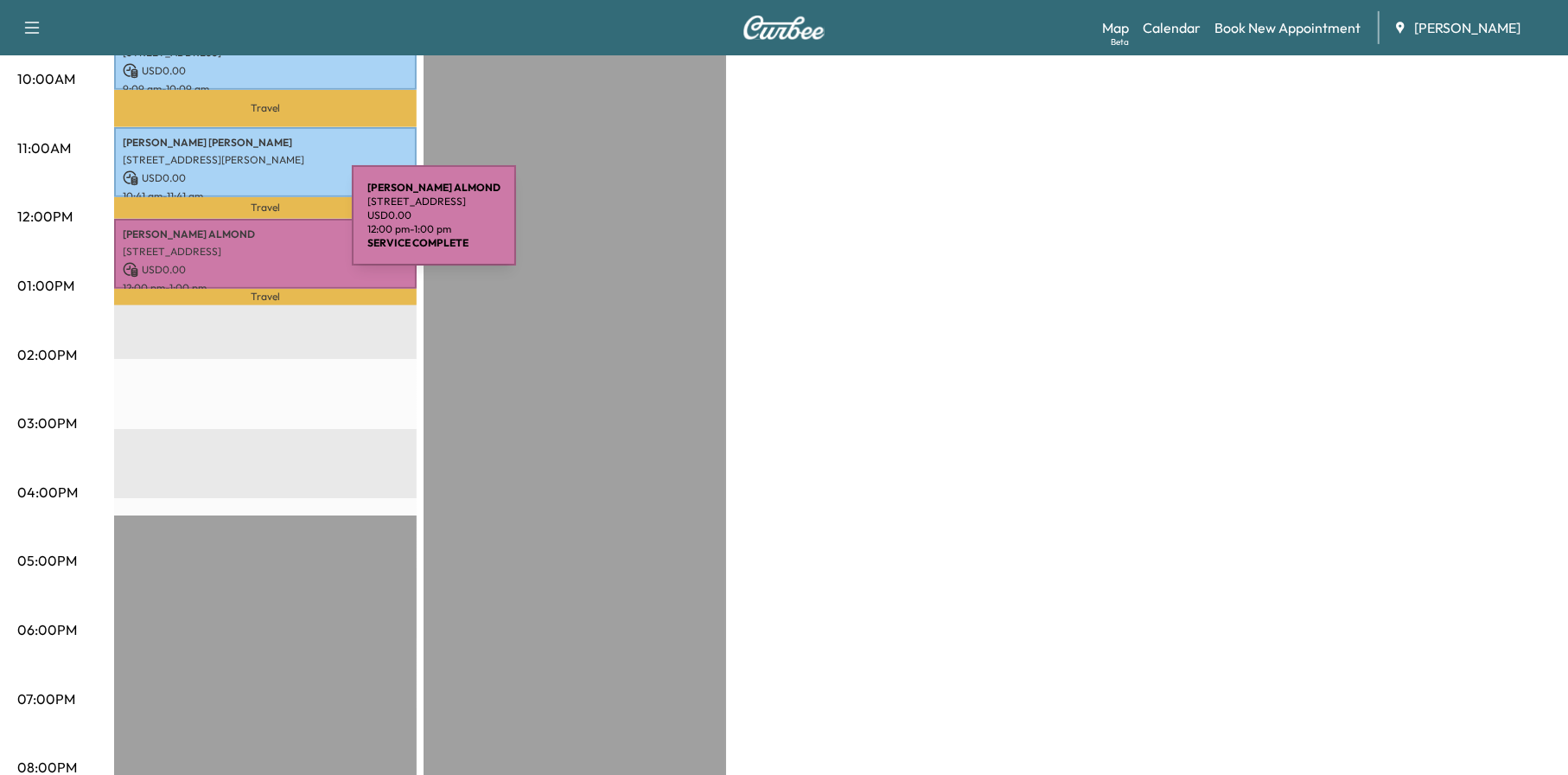
click at [222, 227] on p "[PERSON_NAME]" at bounding box center [265, 234] width 285 height 14
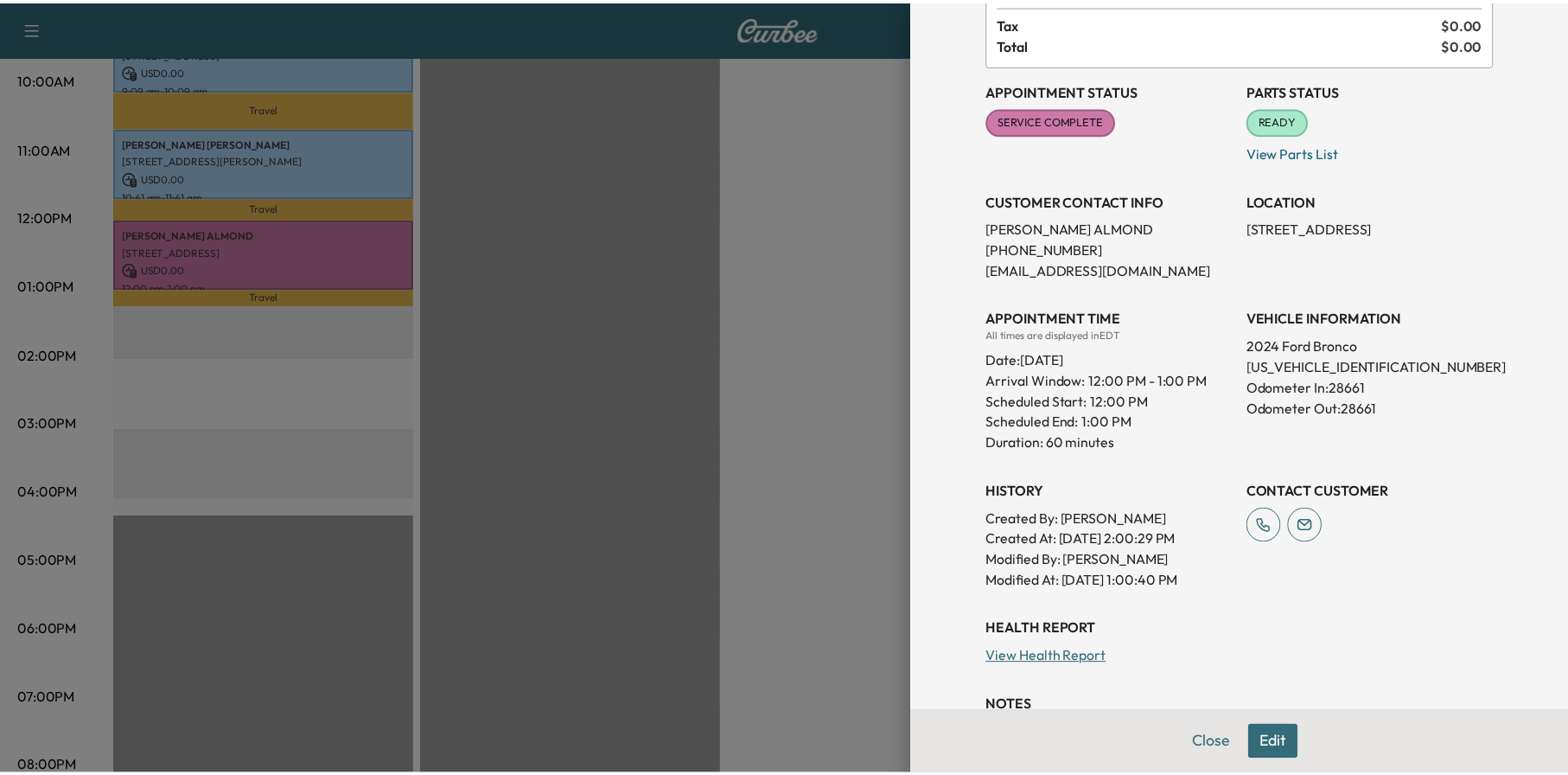
scroll to position [266, 0]
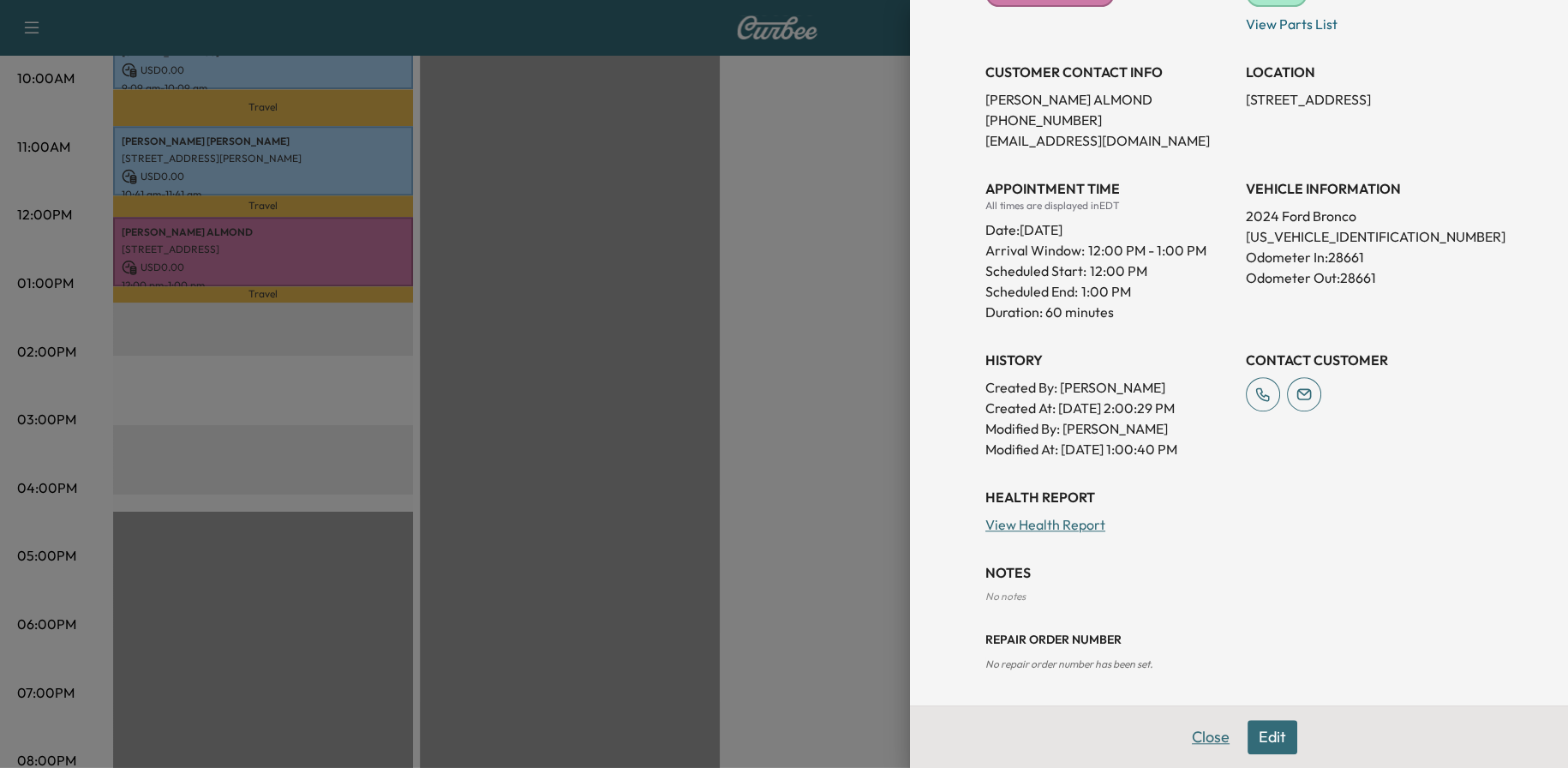
click at [1202, 734] on button "Close" at bounding box center [1210, 737] width 60 height 34
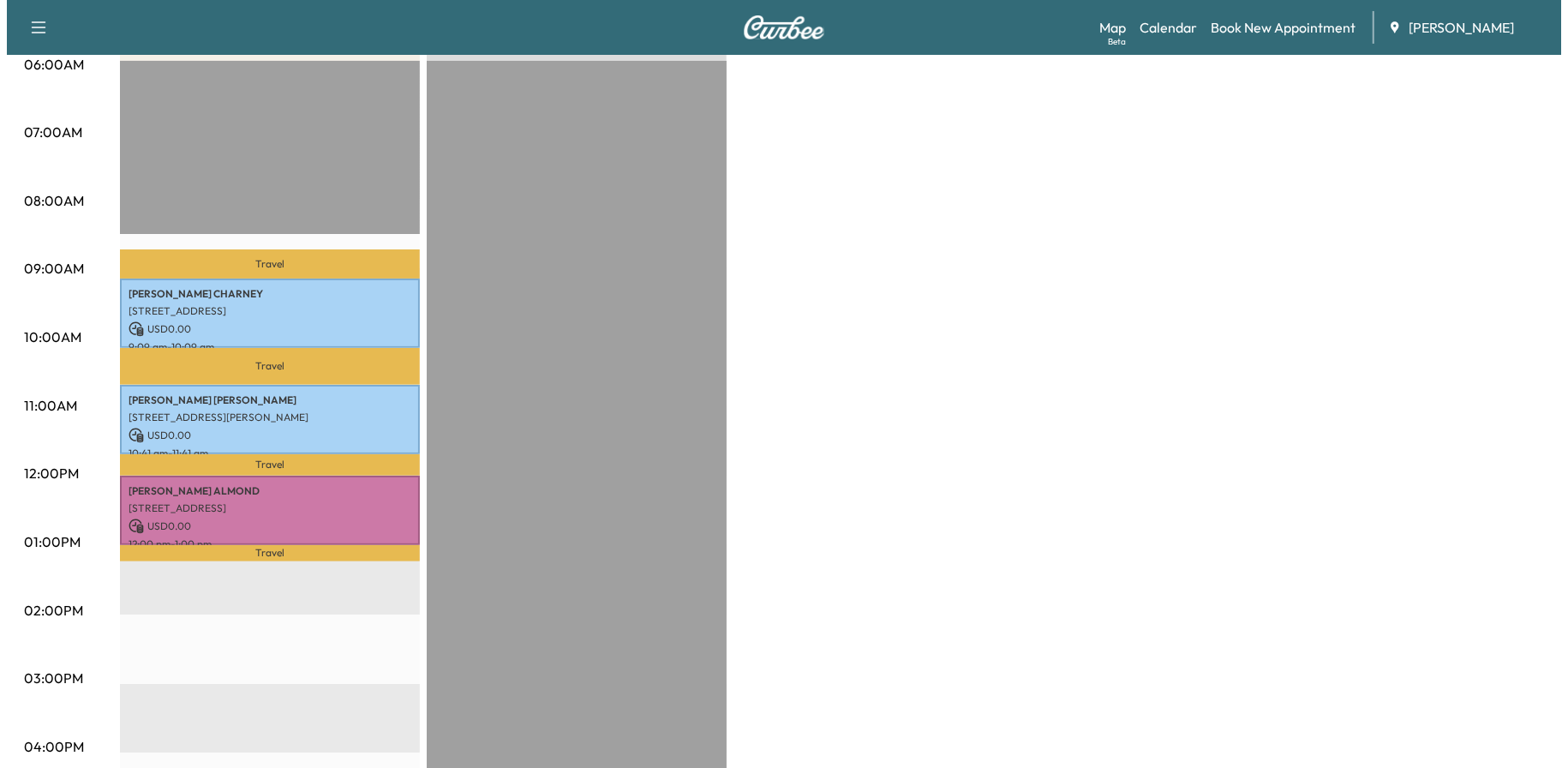
scroll to position [85, 0]
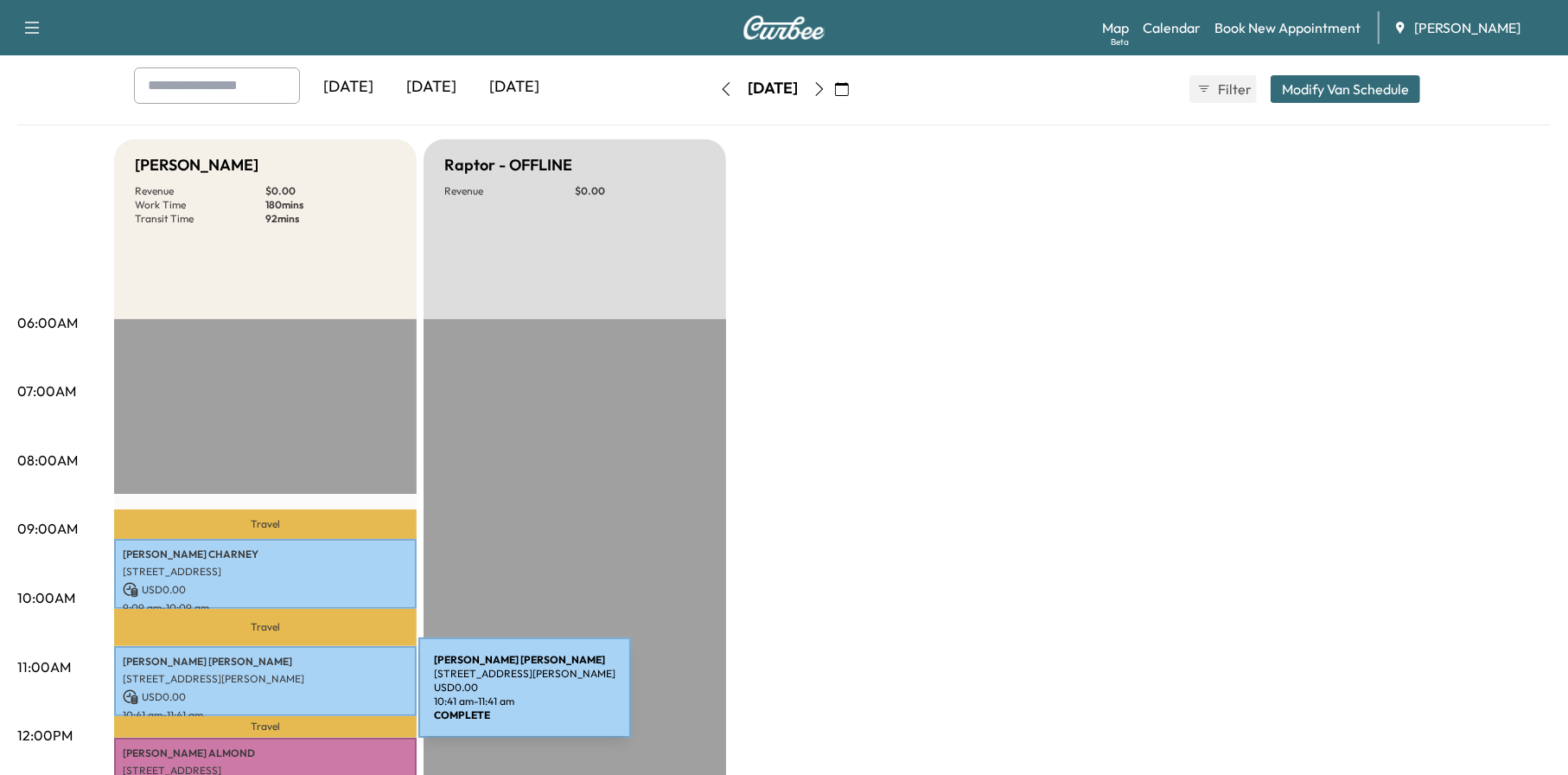
click at [288, 698] on p "USD 0.00" at bounding box center [265, 697] width 285 height 16
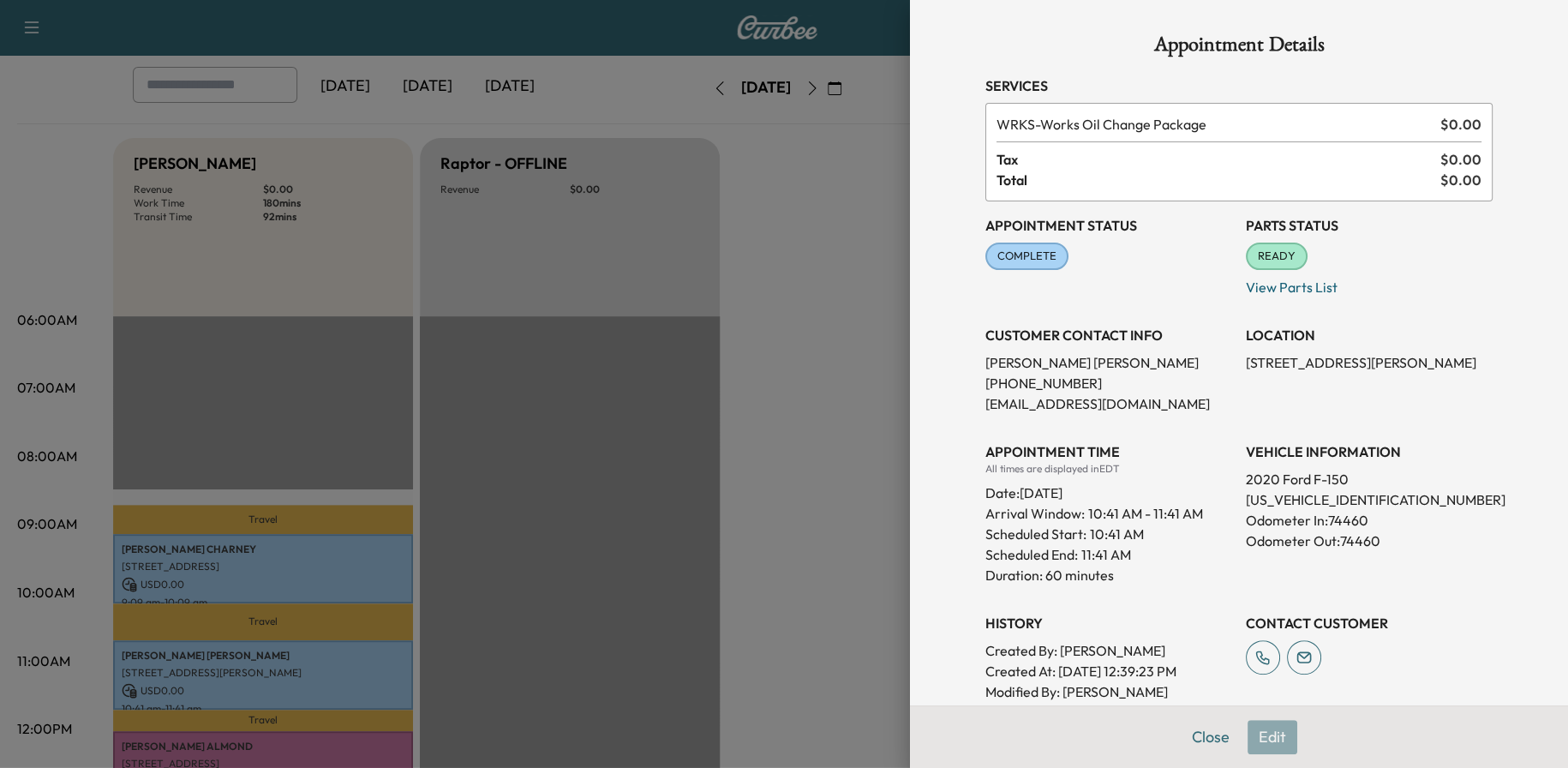
click at [1199, 734] on button "Close" at bounding box center [1210, 737] width 60 height 34
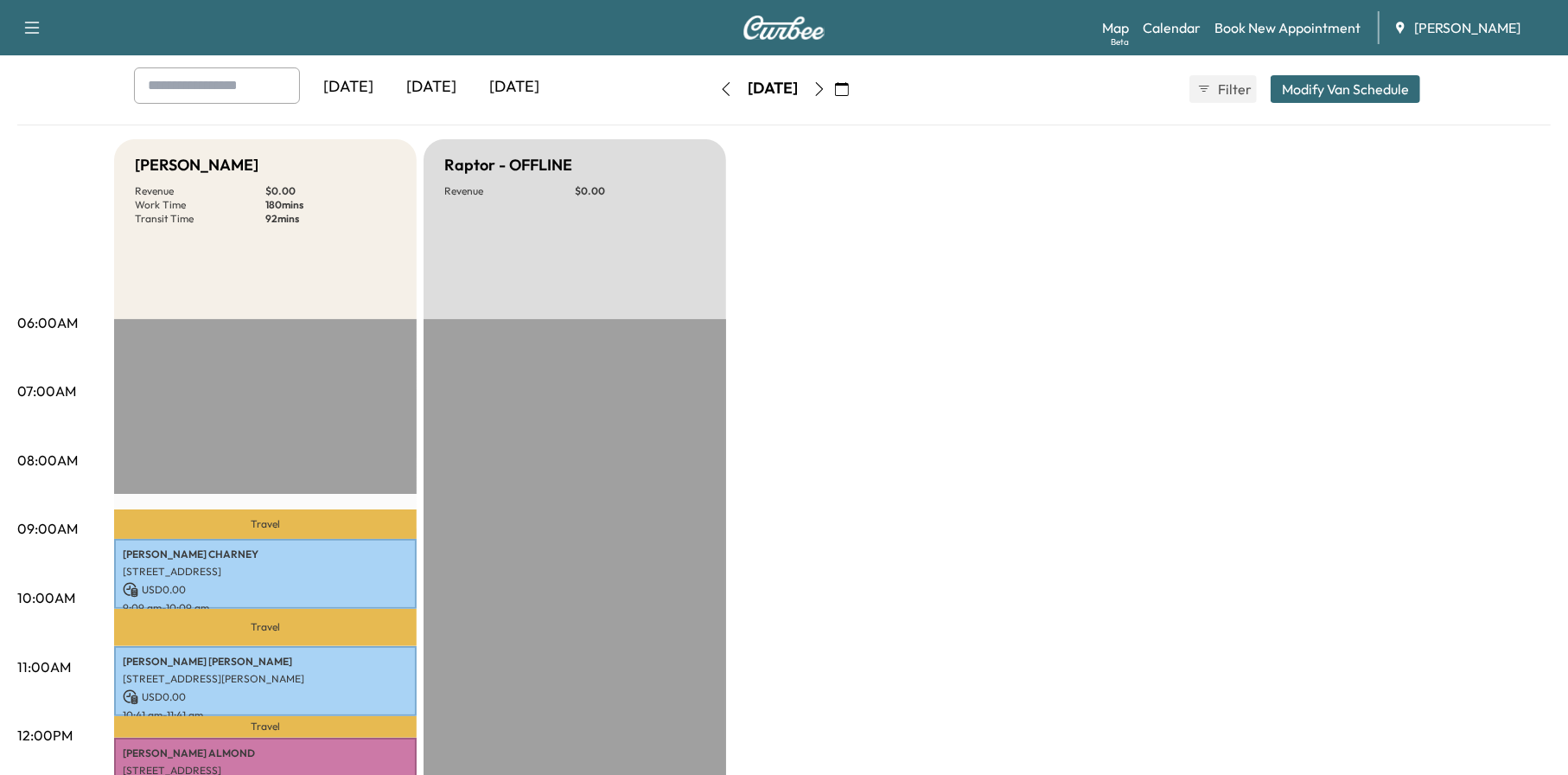
click at [261, 582] on p "USD 0.00" at bounding box center [265, 590] width 285 height 16
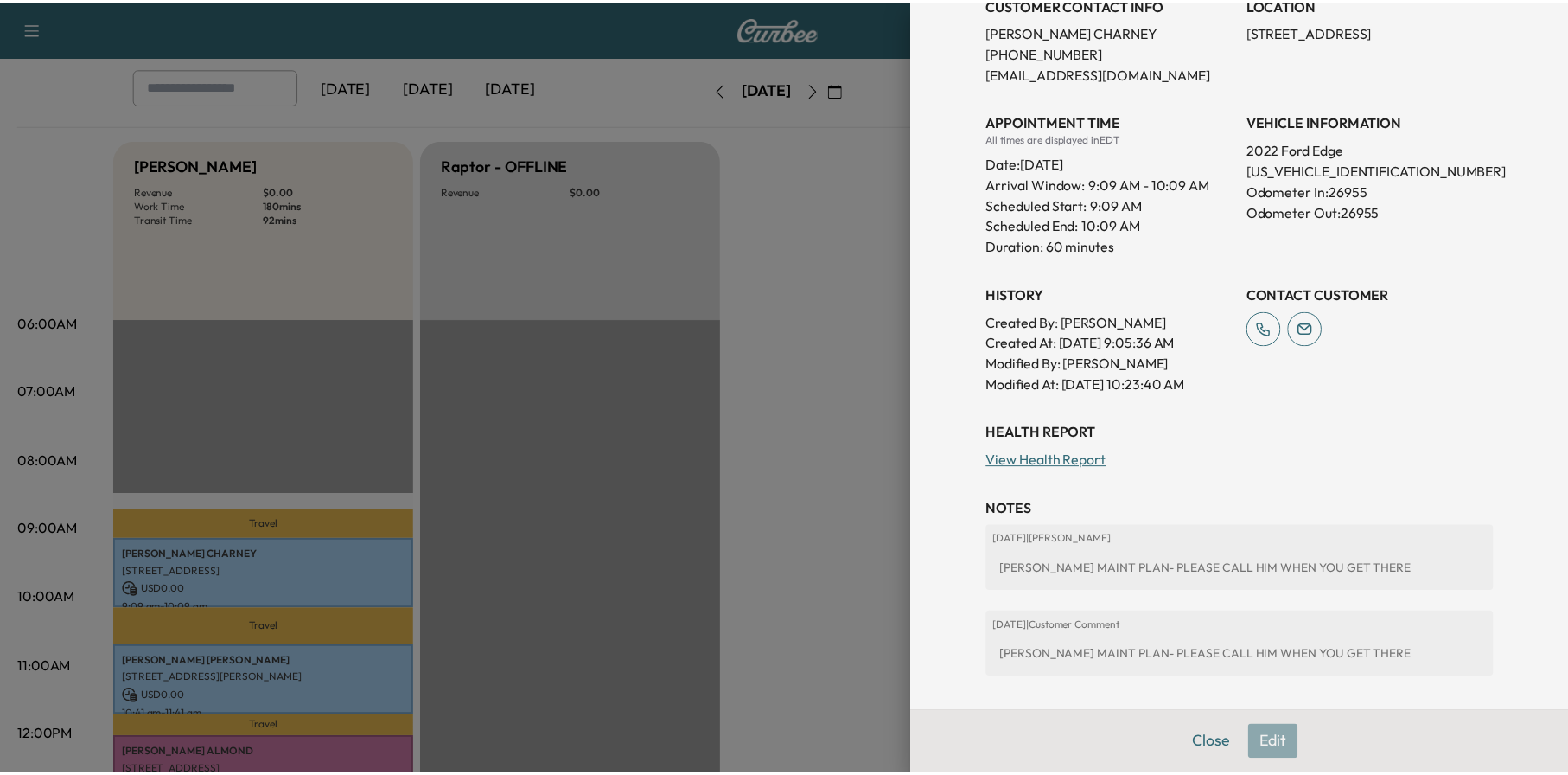
scroll to position [346, 0]
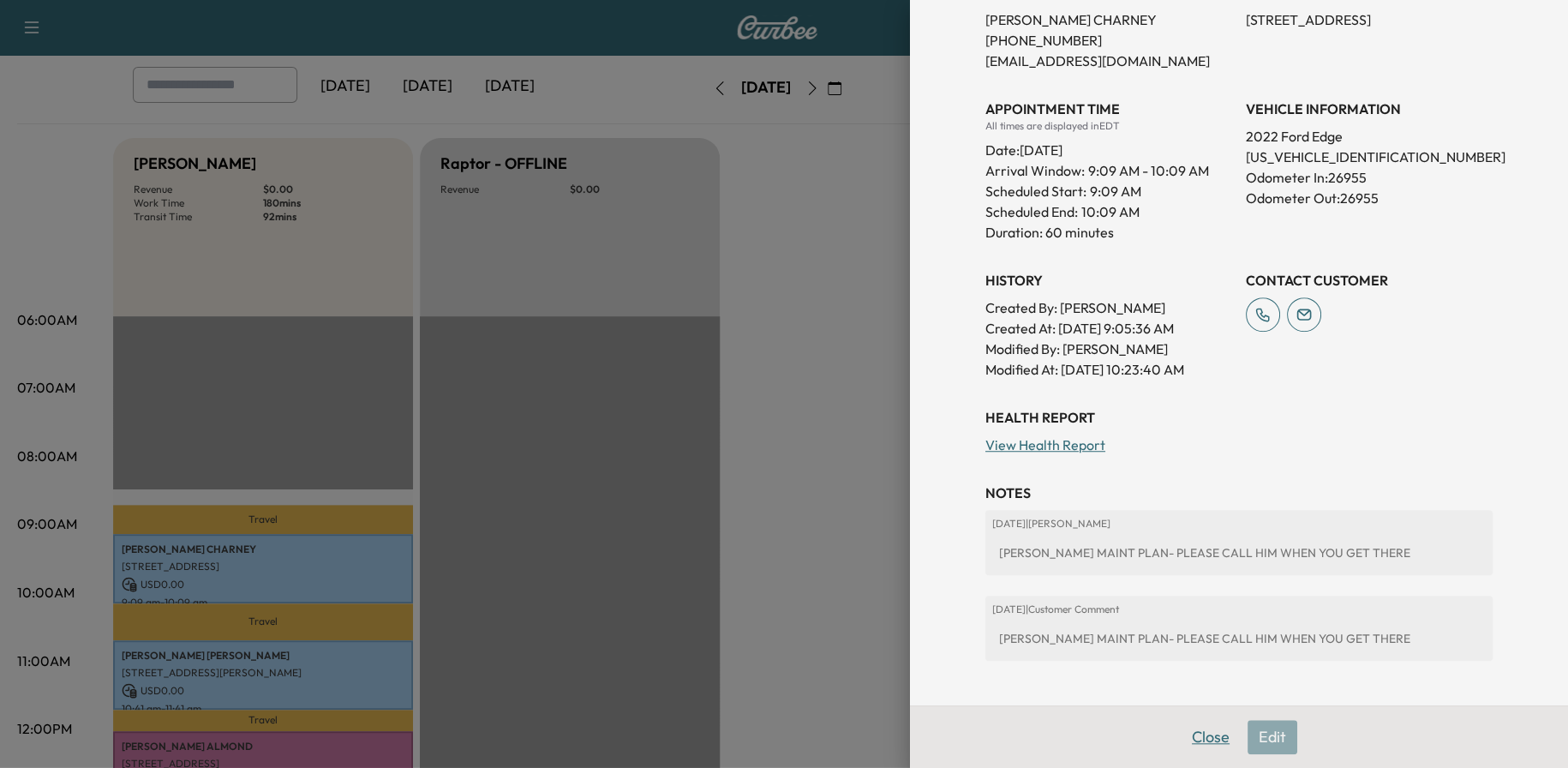
click at [1207, 730] on button "Close" at bounding box center [1210, 737] width 60 height 34
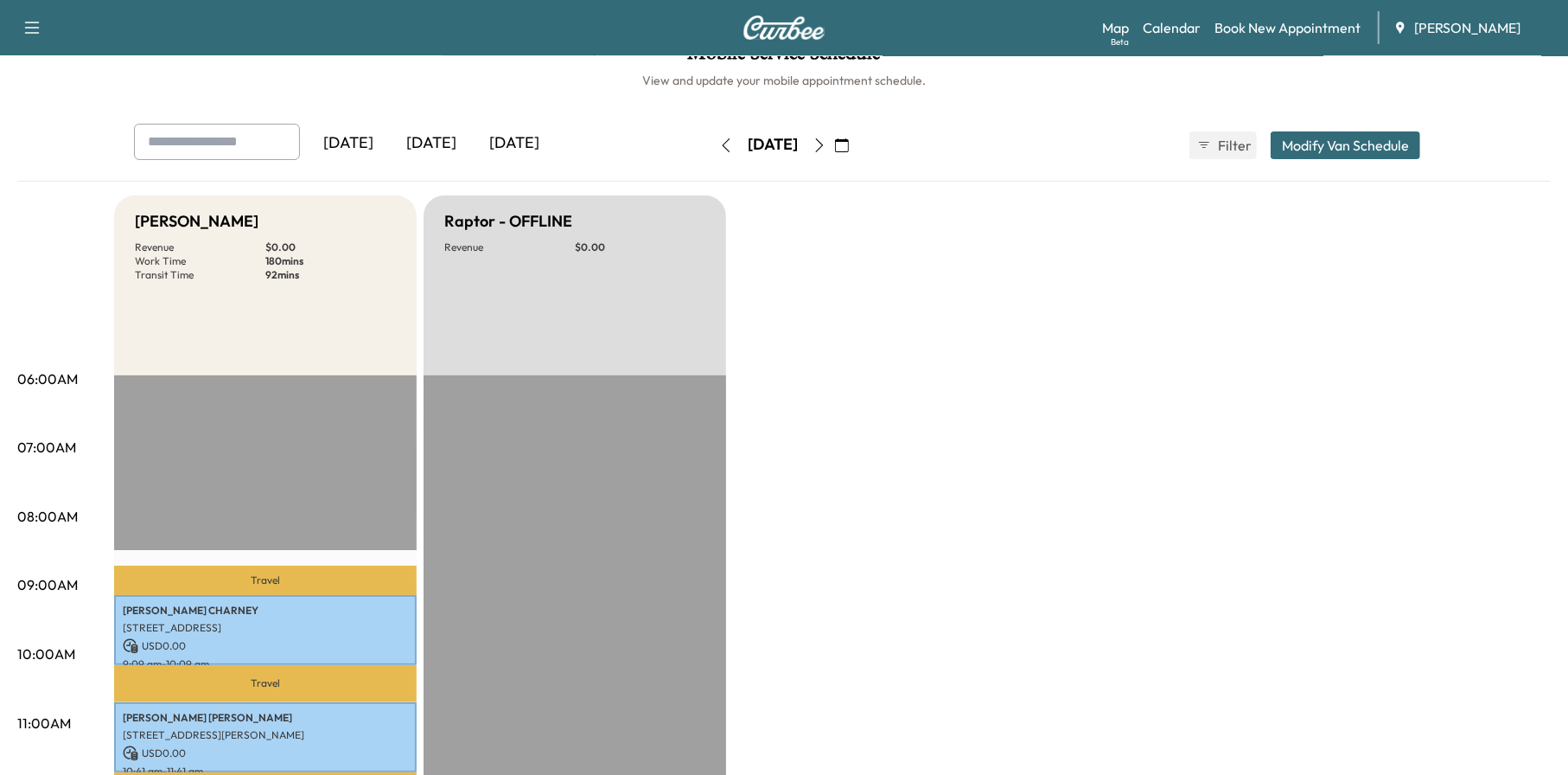
scroll to position [0, 0]
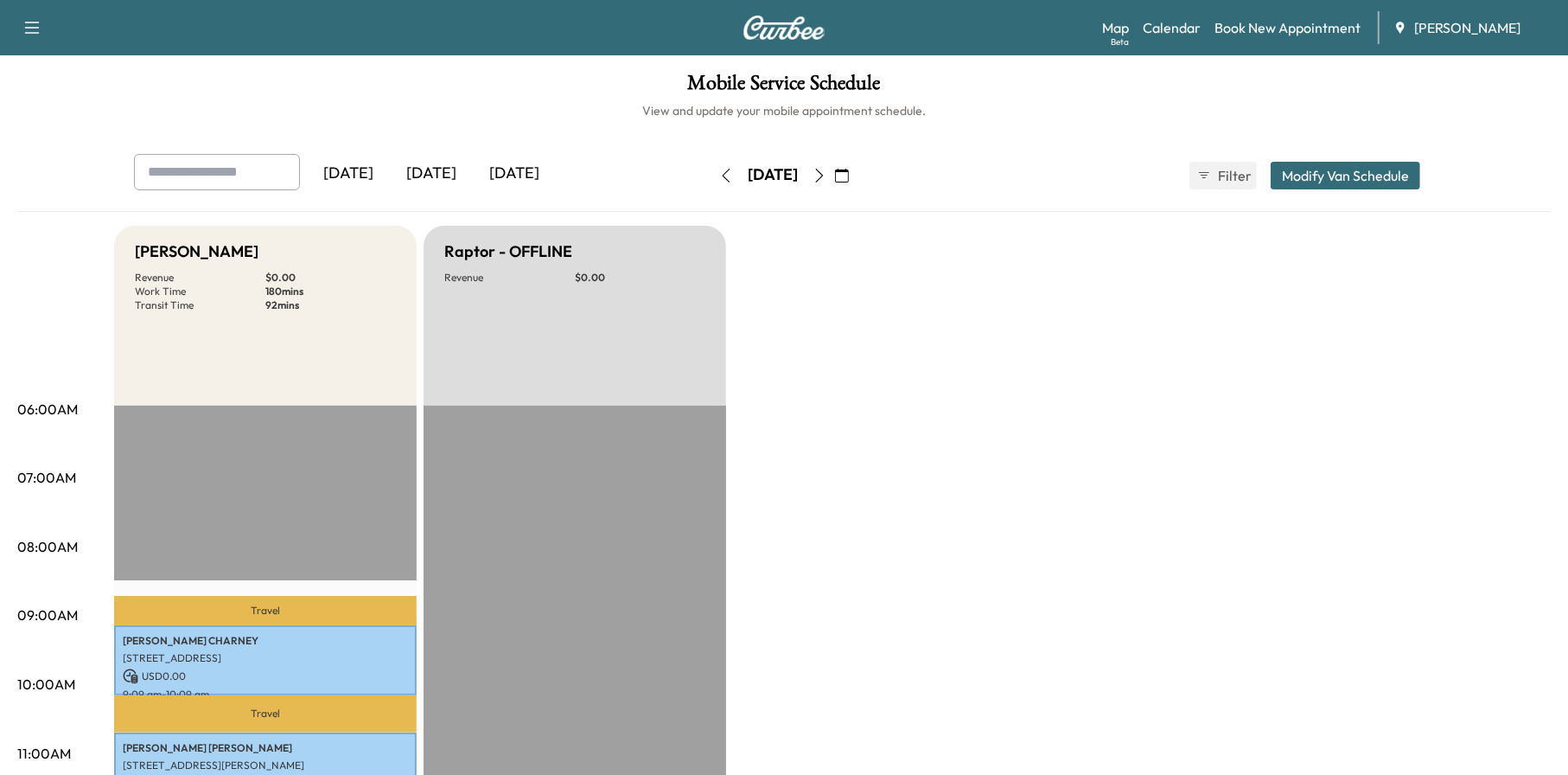
click at [711, 178] on button "button" at bounding box center [726, 175] width 30 height 28
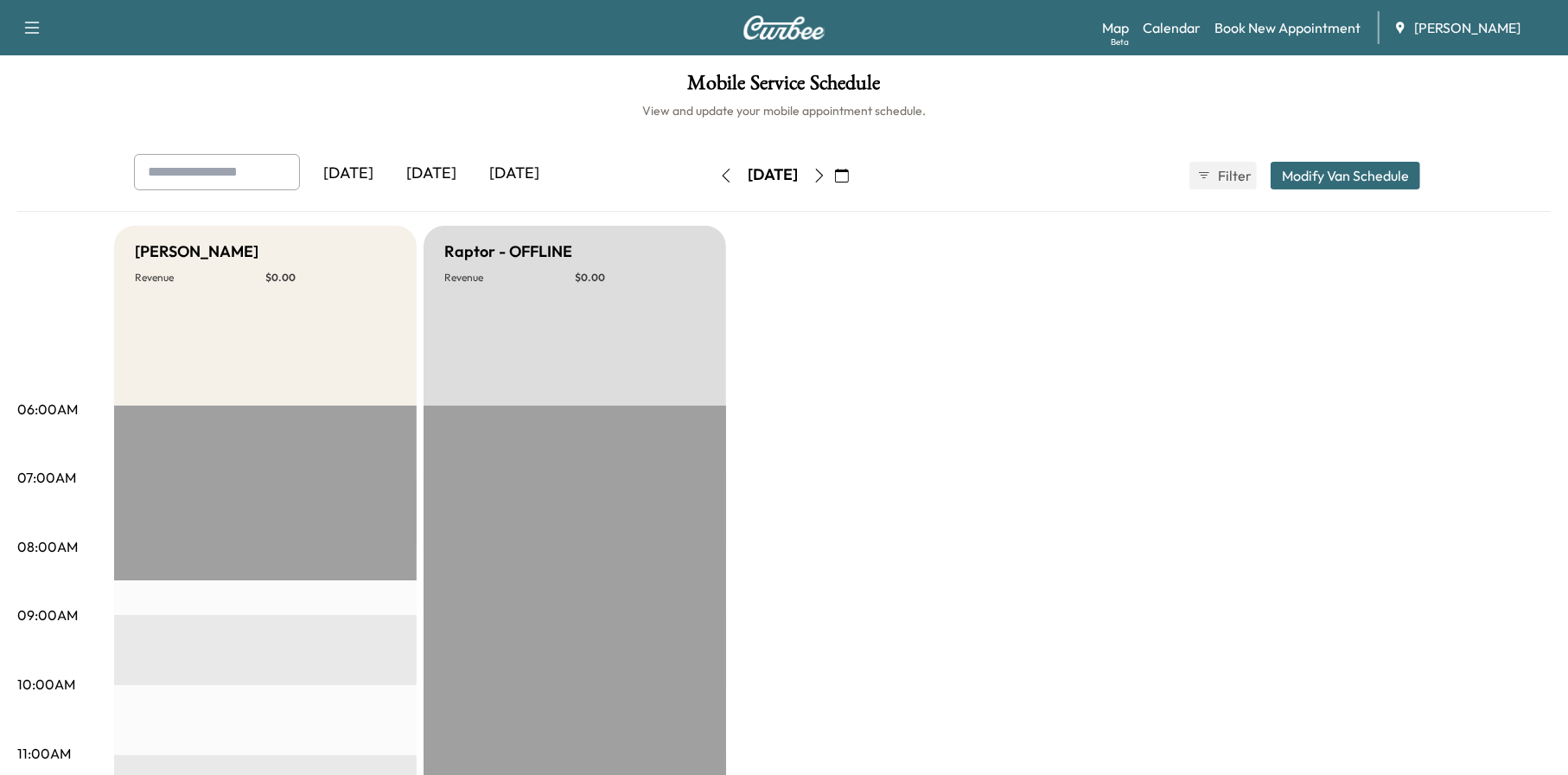
click at [826, 173] on icon "button" at bounding box center [819, 175] width 14 height 14
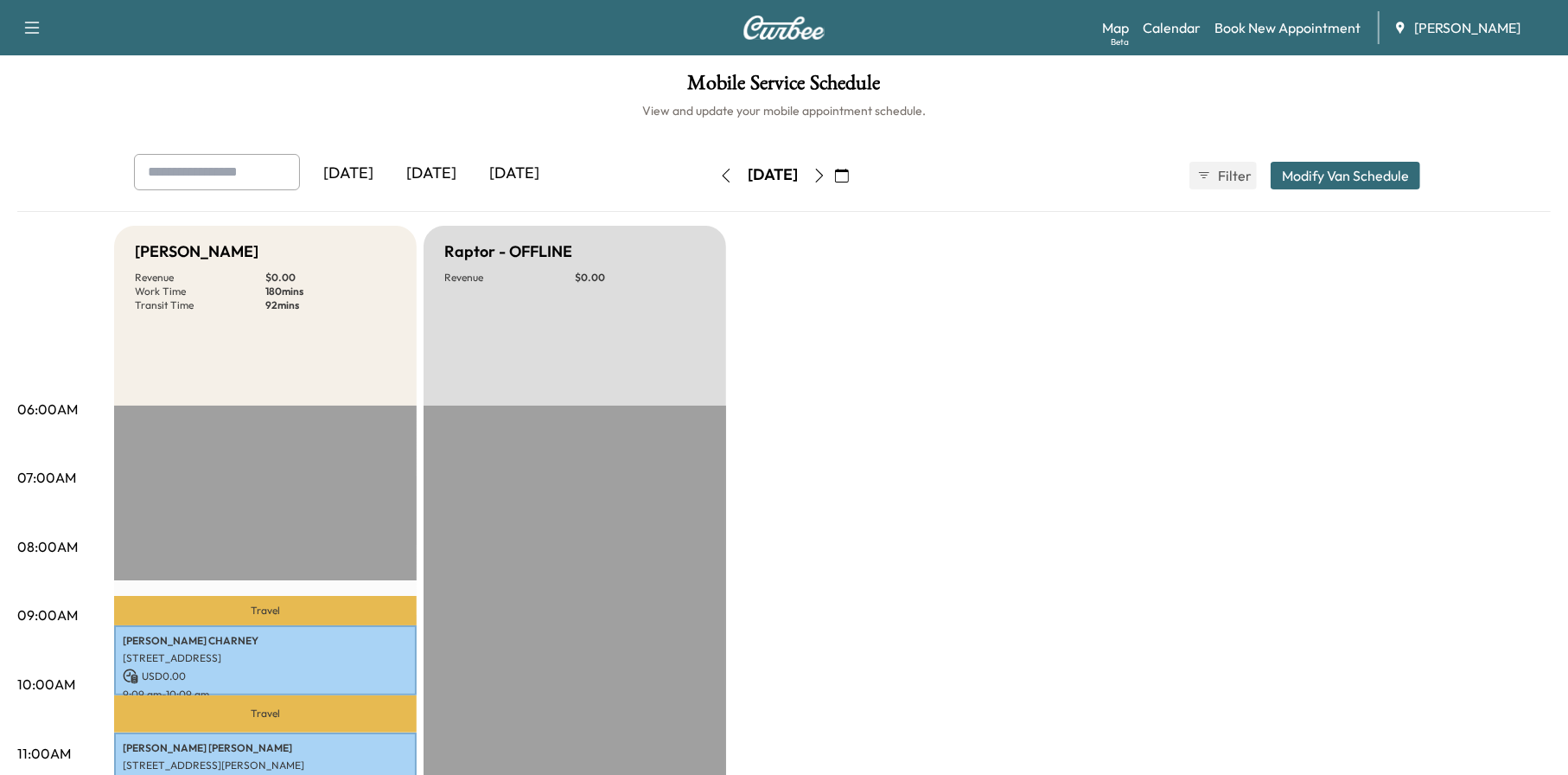
click at [826, 173] on icon "button" at bounding box center [819, 175] width 14 height 14
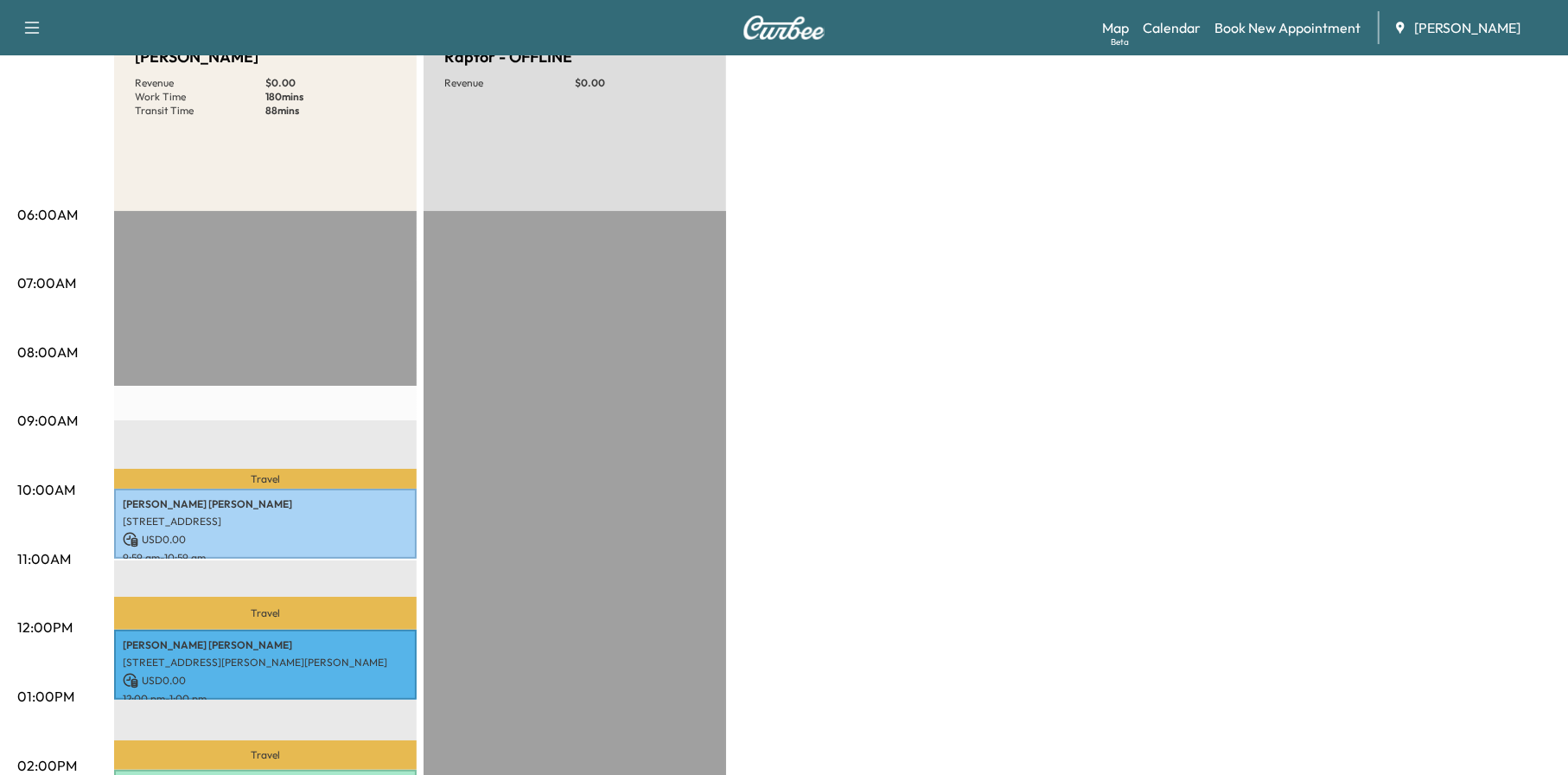
scroll to position [432, 0]
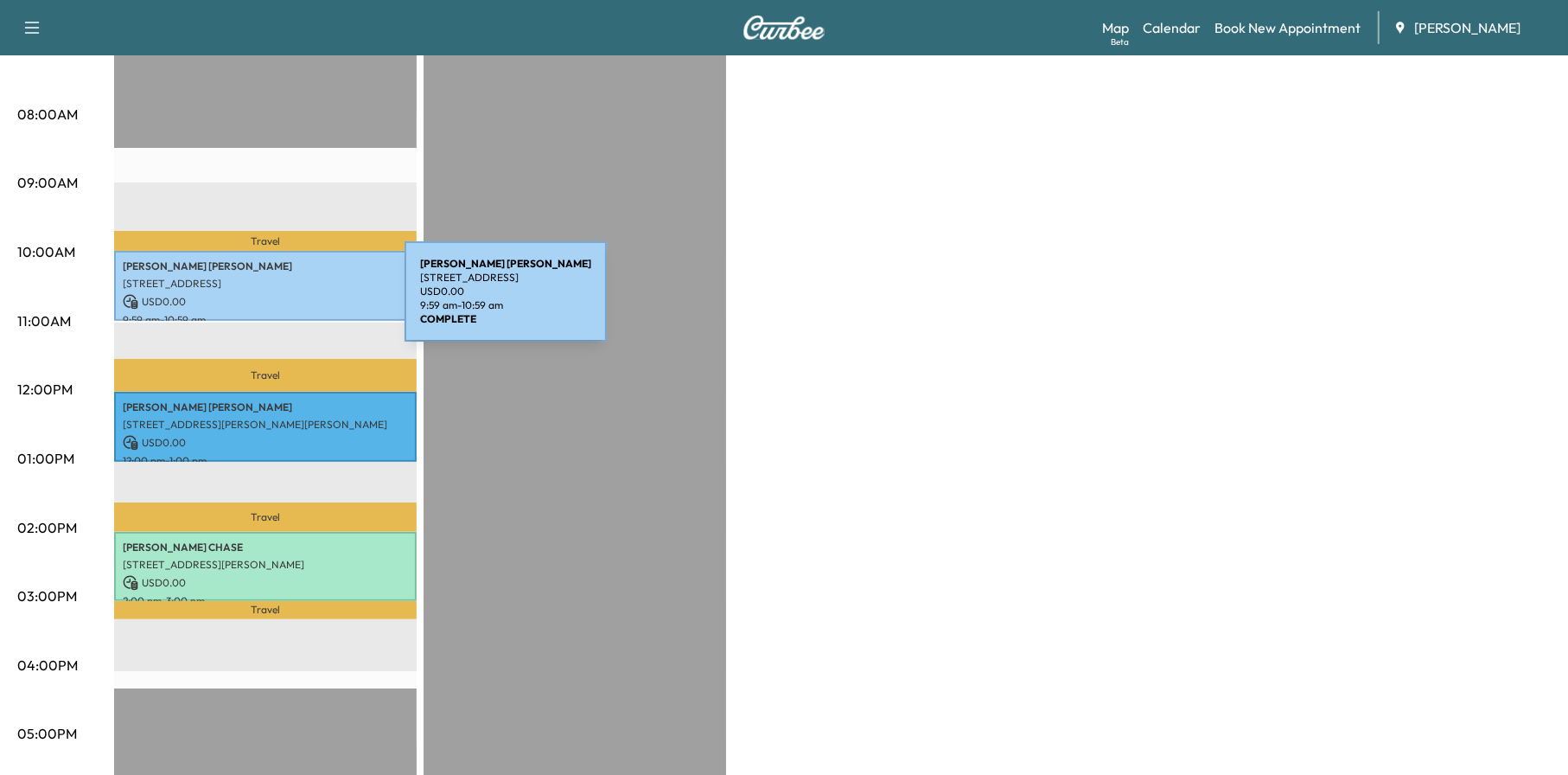
click at [274, 302] on p "USD 0.00" at bounding box center [265, 302] width 285 height 16
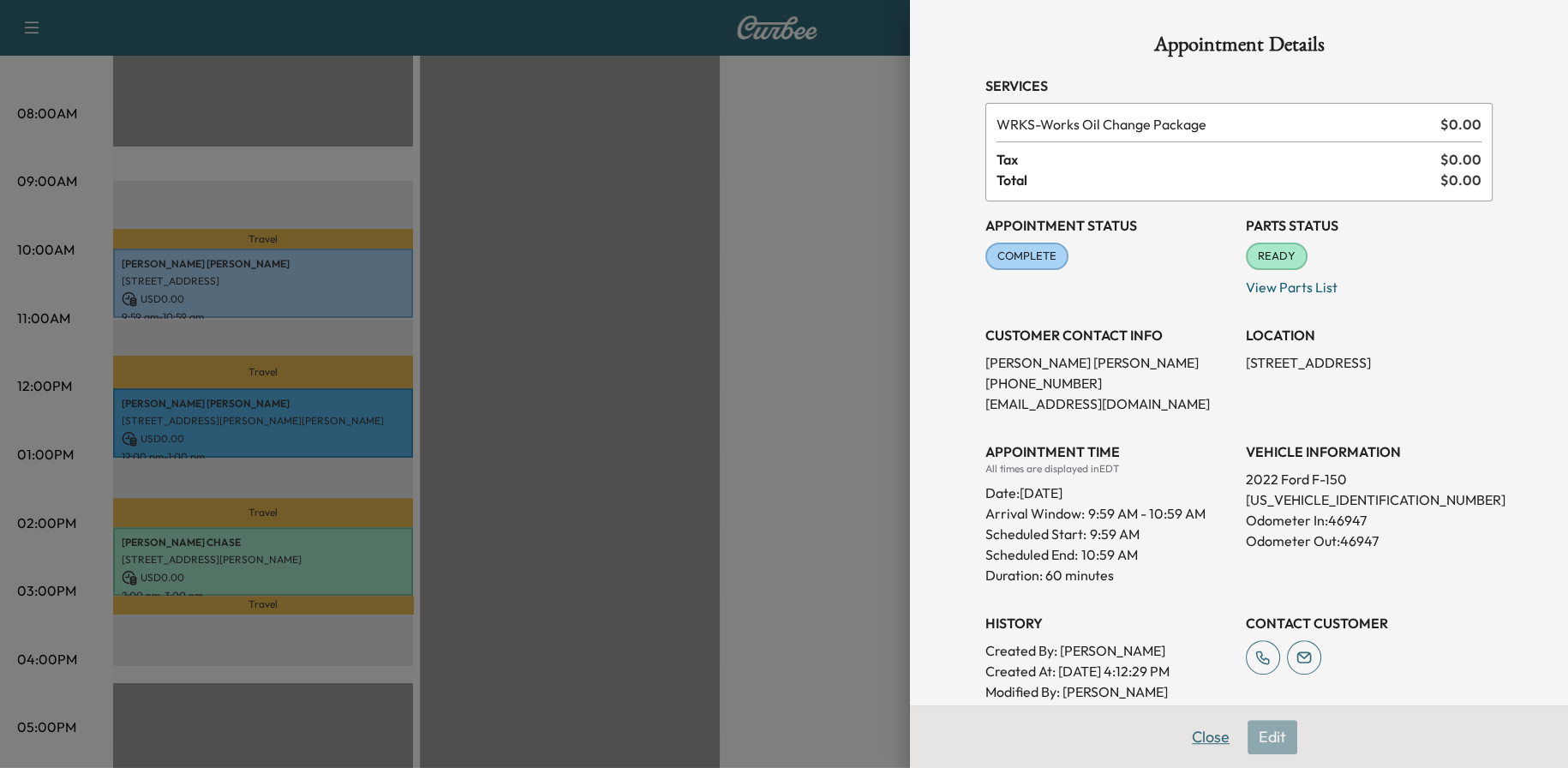
click at [1180, 739] on button "Close" at bounding box center [1210, 737] width 60 height 34
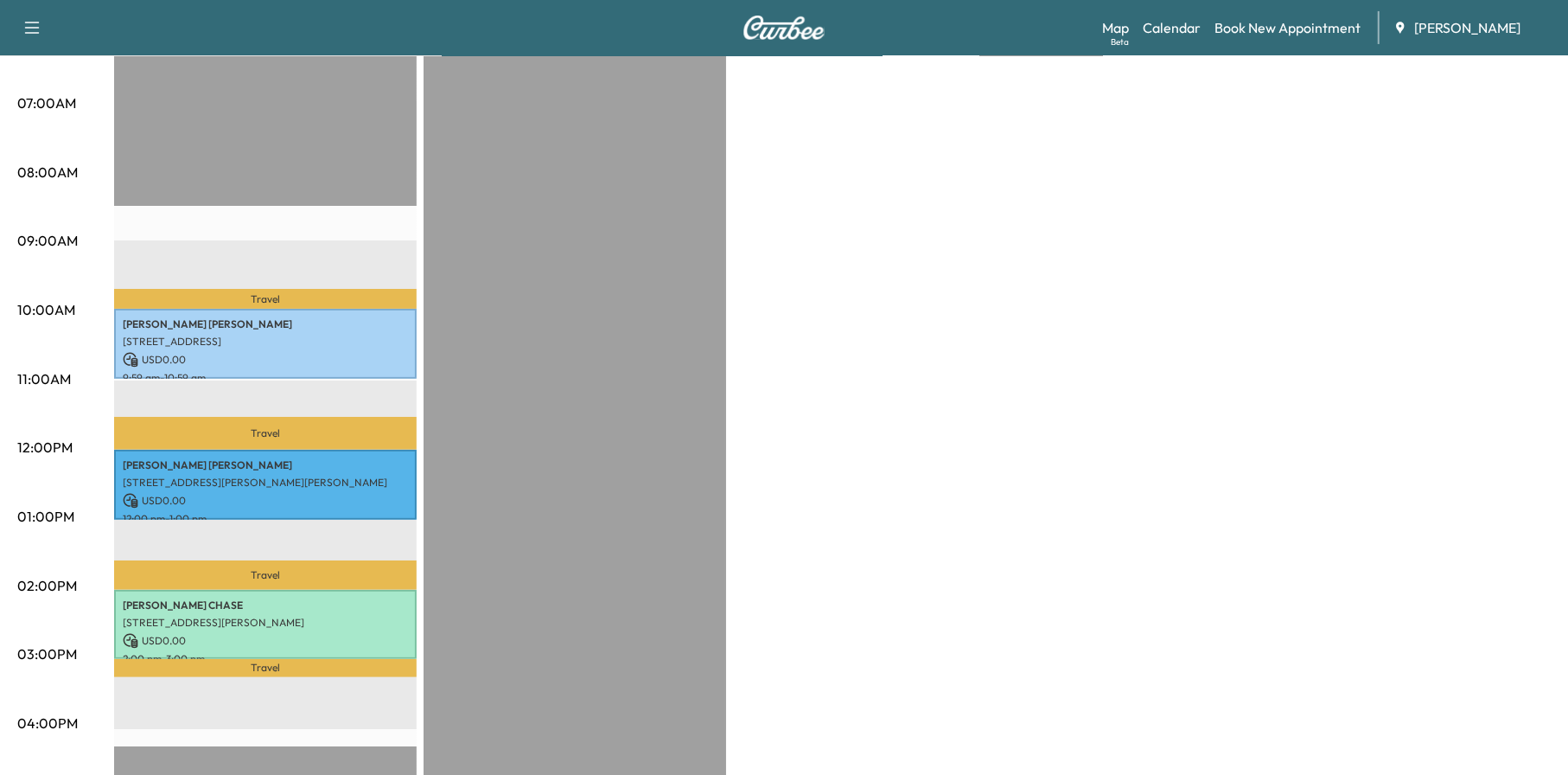
scroll to position [0, 0]
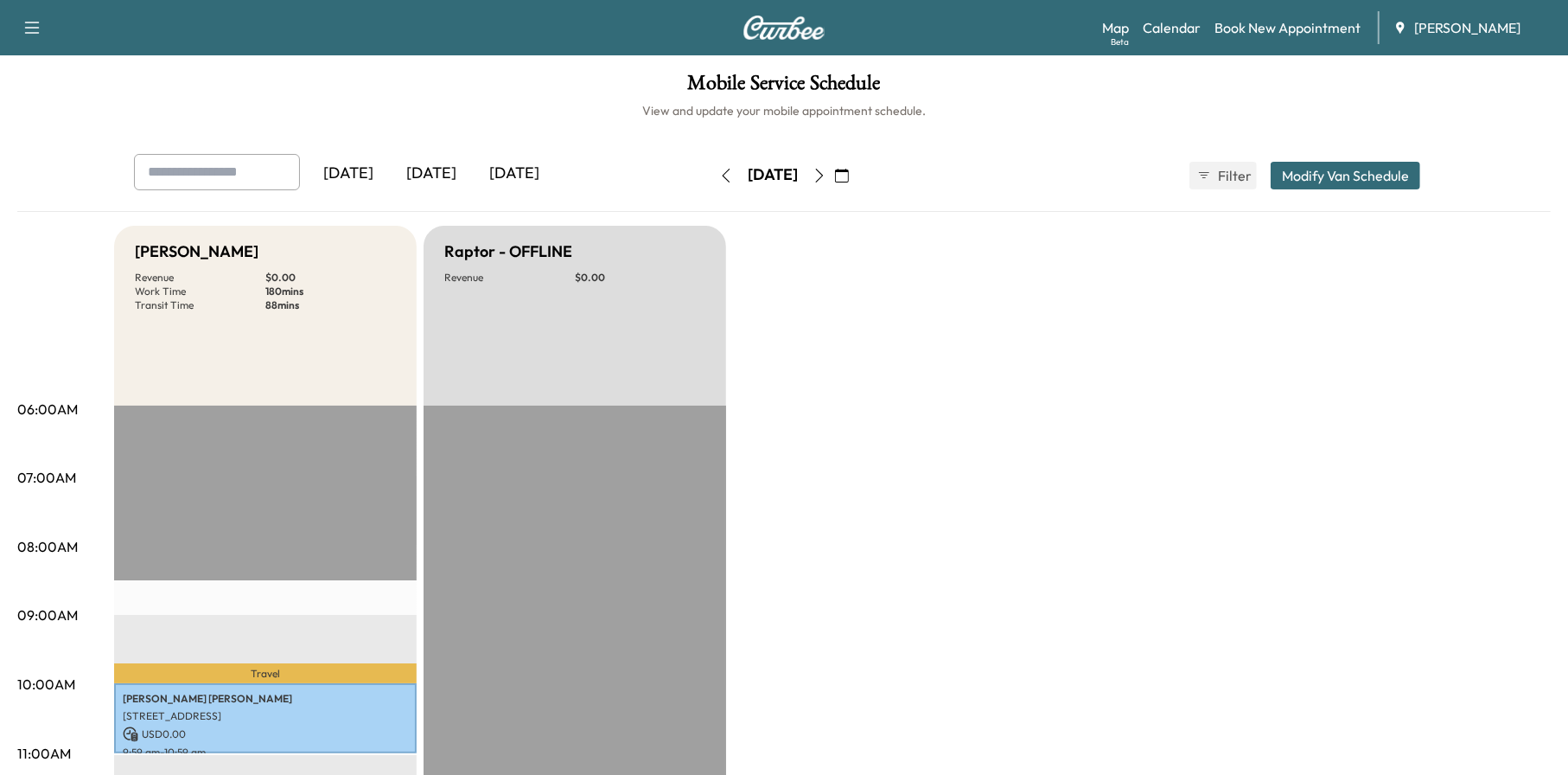
click at [826, 177] on icon "button" at bounding box center [819, 175] width 14 height 14
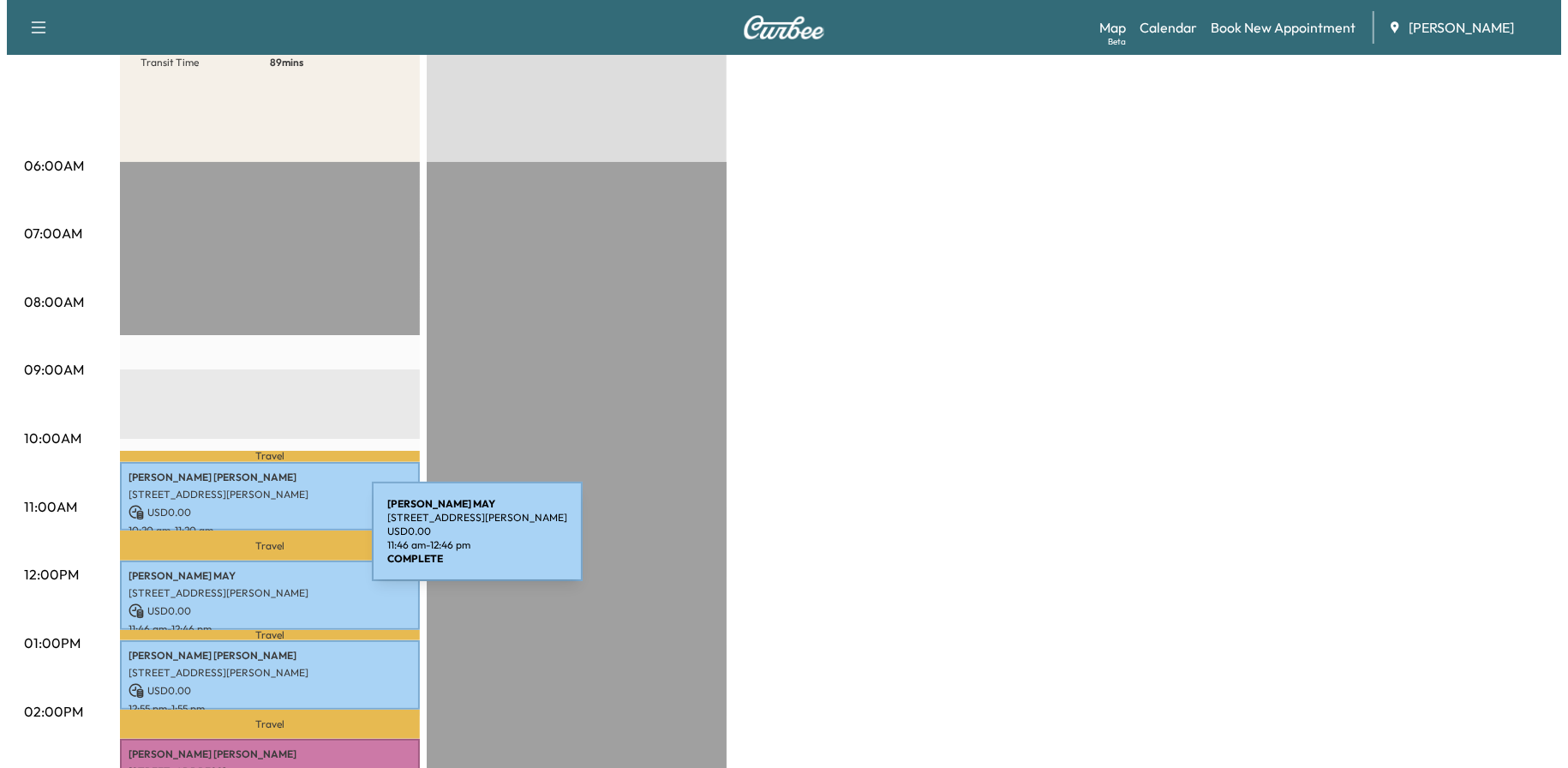
scroll to position [257, 0]
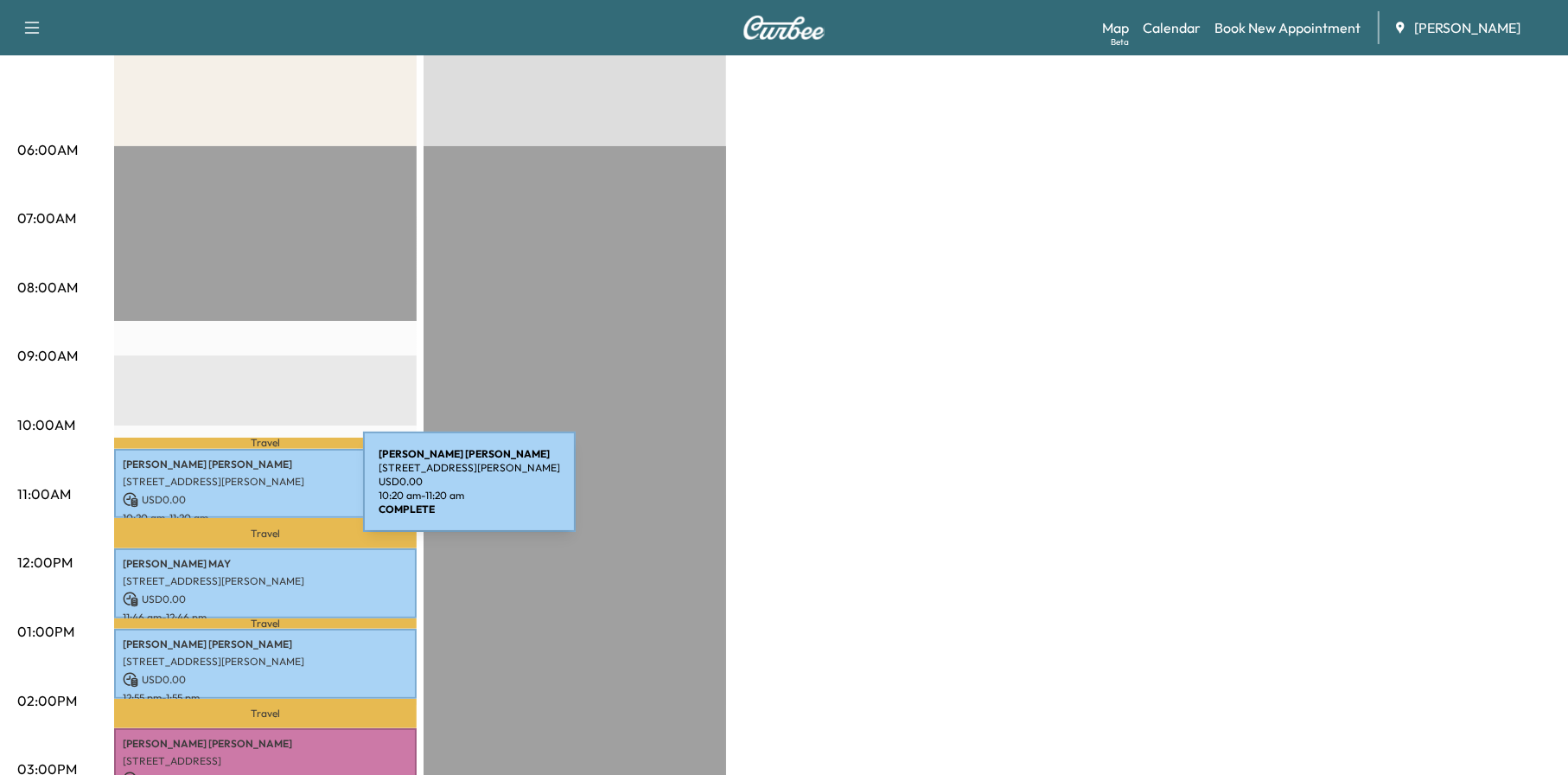
click at [234, 492] on p "USD 0.00" at bounding box center [265, 499] width 285 height 16
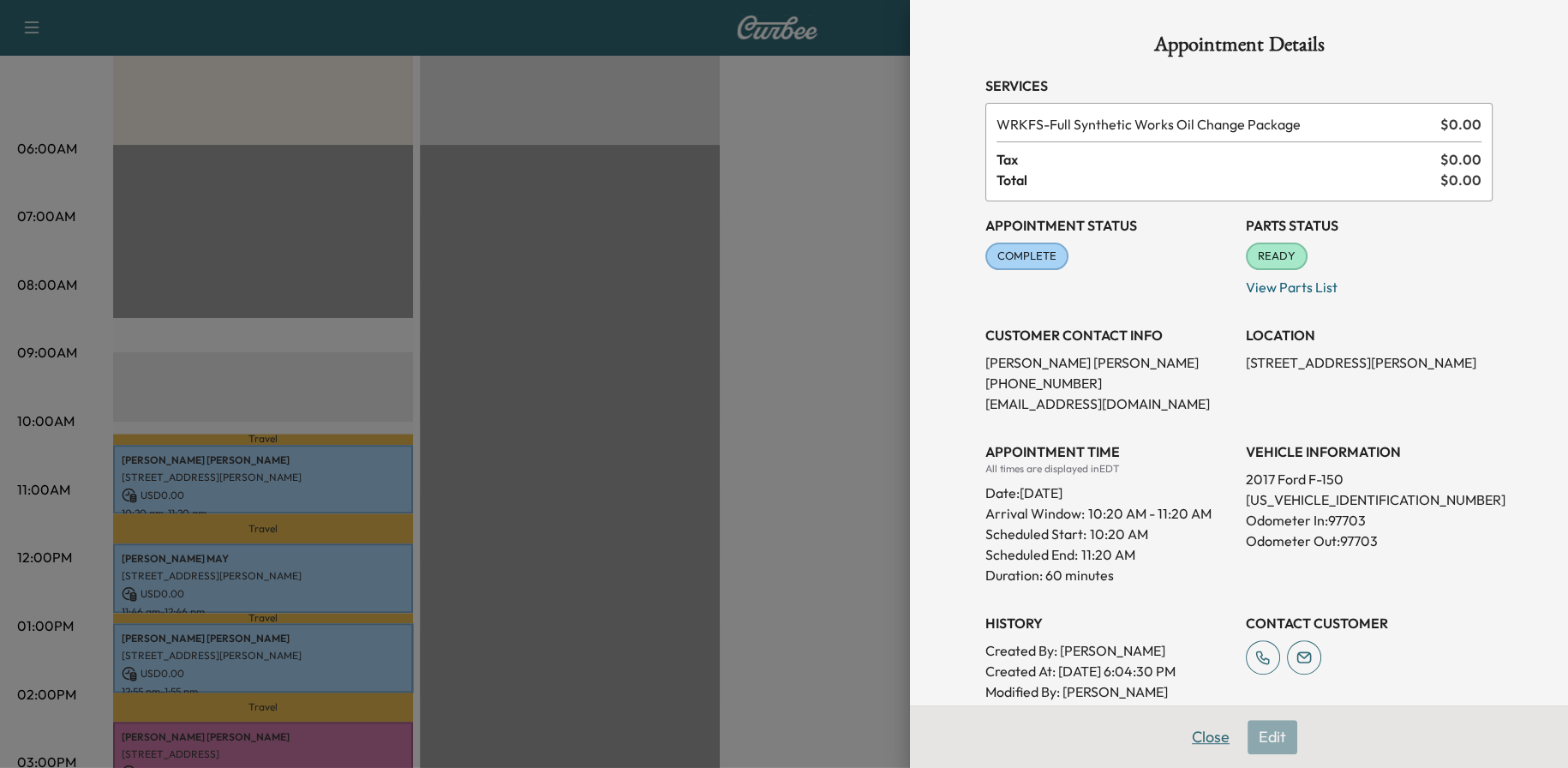
click at [1198, 736] on button "Close" at bounding box center [1210, 737] width 60 height 34
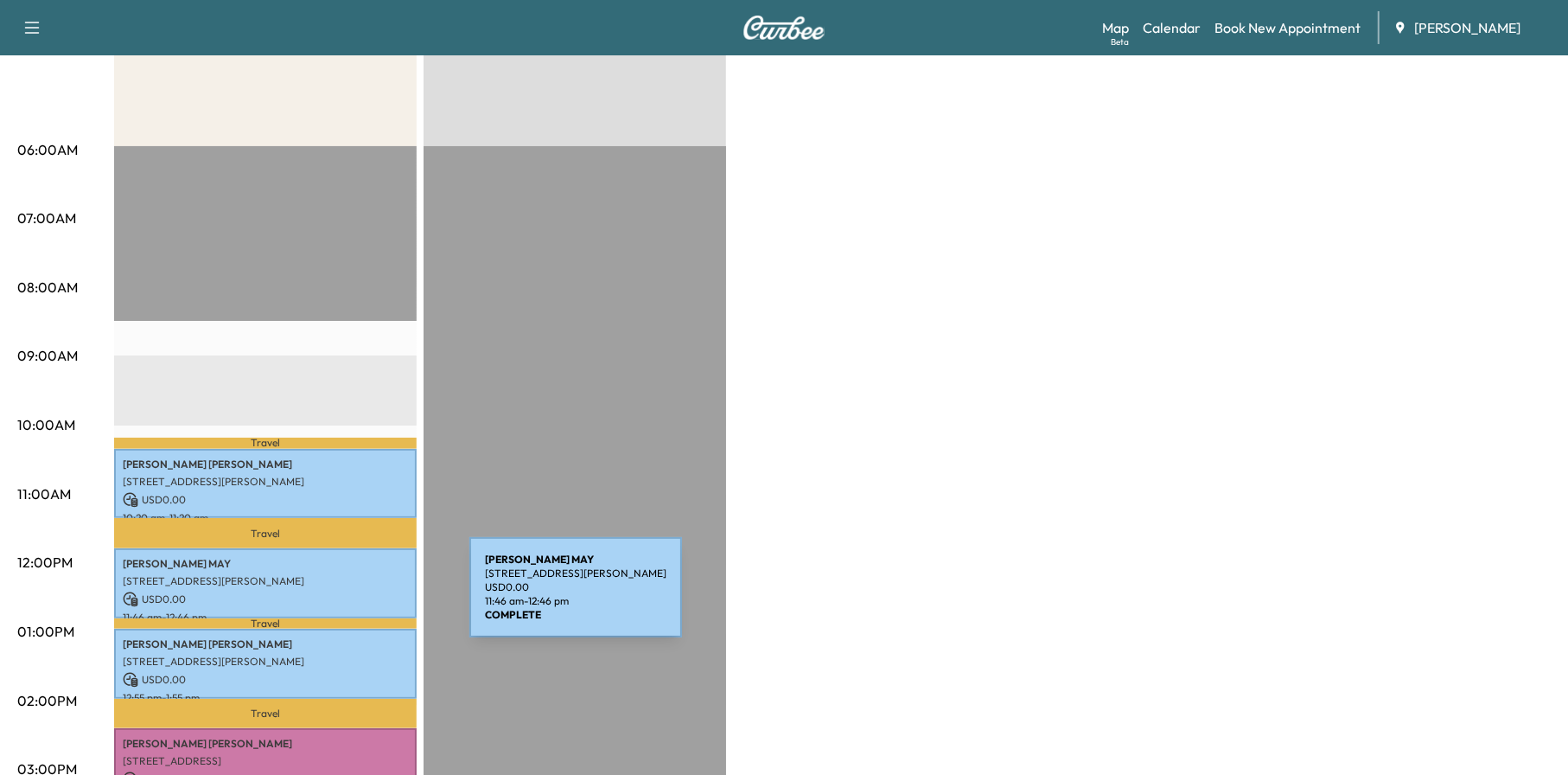
click at [336, 592] on p "USD 0.00" at bounding box center [265, 600] width 285 height 16
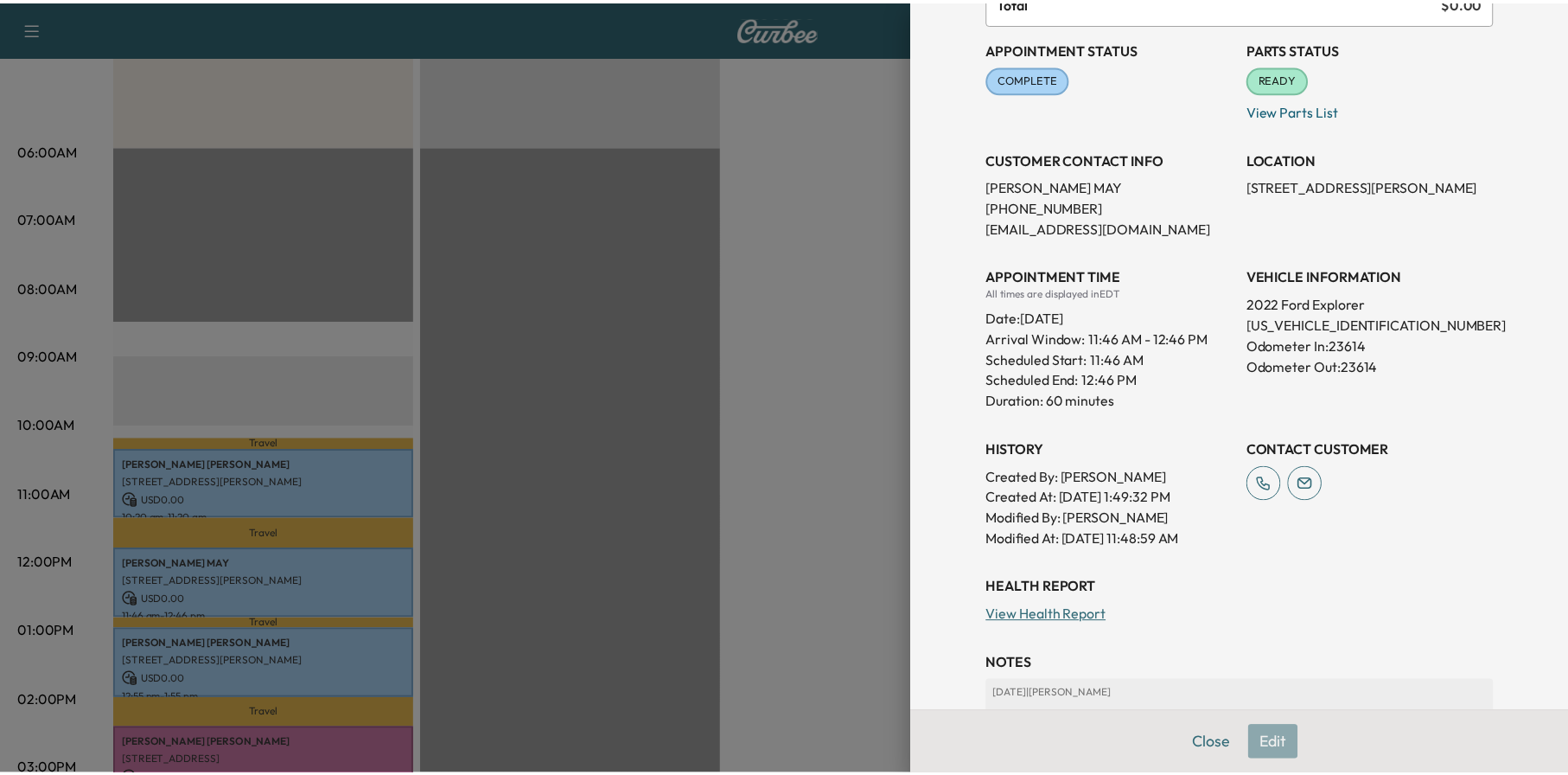
scroll to position [417, 0]
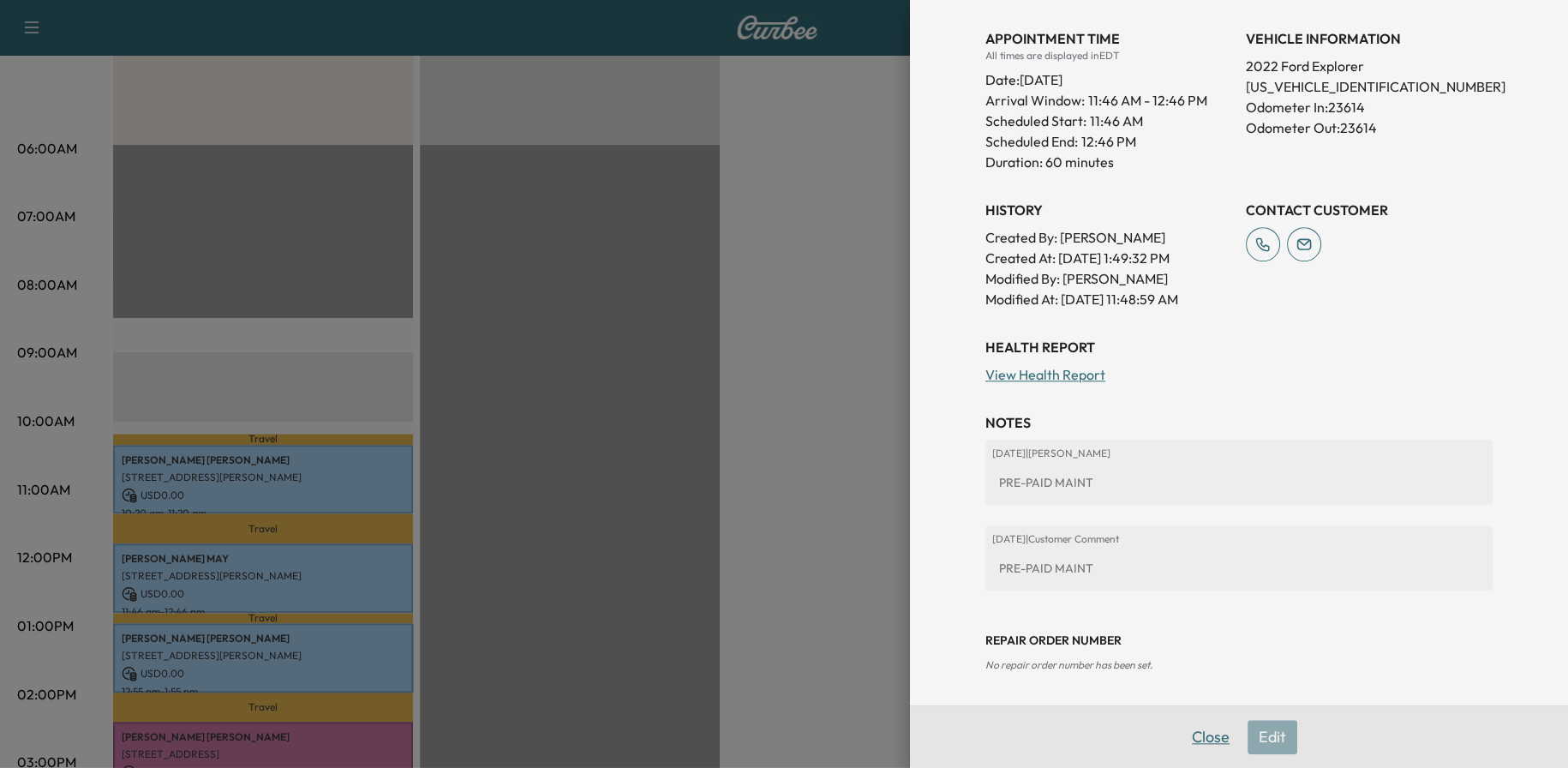
click at [1205, 731] on button "Close" at bounding box center [1210, 737] width 60 height 34
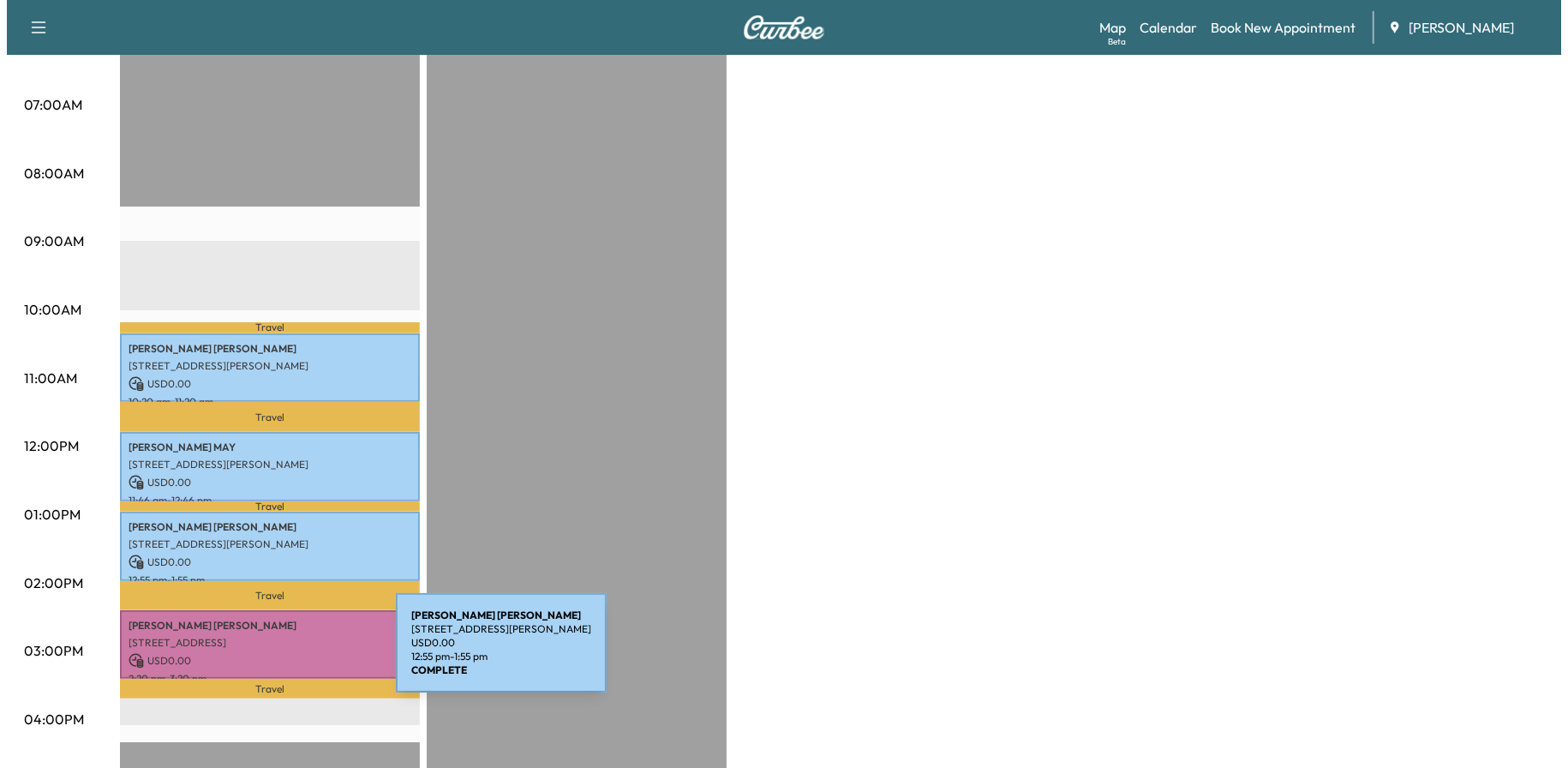
scroll to position [515, 0]
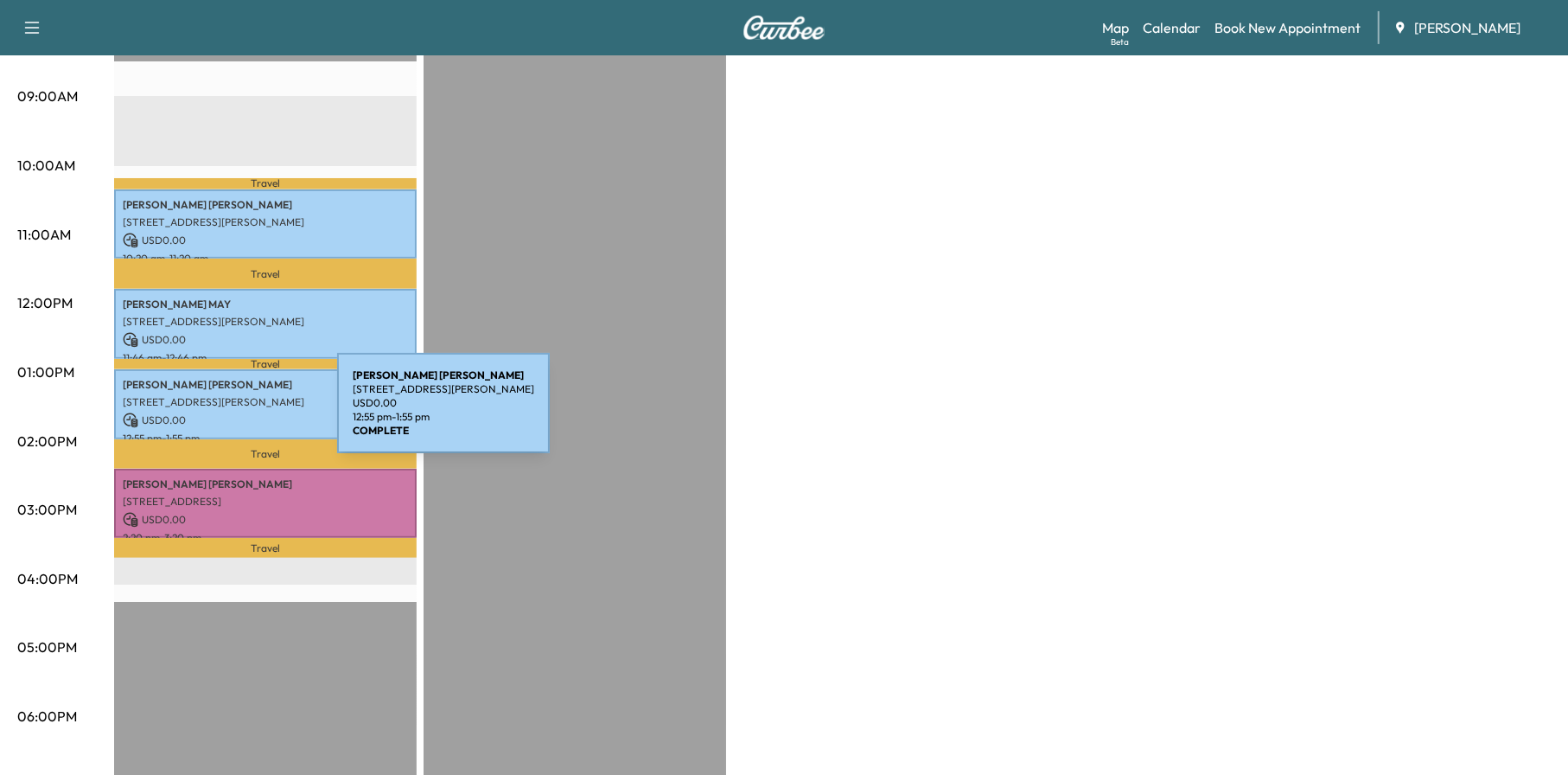
click at [207, 412] on p "USD 0.00" at bounding box center [265, 420] width 285 height 16
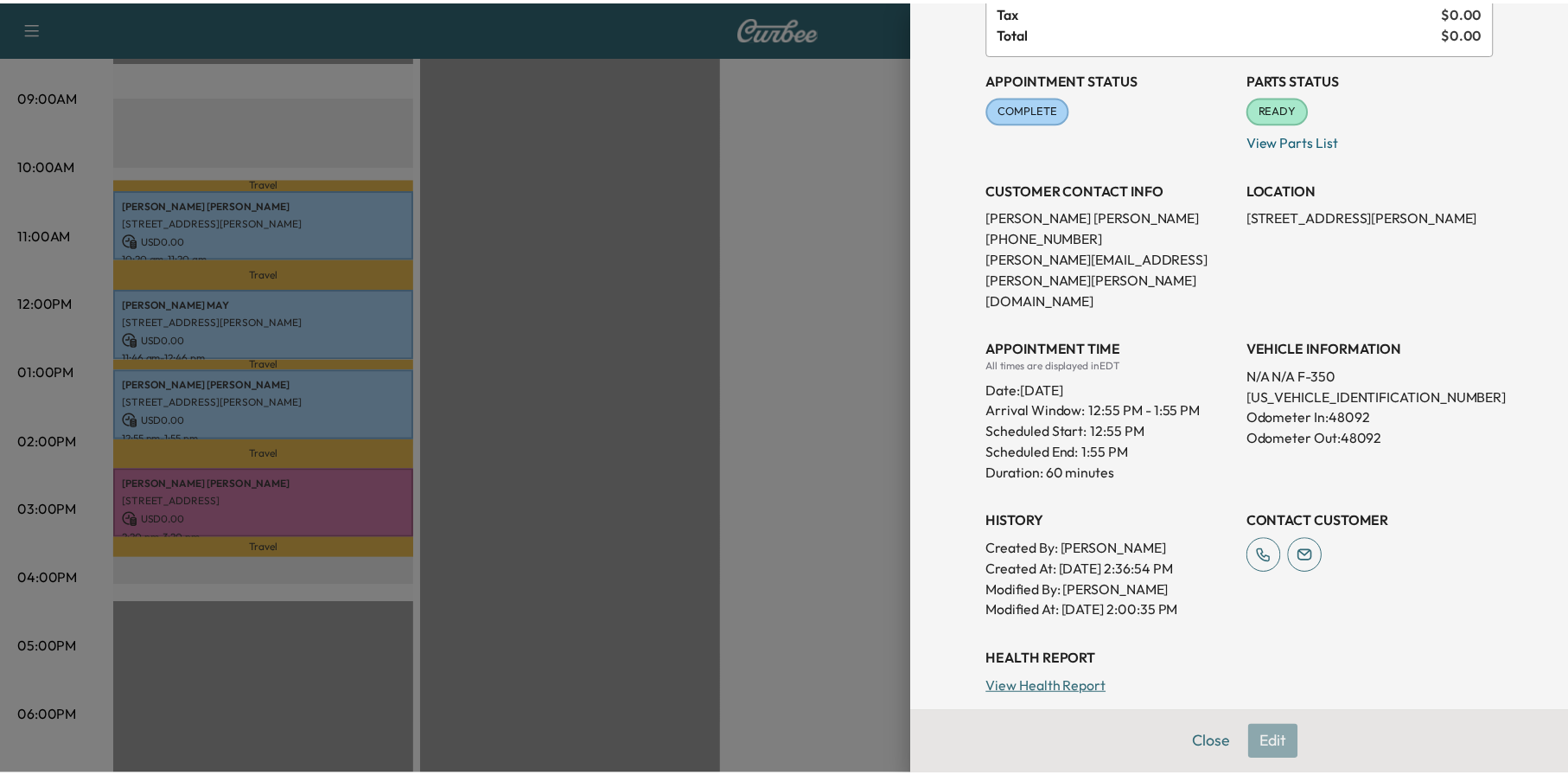
scroll to position [266, 0]
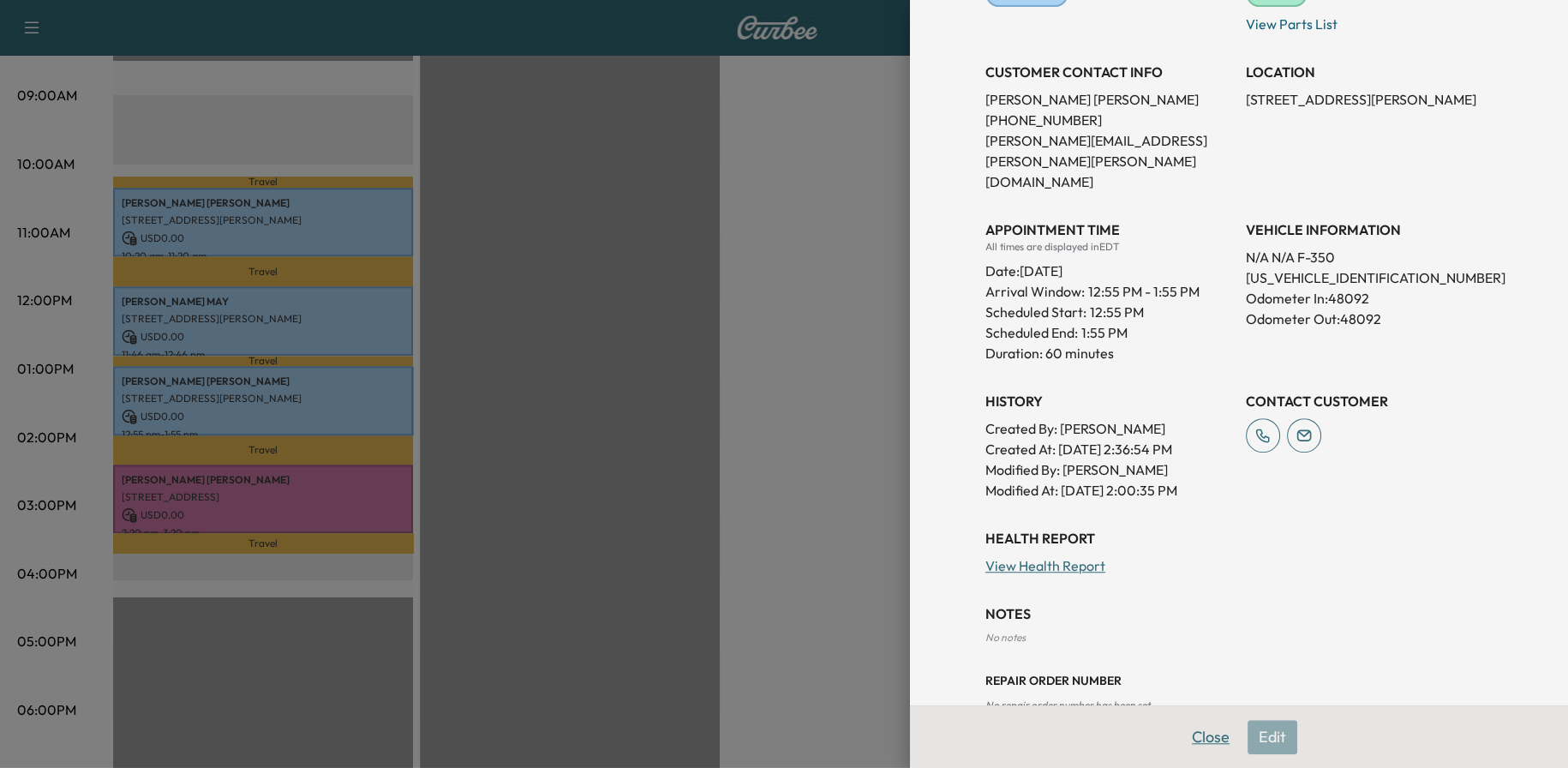
click at [1200, 734] on button "Close" at bounding box center [1210, 737] width 60 height 34
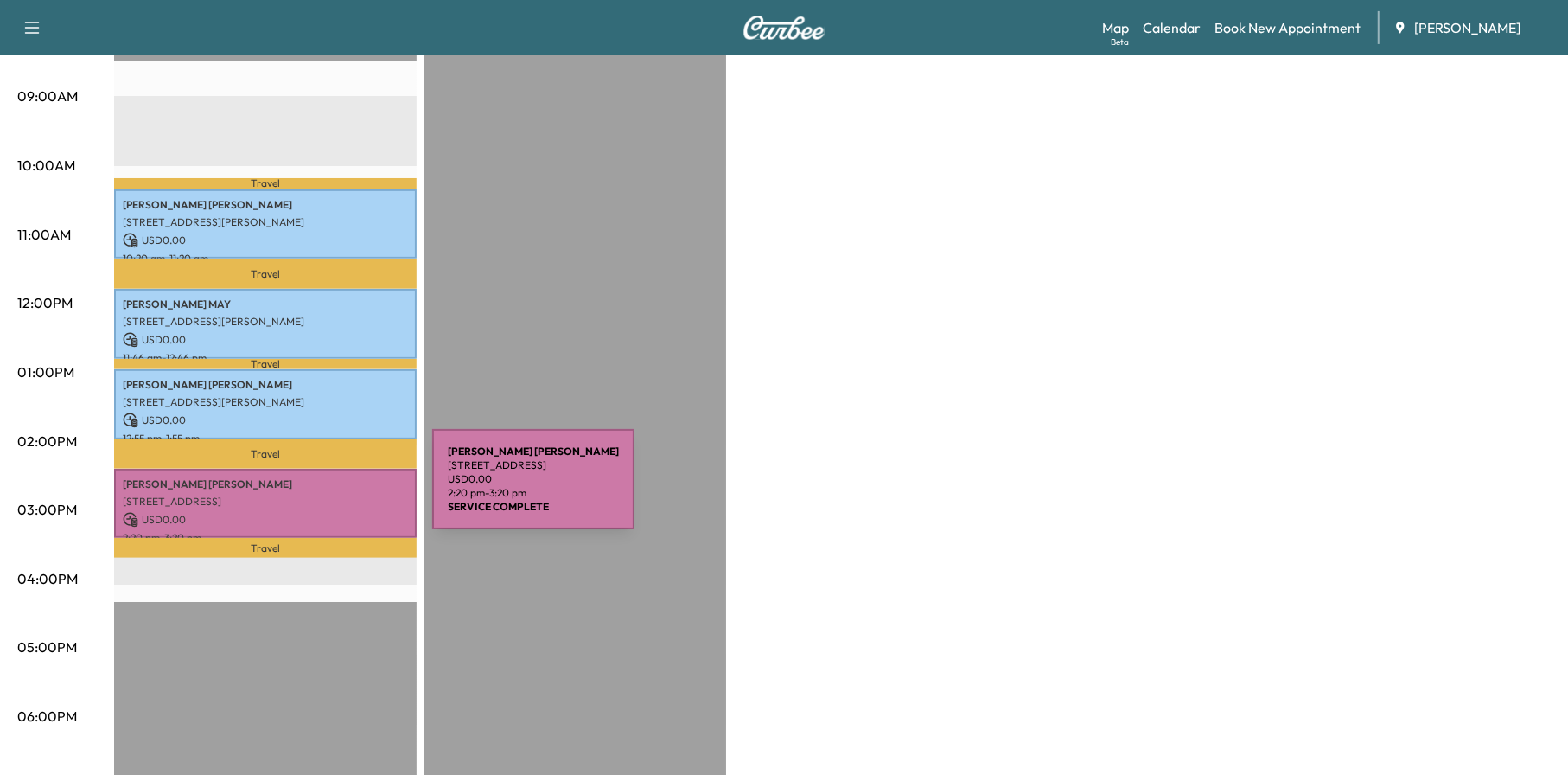
click at [302, 495] on p "[STREET_ADDRESS]" at bounding box center [265, 501] width 285 height 14
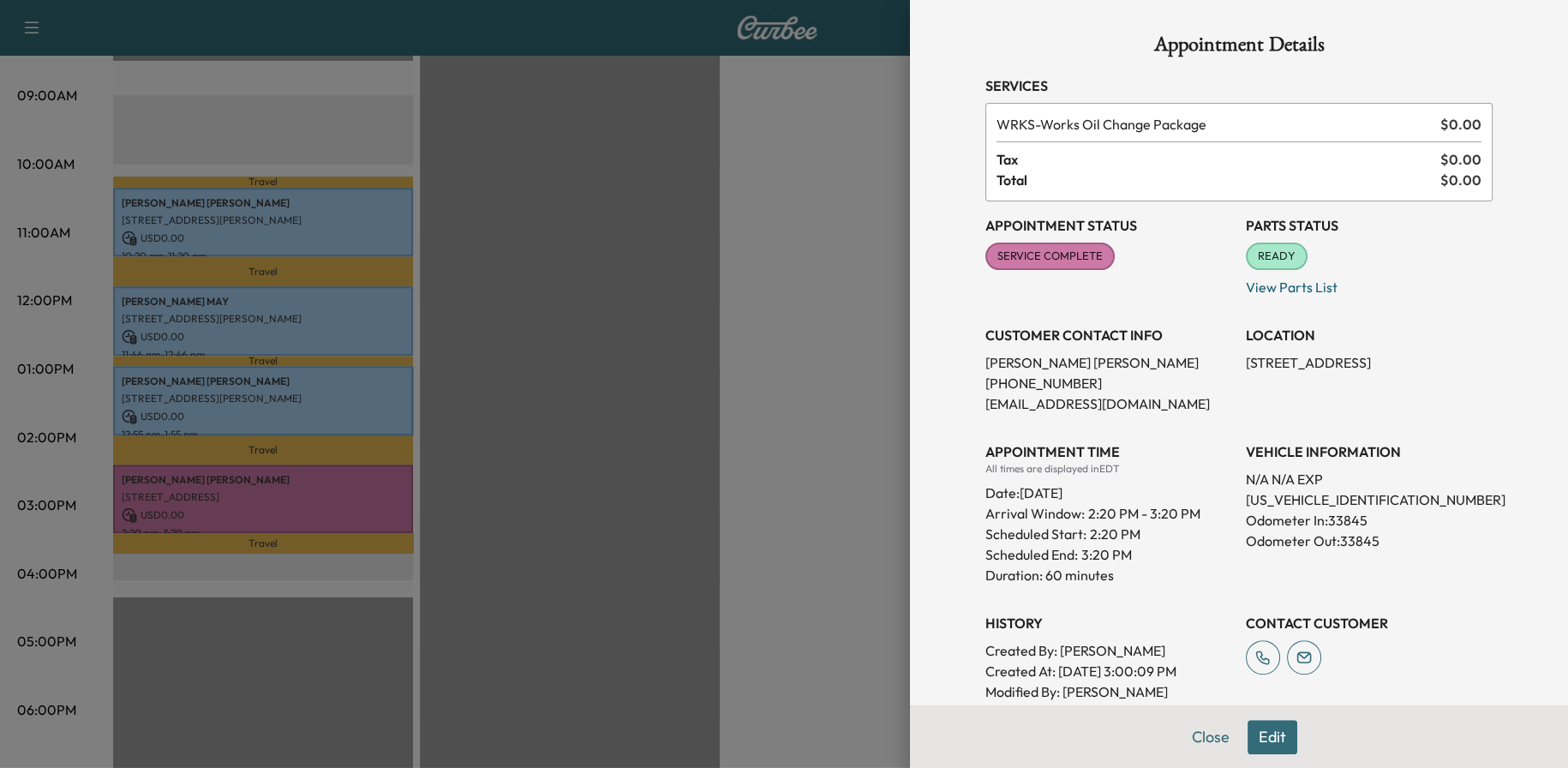
drag, startPoint x: 1218, startPoint y: 741, endPoint x: 1146, endPoint y: 749, distance: 72.4
click at [1168, 762] on div "Close Edit" at bounding box center [1239, 737] width 658 height 63
click at [1197, 743] on button "Close" at bounding box center [1210, 737] width 60 height 34
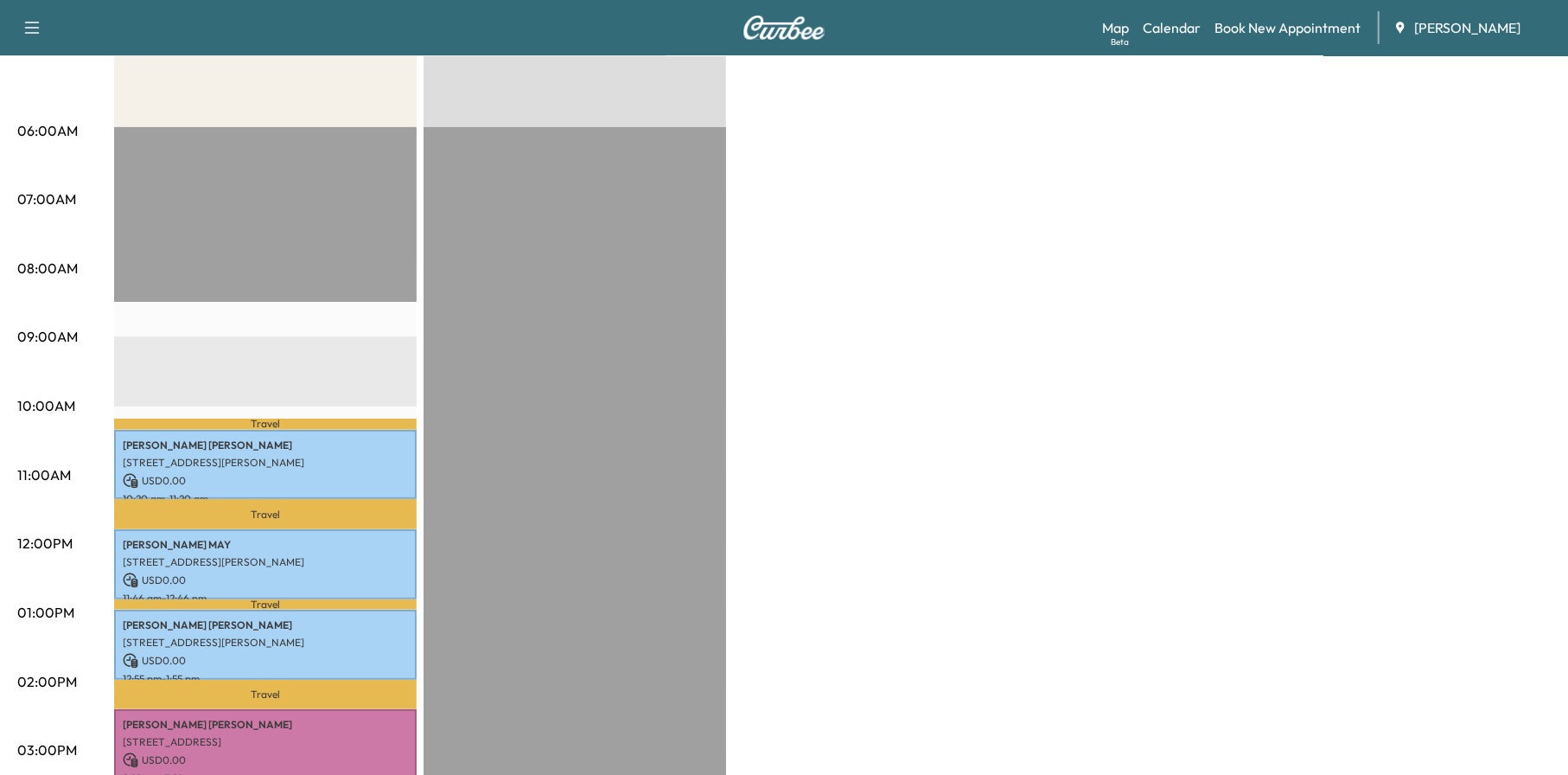
scroll to position [0, 0]
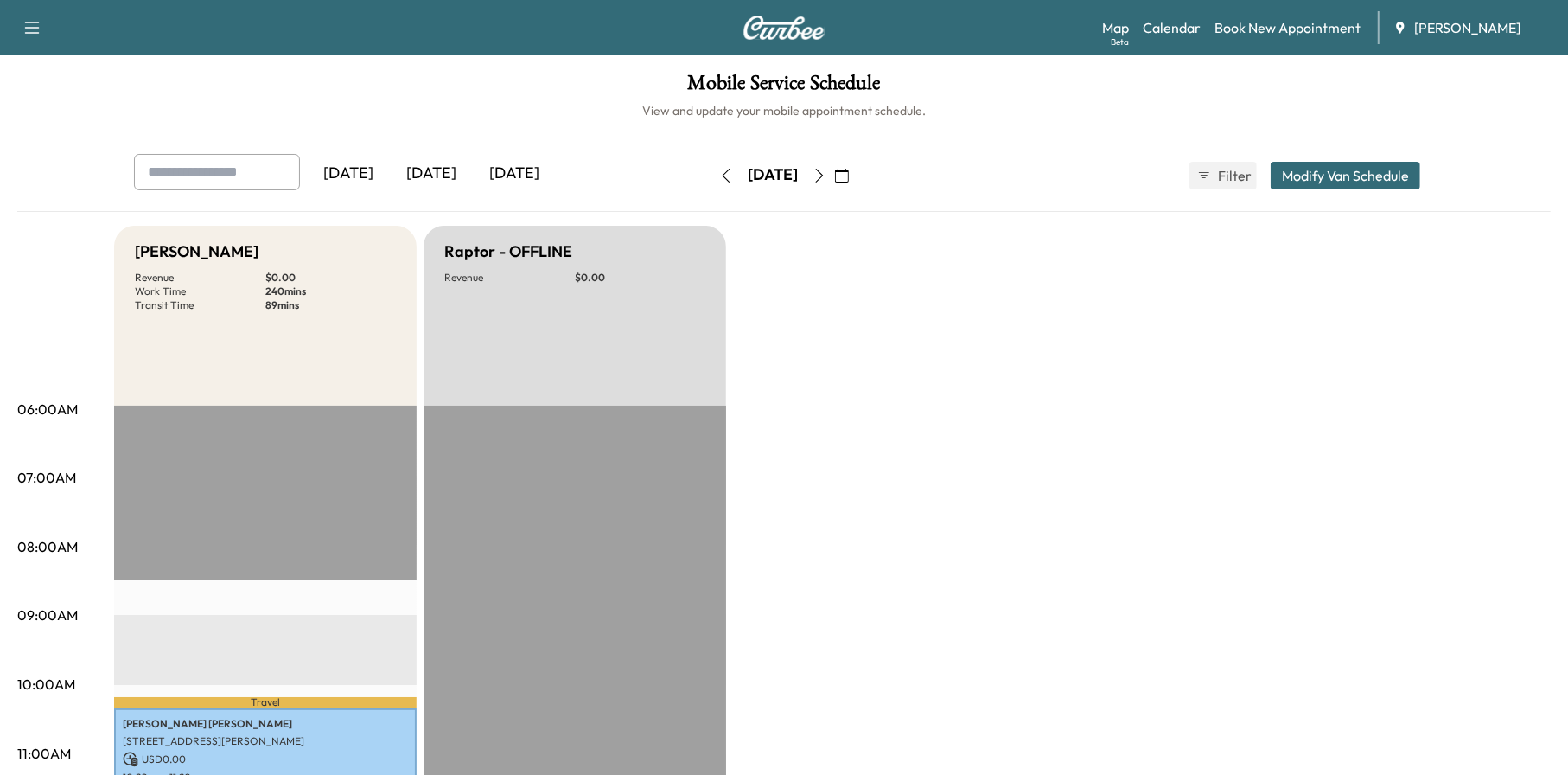
click at [826, 169] on icon "button" at bounding box center [819, 175] width 14 height 14
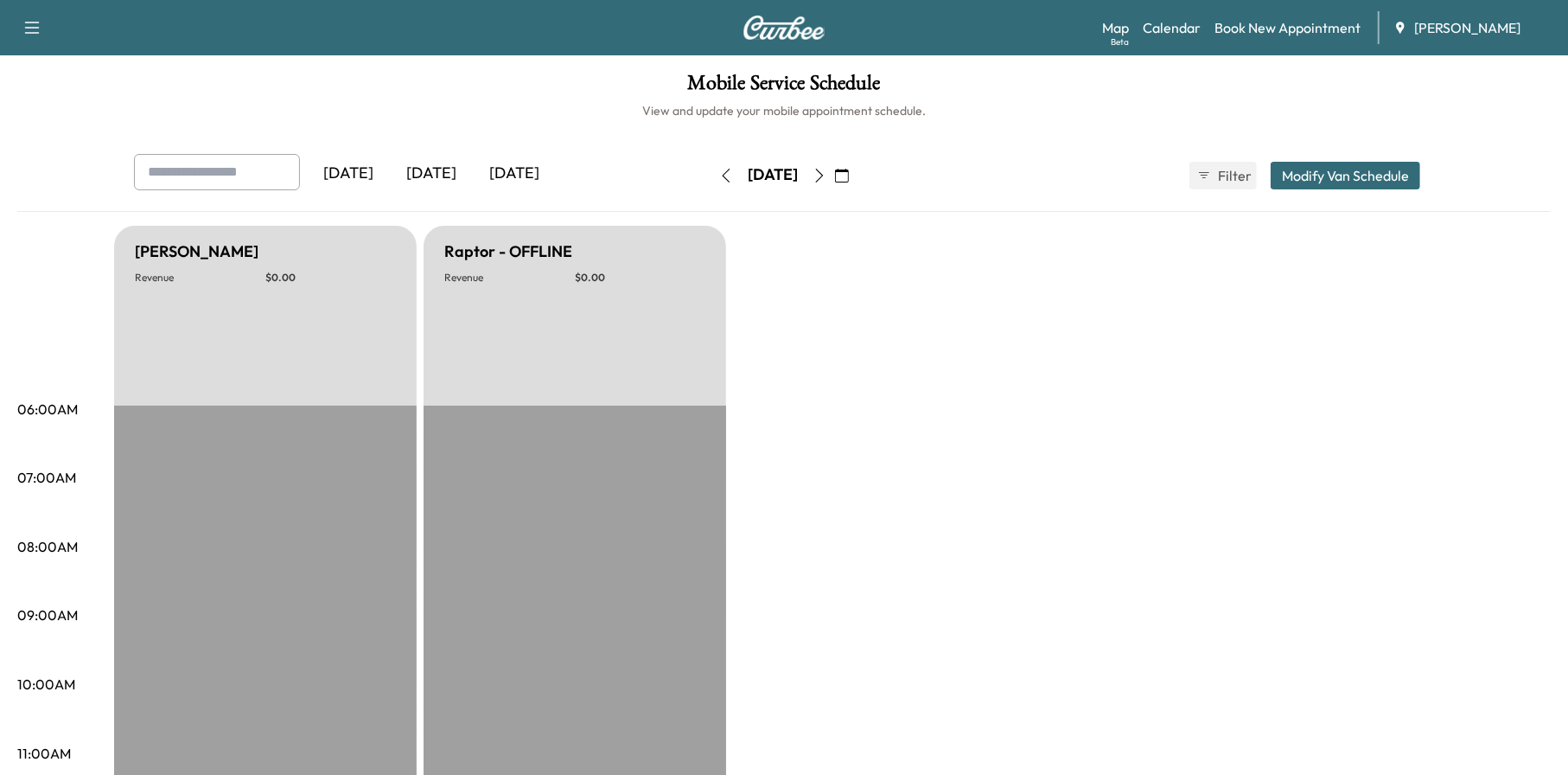
click at [826, 176] on icon "button" at bounding box center [819, 175] width 14 height 14
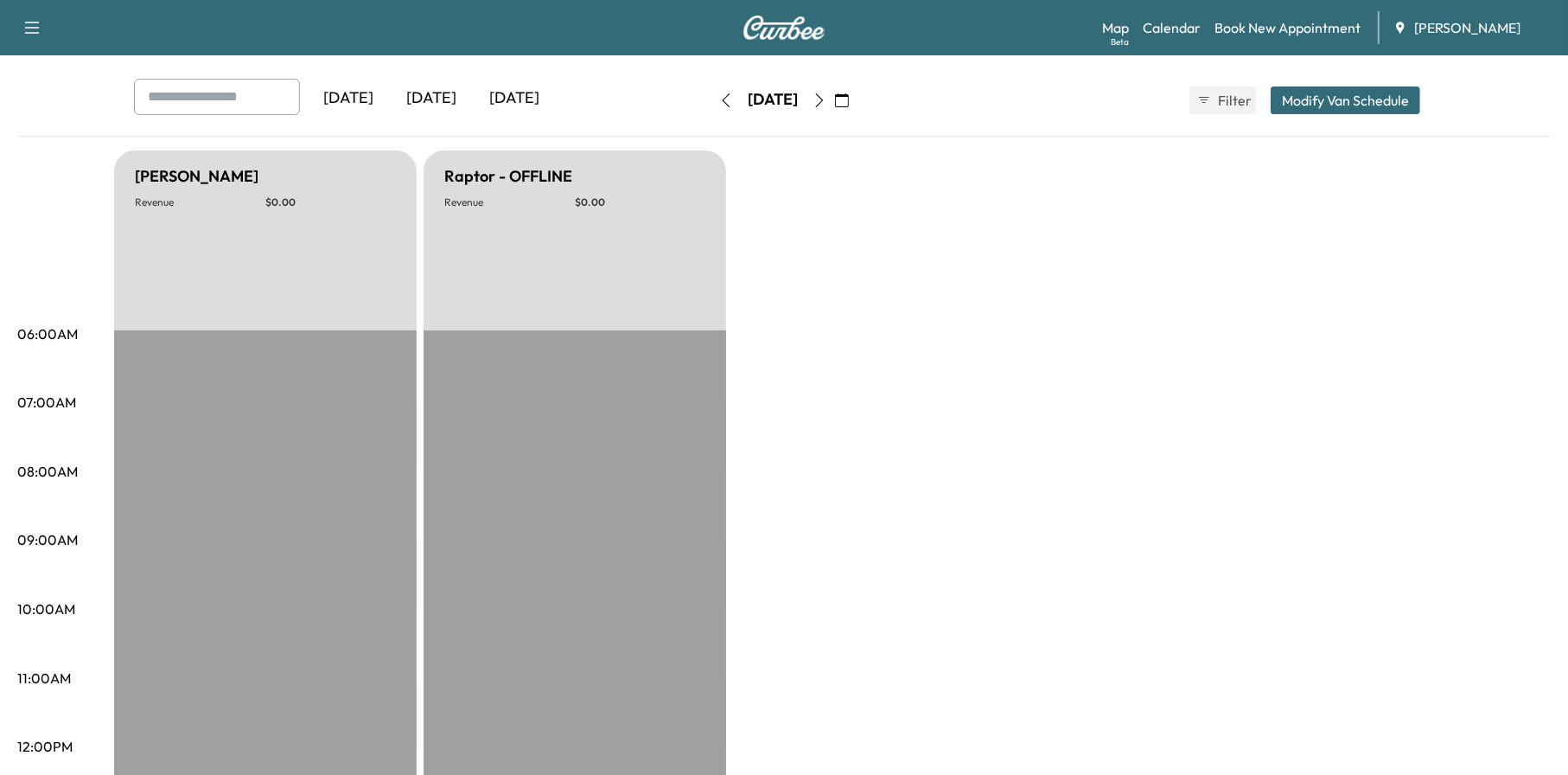
scroll to position [71, 0]
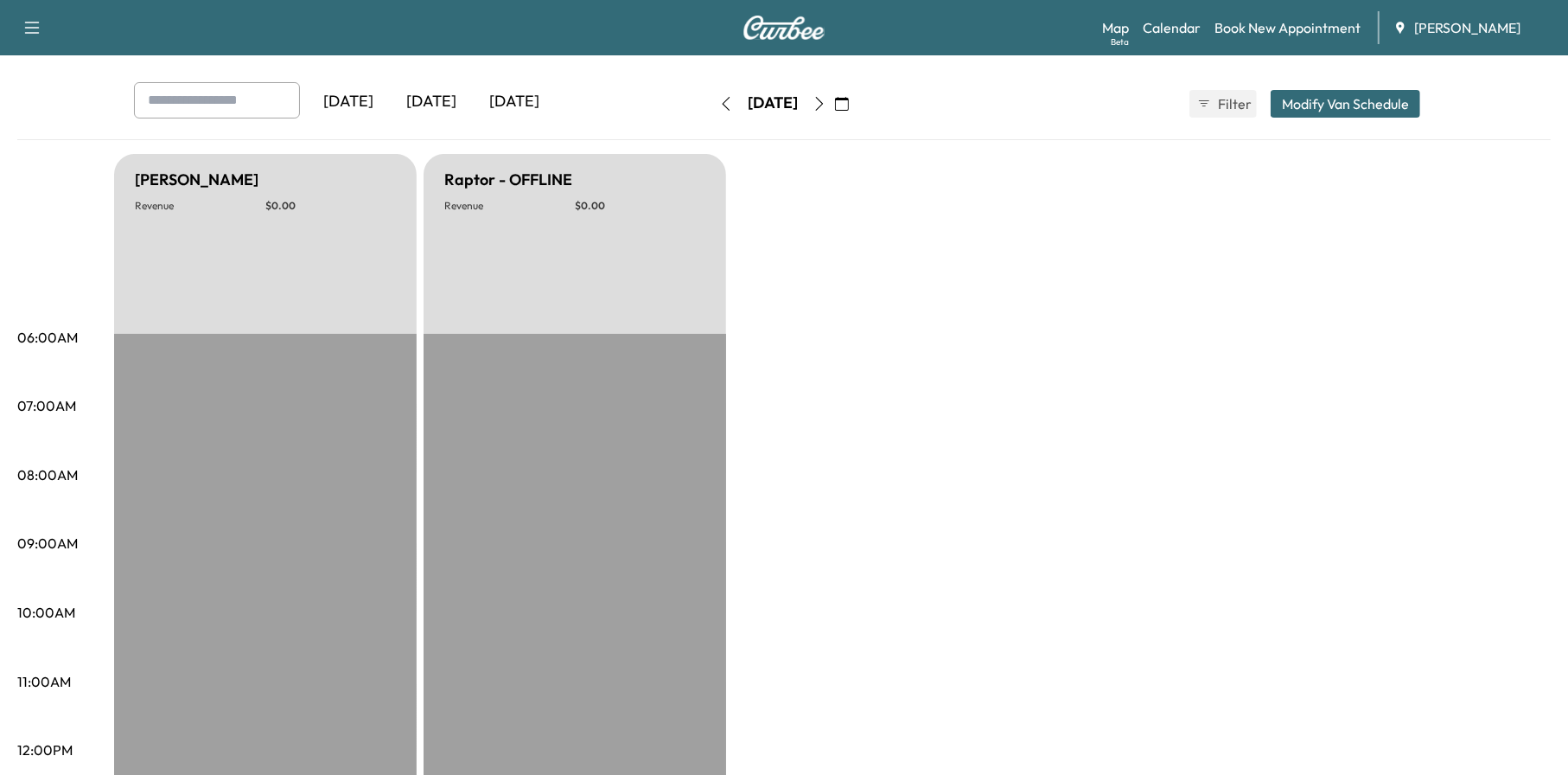
click at [824, 105] on icon "button" at bounding box center [820, 104] width 8 height 14
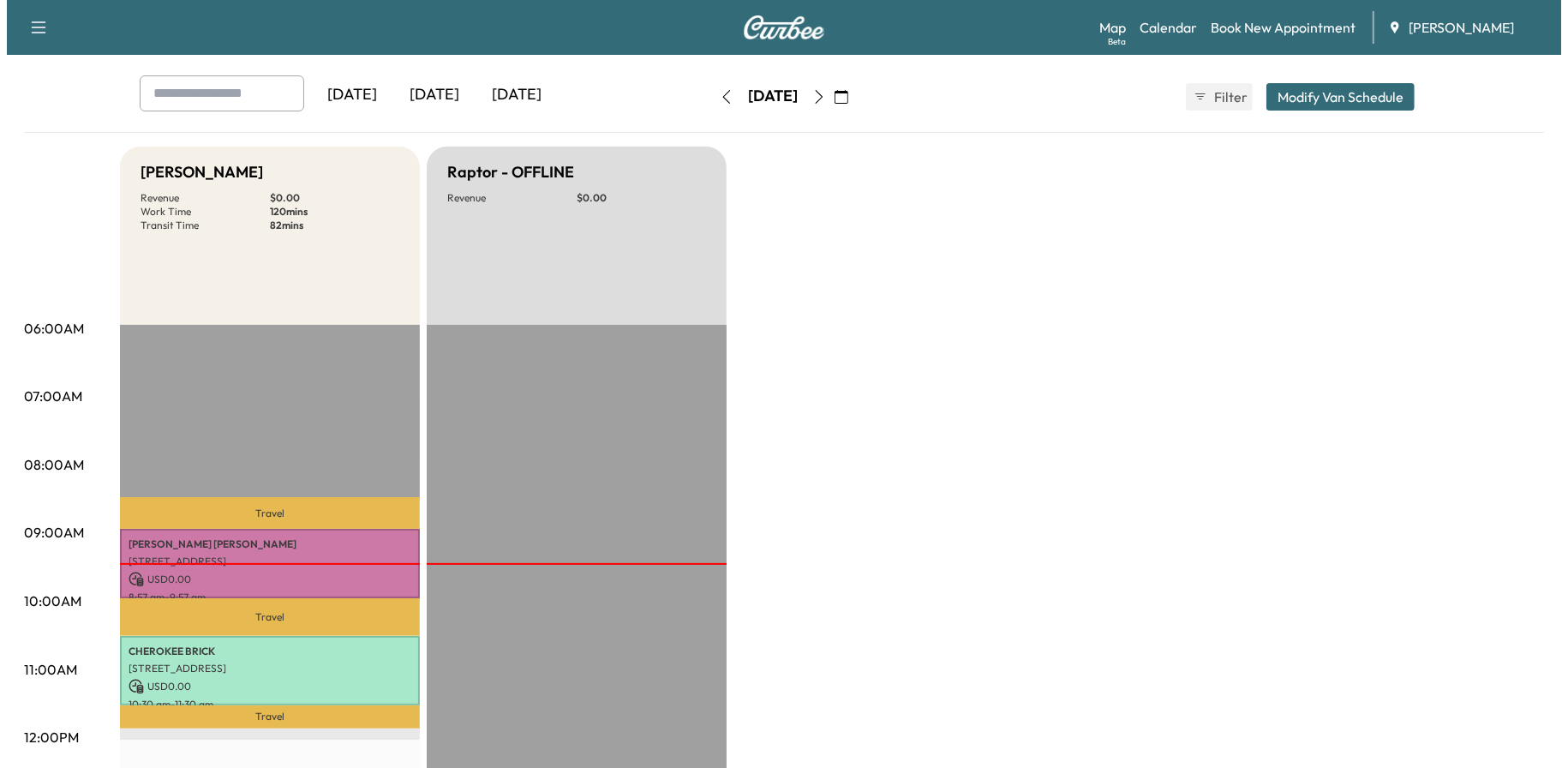
scroll to position [257, 0]
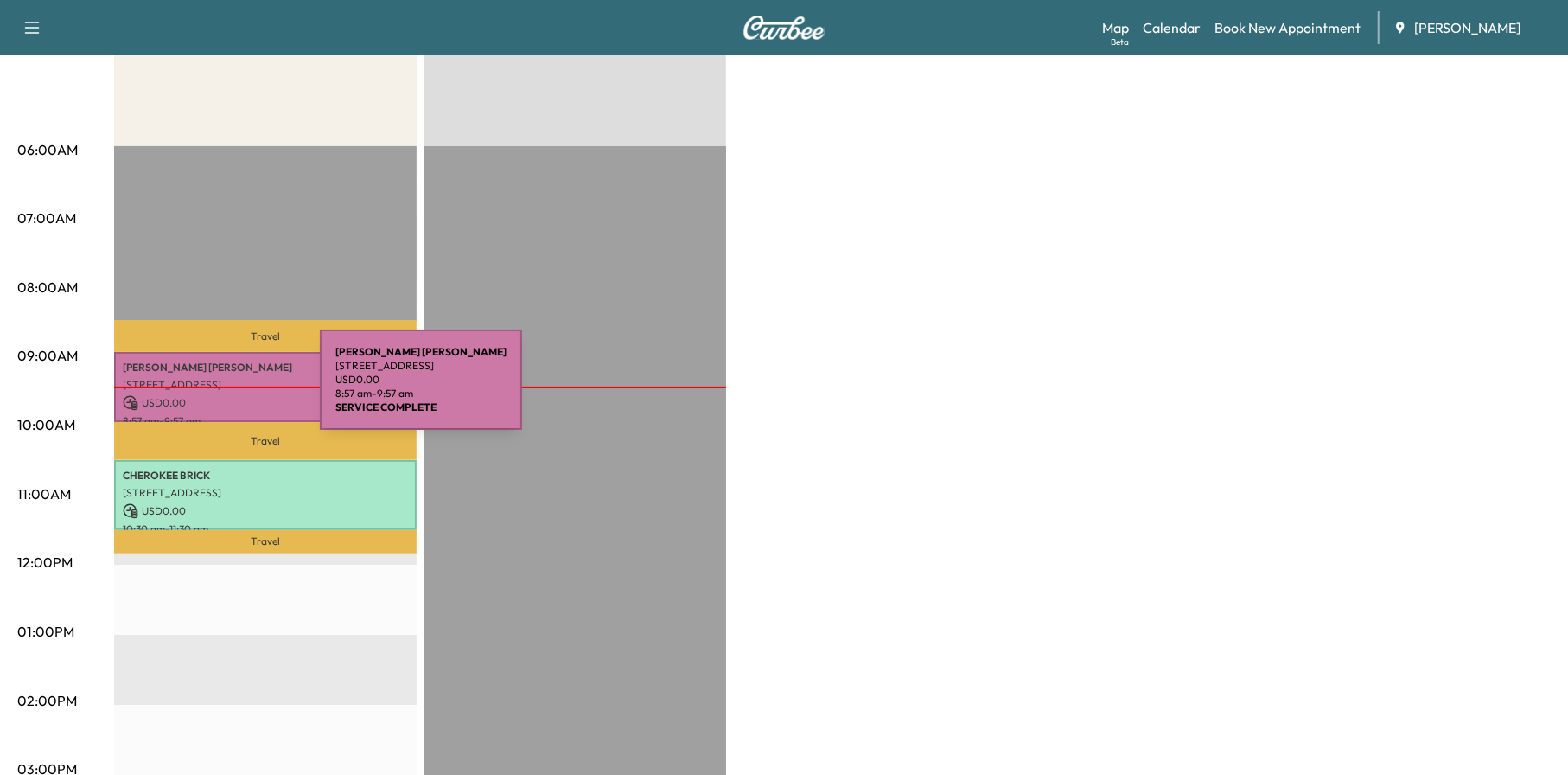
click at [192, 378] on p "[STREET_ADDRESS]" at bounding box center [265, 385] width 285 height 14
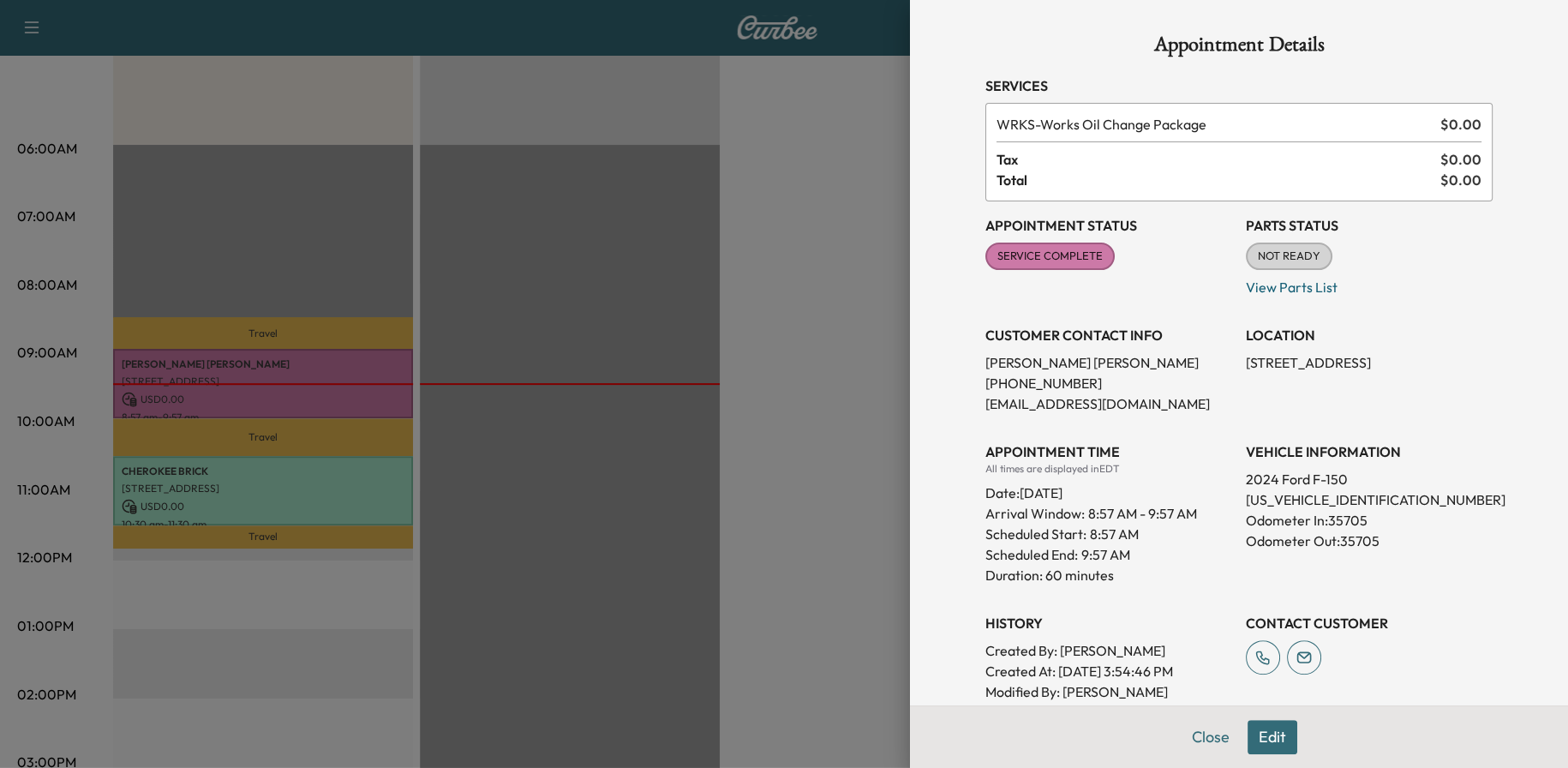
drag, startPoint x: 1214, startPoint y: 733, endPoint x: 969, endPoint y: 671, distance: 252.7
click at [1213, 734] on button "Close" at bounding box center [1210, 737] width 60 height 34
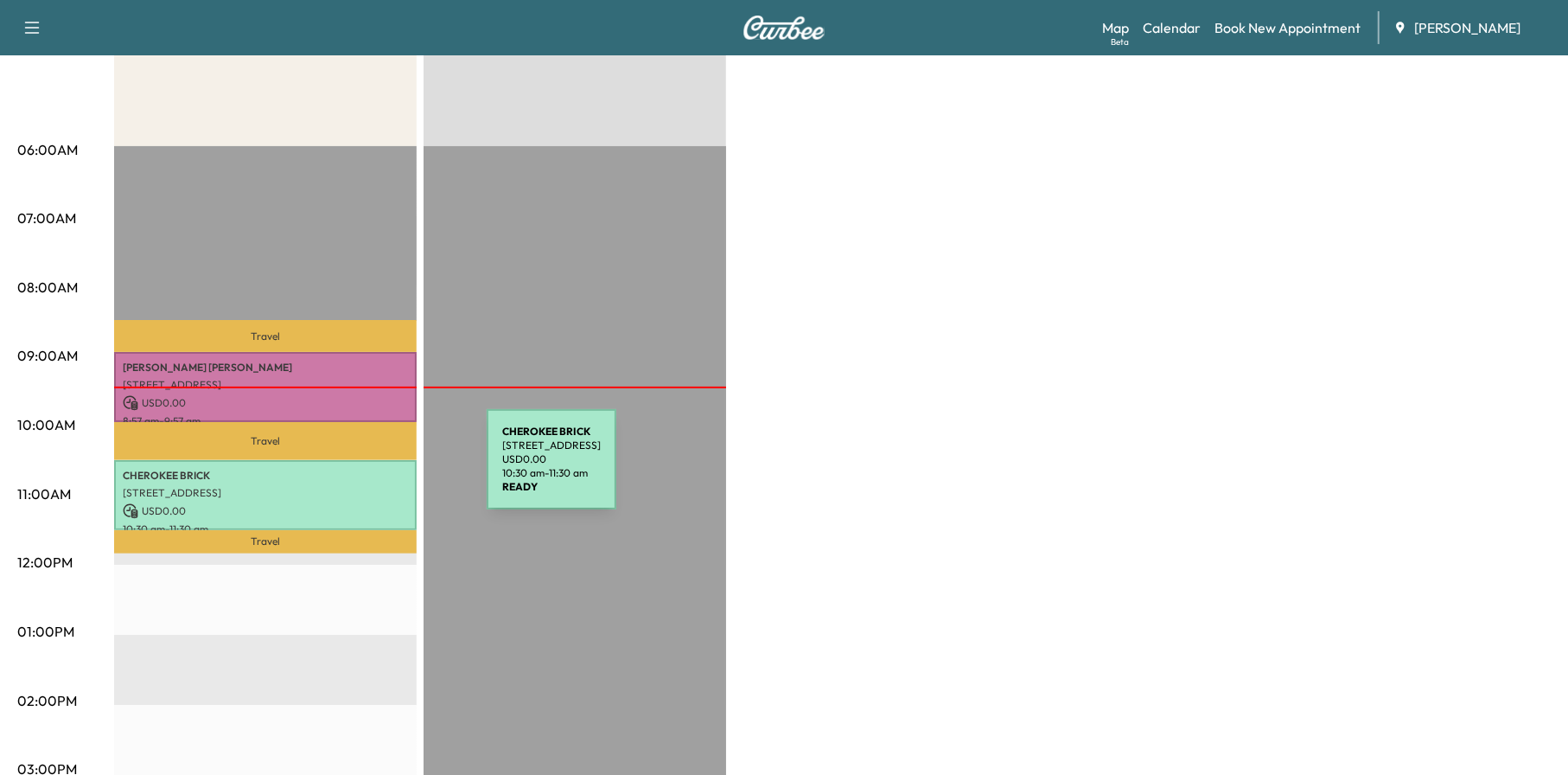
click at [297, 511] on p "USD 0.00" at bounding box center [265, 511] width 285 height 16
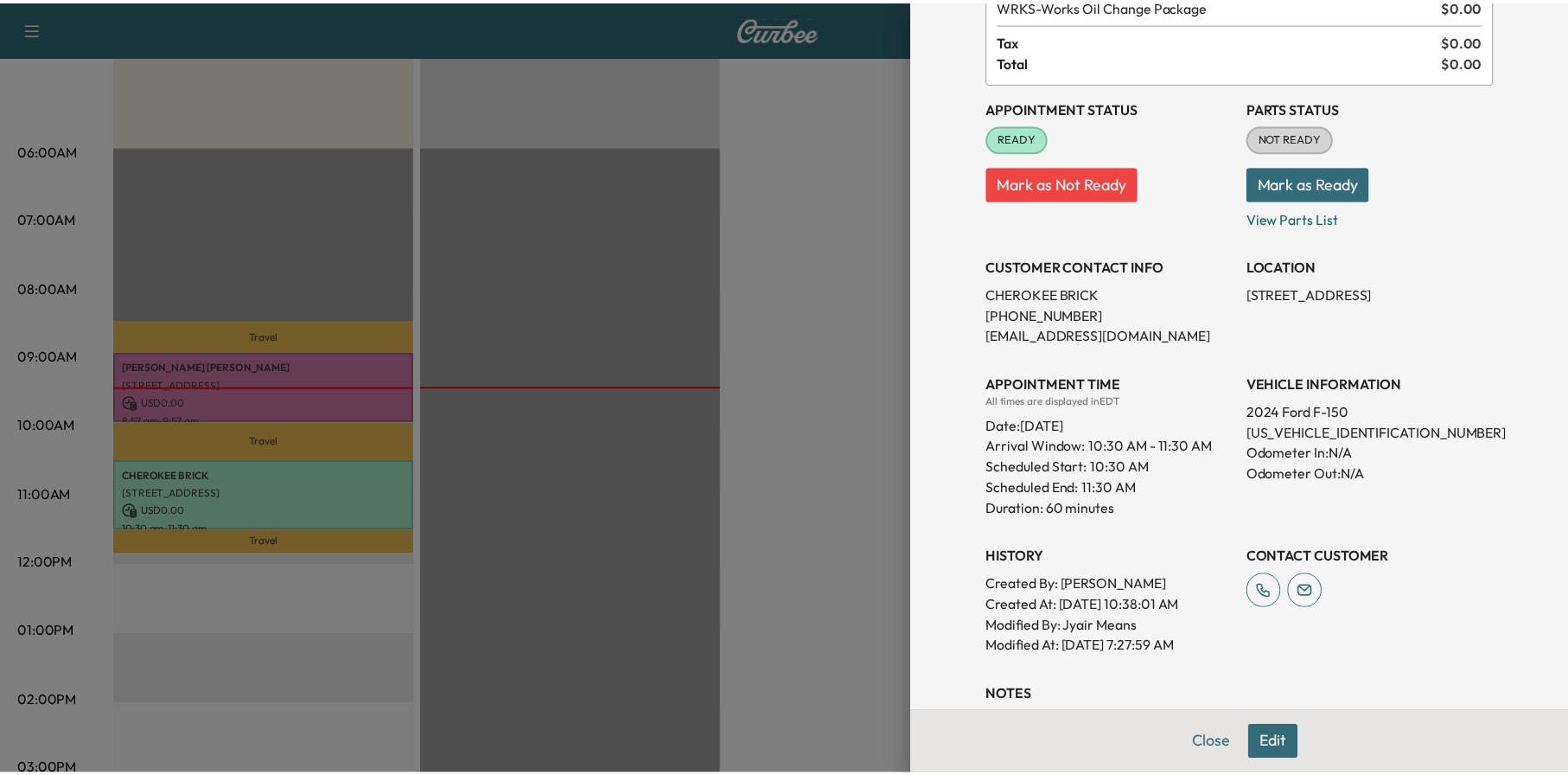
scroll to position [238, 0]
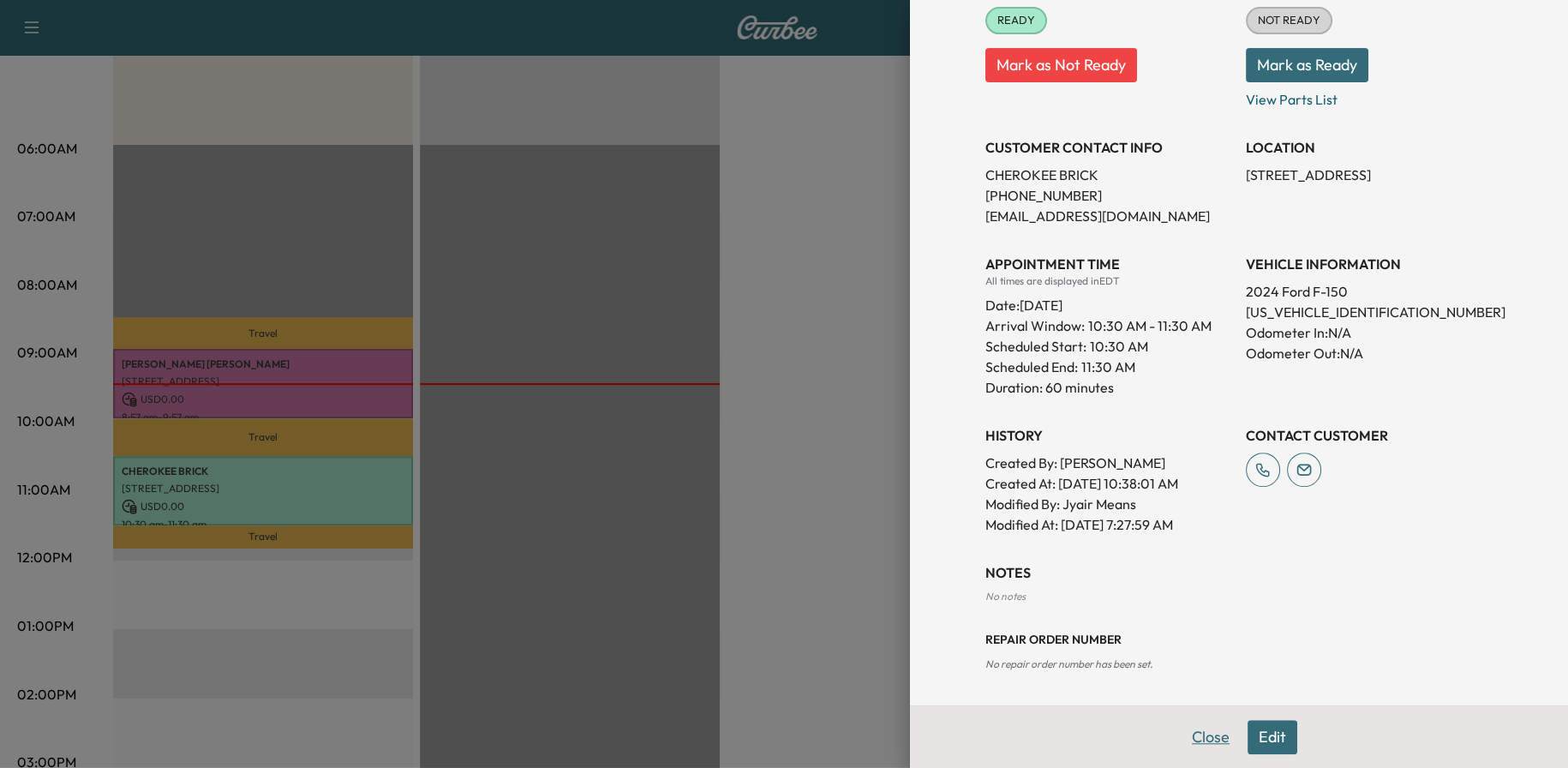
click at [1193, 732] on button "Close" at bounding box center [1210, 737] width 60 height 34
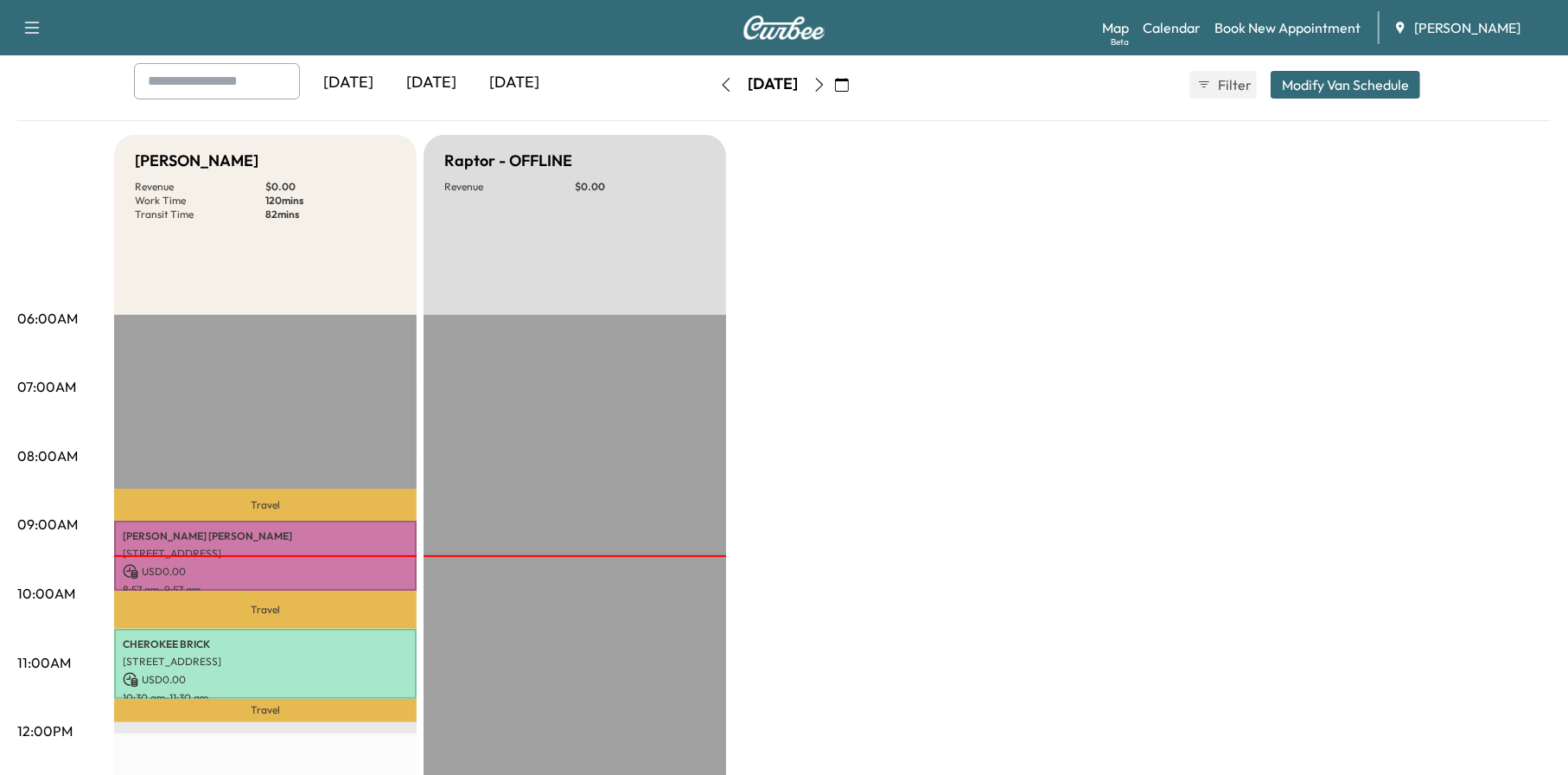
scroll to position [0, 0]
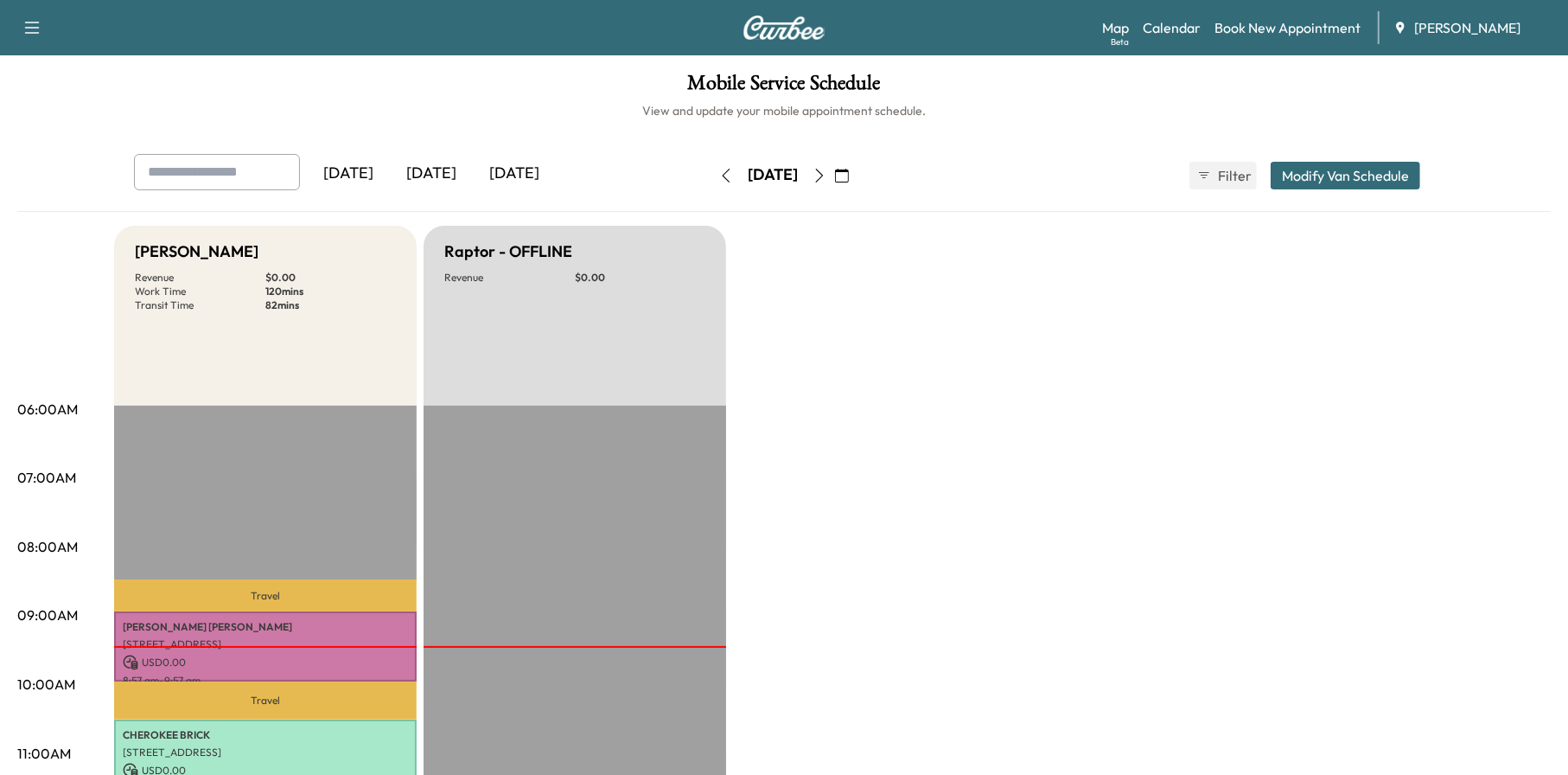
click at [834, 186] on button "button" at bounding box center [819, 175] width 30 height 28
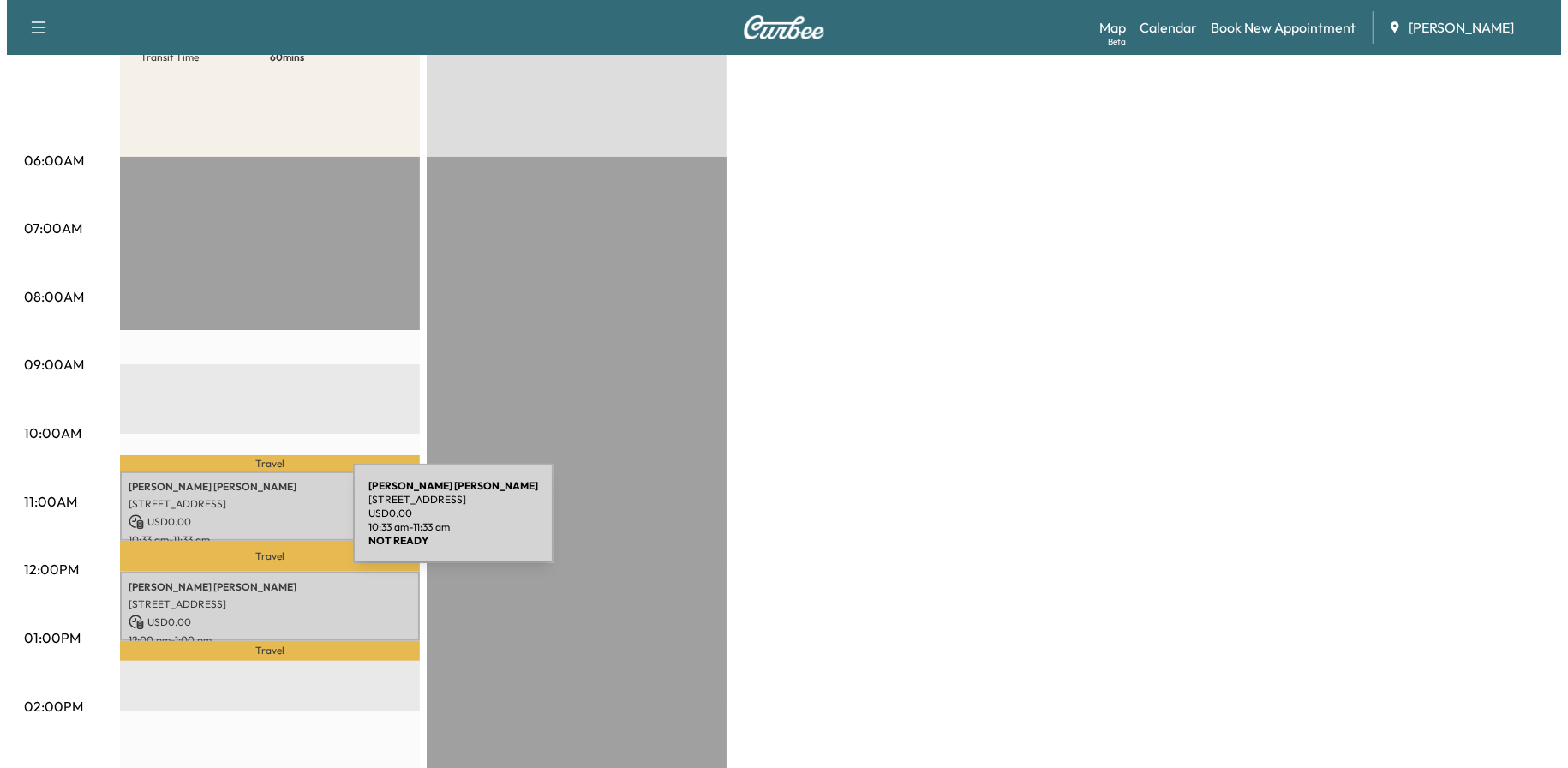
scroll to position [600, 0]
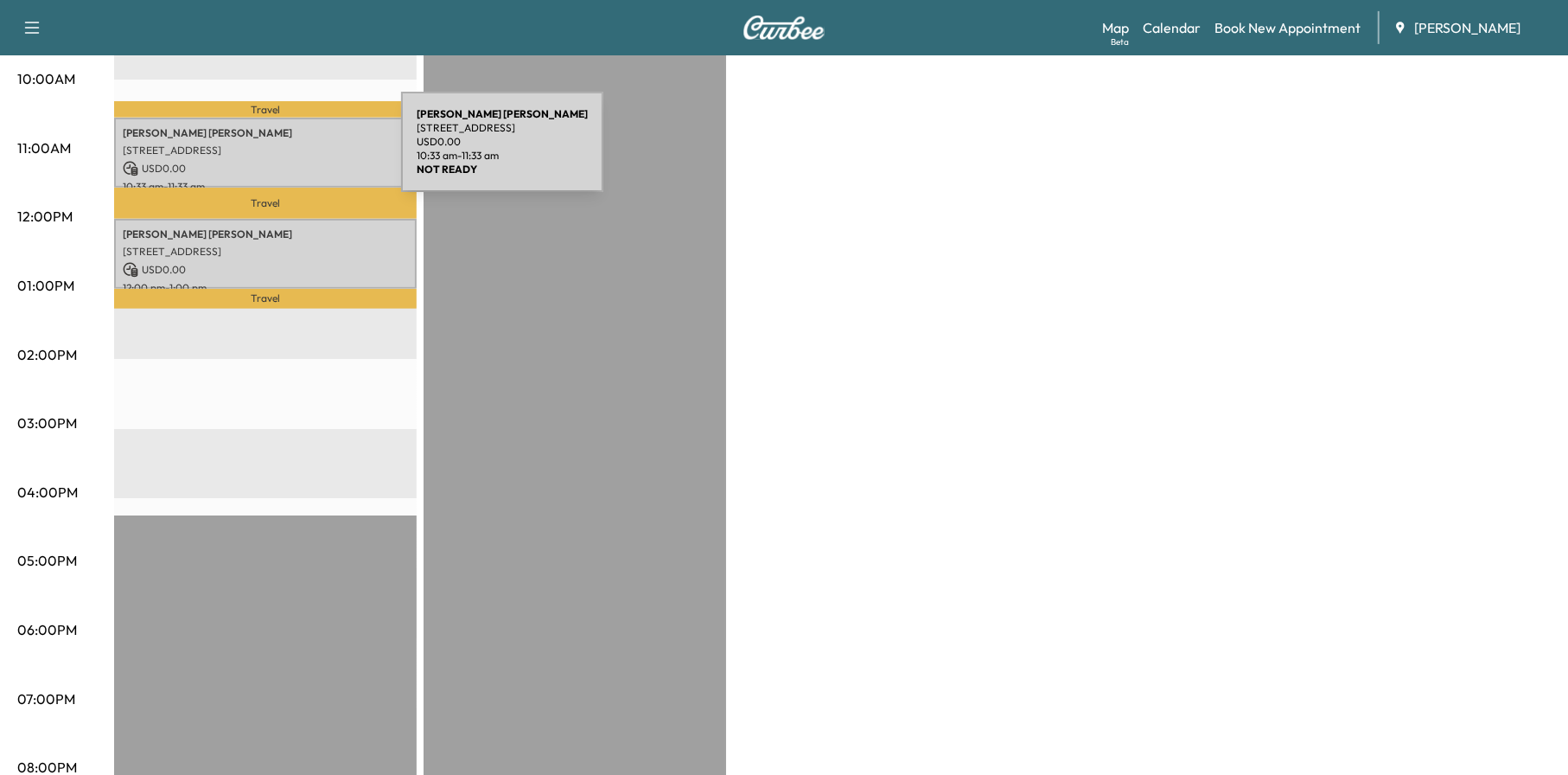
click at [271, 152] on p "[STREET_ADDRESS]" at bounding box center [265, 151] width 285 height 14
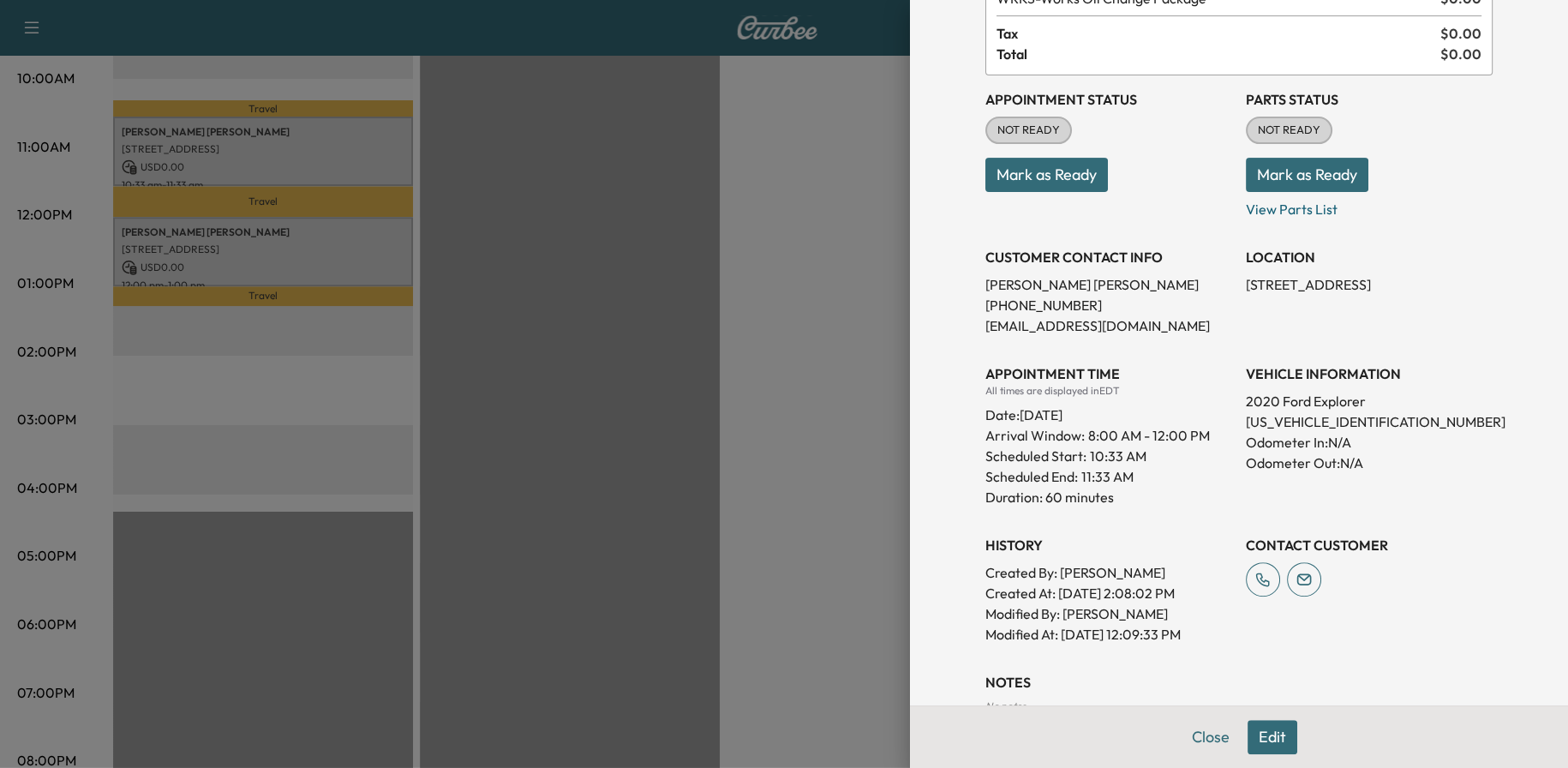
scroll to position [0, 0]
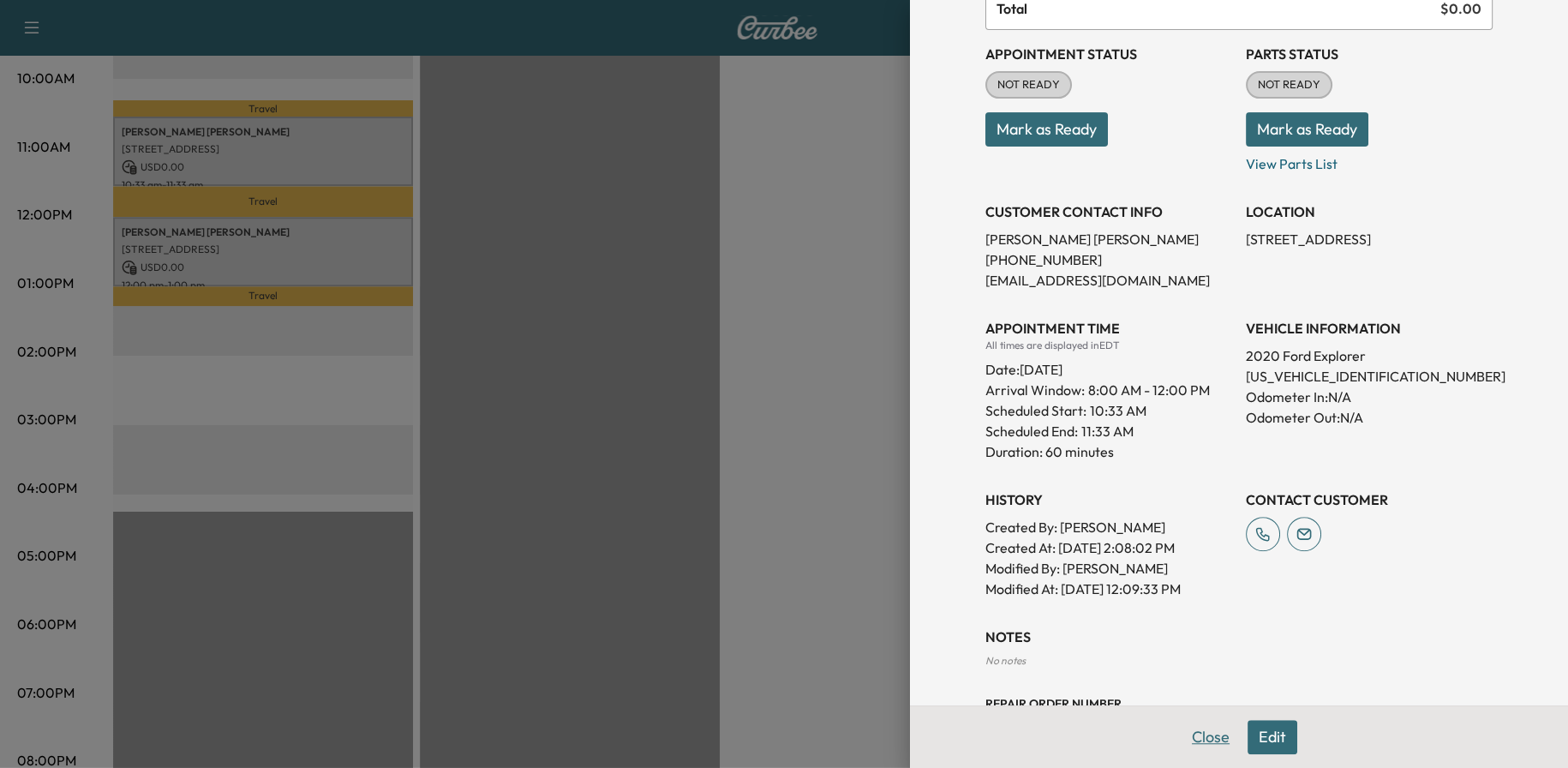
drag, startPoint x: 1182, startPoint y: 731, endPoint x: 1167, endPoint y: 725, distance: 16.2
click at [1182, 731] on button "Close" at bounding box center [1210, 737] width 60 height 34
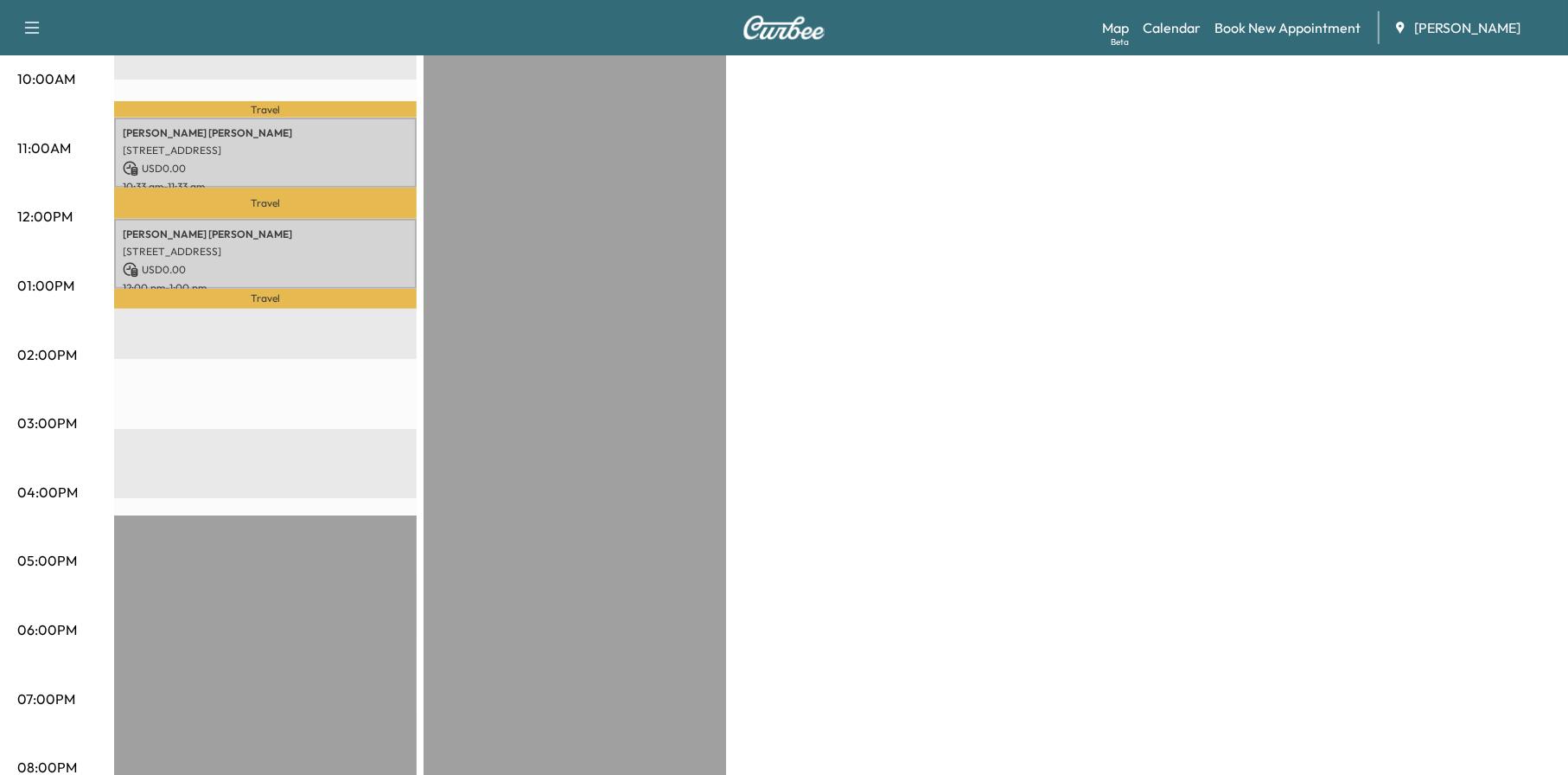
click at [233, 268] on p "USD 0.00" at bounding box center [265, 270] width 285 height 16
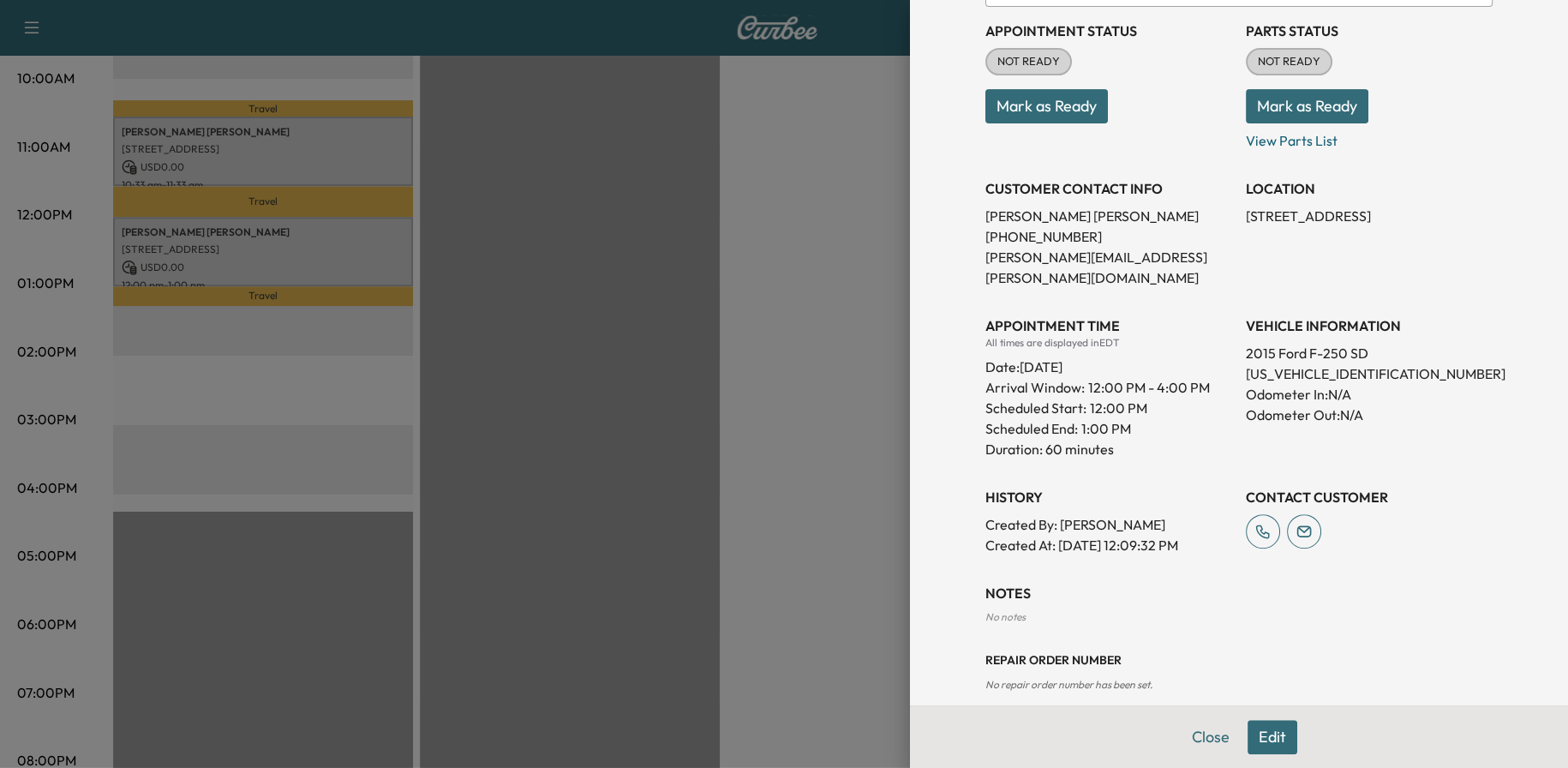
drag, startPoint x: 1211, startPoint y: 735, endPoint x: 1047, endPoint y: 718, distance: 164.9
click at [1210, 735] on button "Close" at bounding box center [1210, 737] width 60 height 34
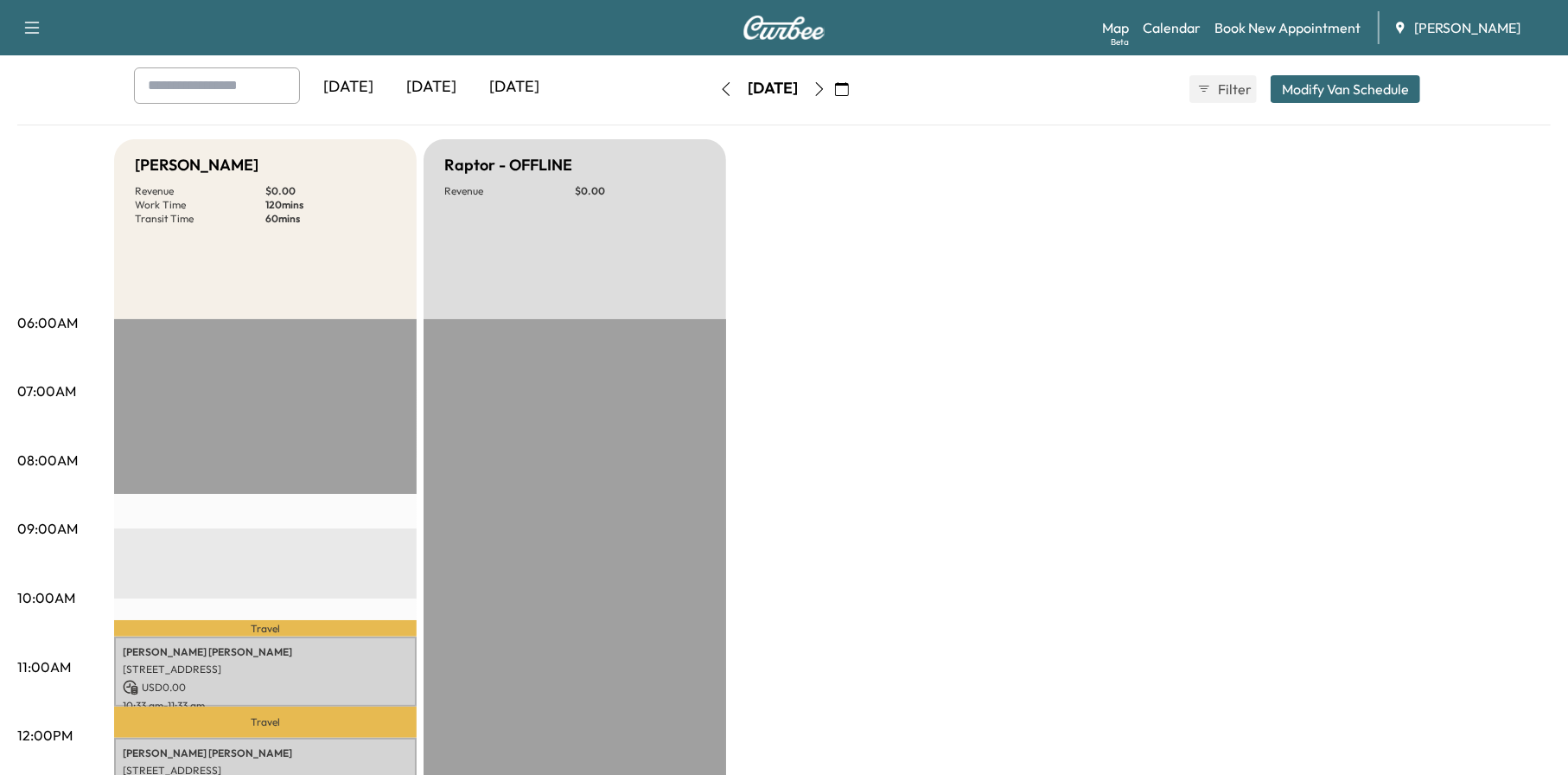
click at [834, 96] on button "button" at bounding box center [819, 89] width 30 height 28
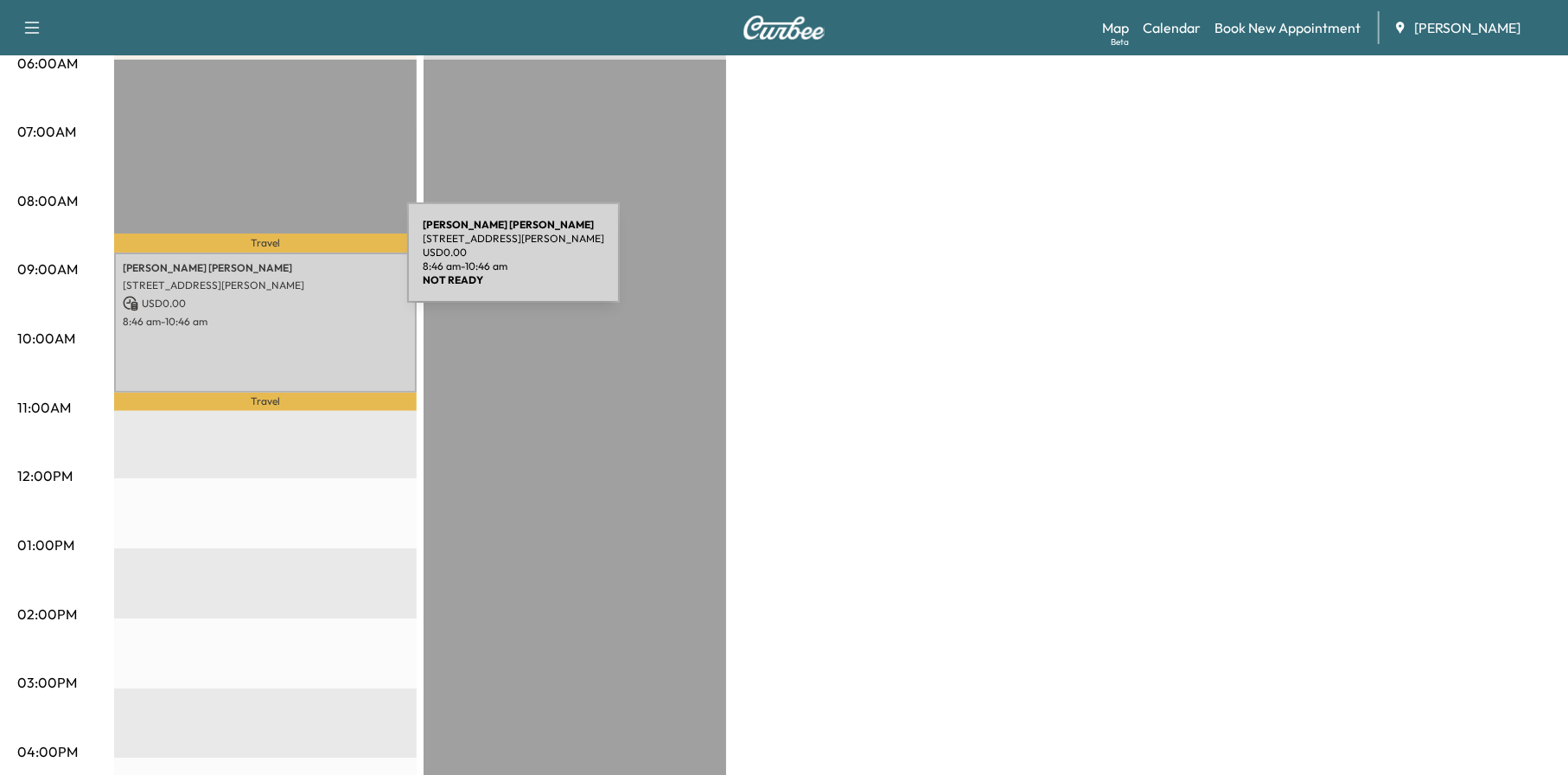
click at [277, 262] on p "[PERSON_NAME]" at bounding box center [265, 269] width 285 height 14
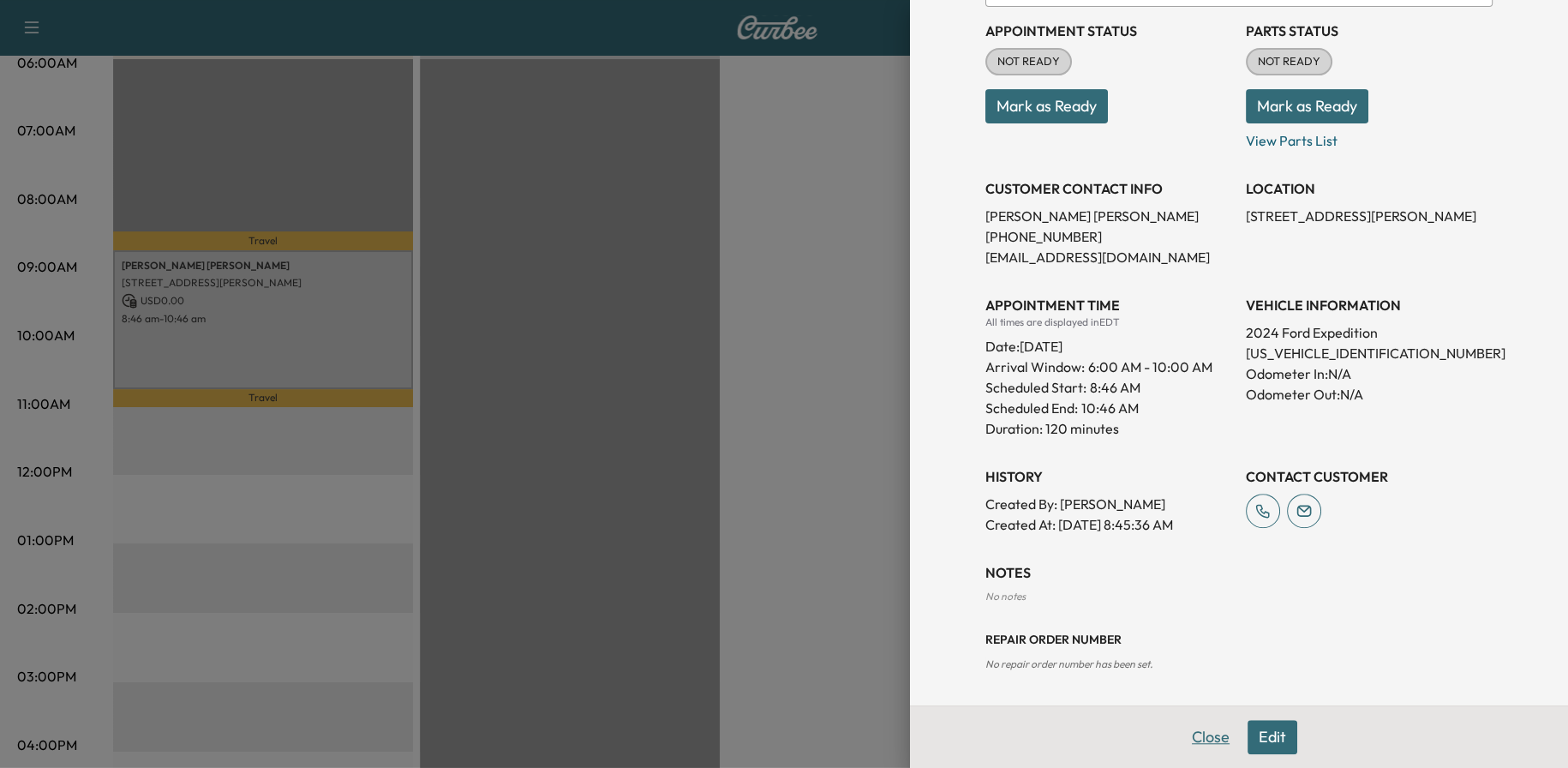
click at [1187, 721] on button "Close" at bounding box center [1210, 737] width 60 height 34
